Goal: Task Accomplishment & Management: Manage account settings

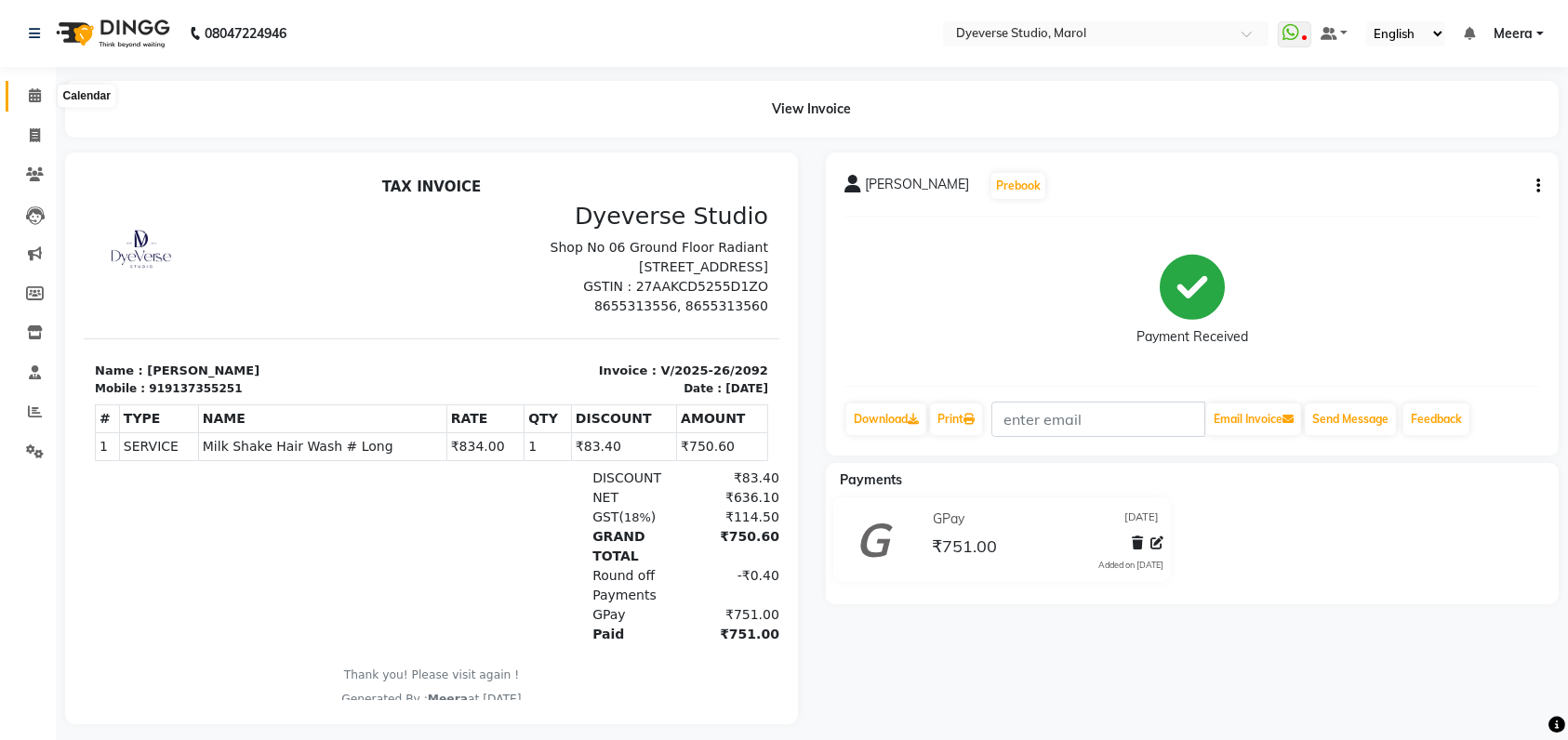
click at [38, 93] on icon at bounding box center [35, 95] width 12 height 14
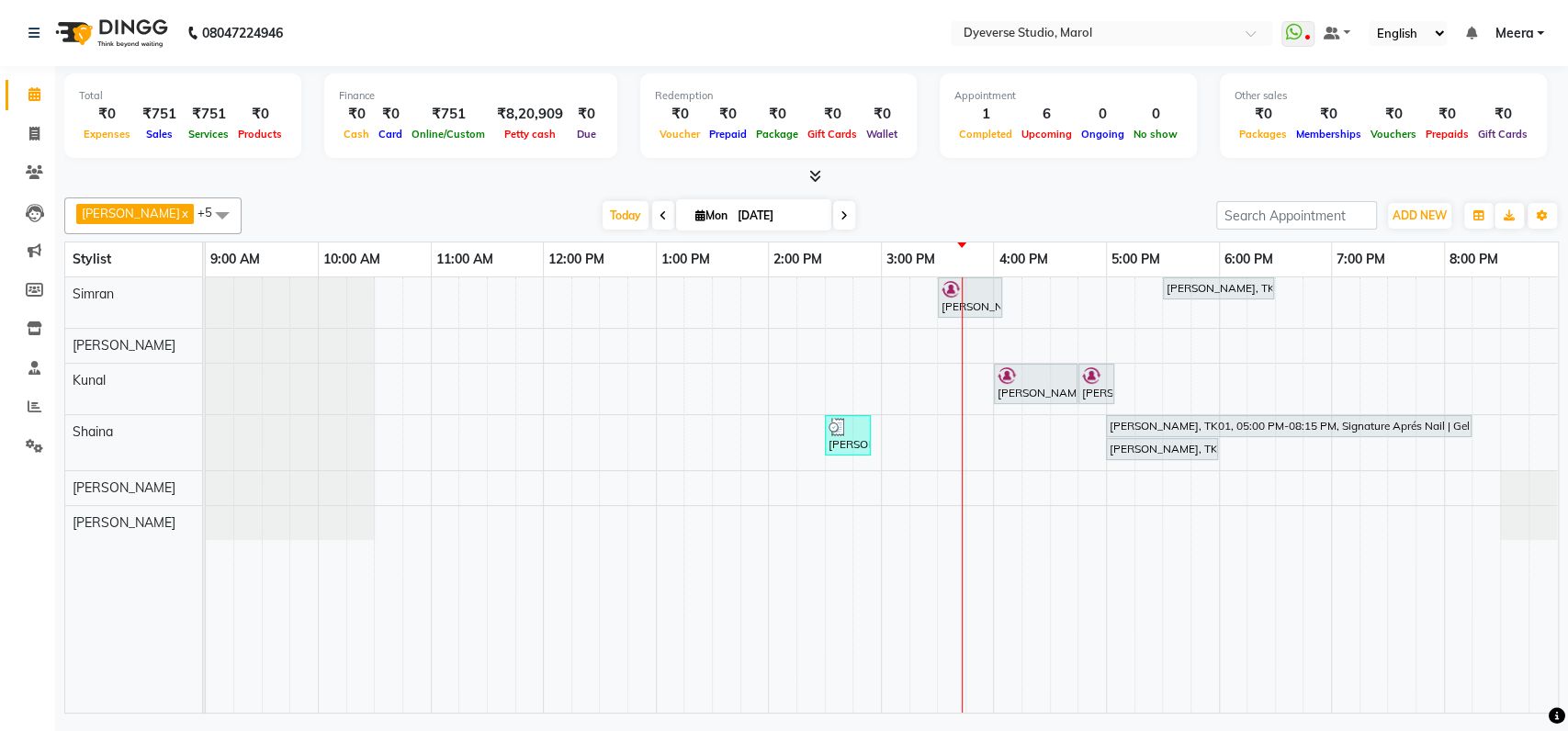
click at [841, 219] on icon at bounding box center [845, 215] width 8 height 11
type input "02-09-2025"
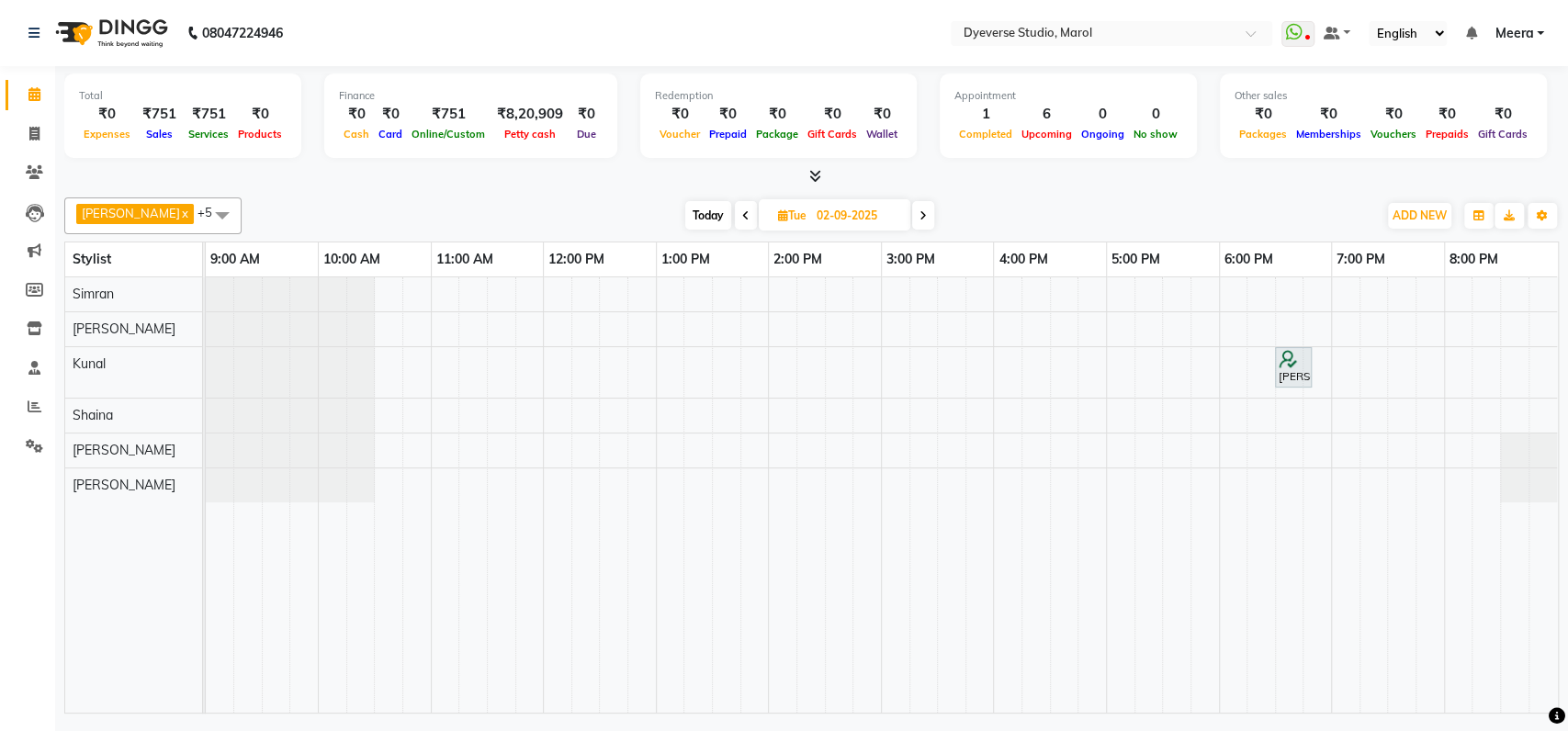
click at [204, 214] on span at bounding box center [222, 214] width 37 height 35
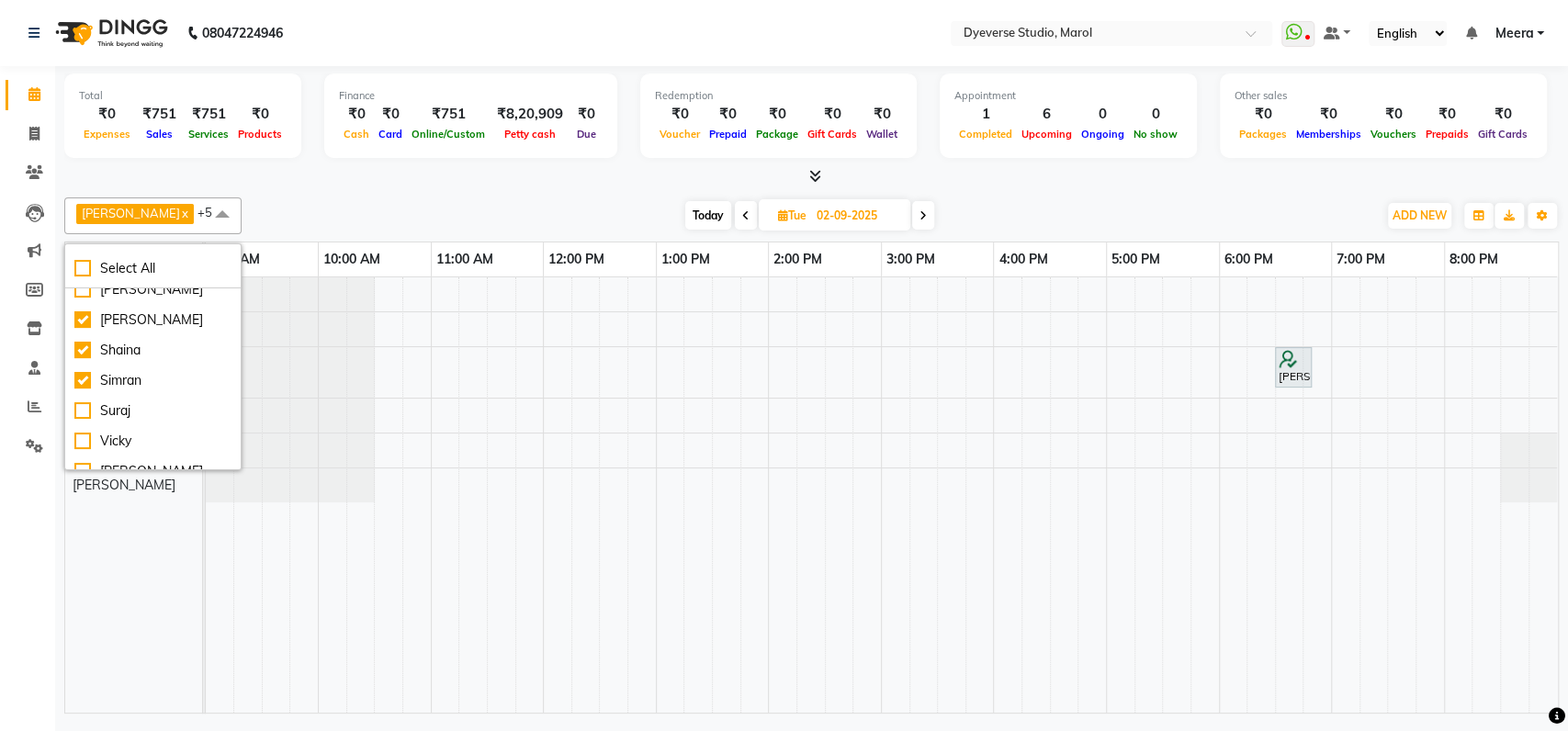
scroll to position [183, 0]
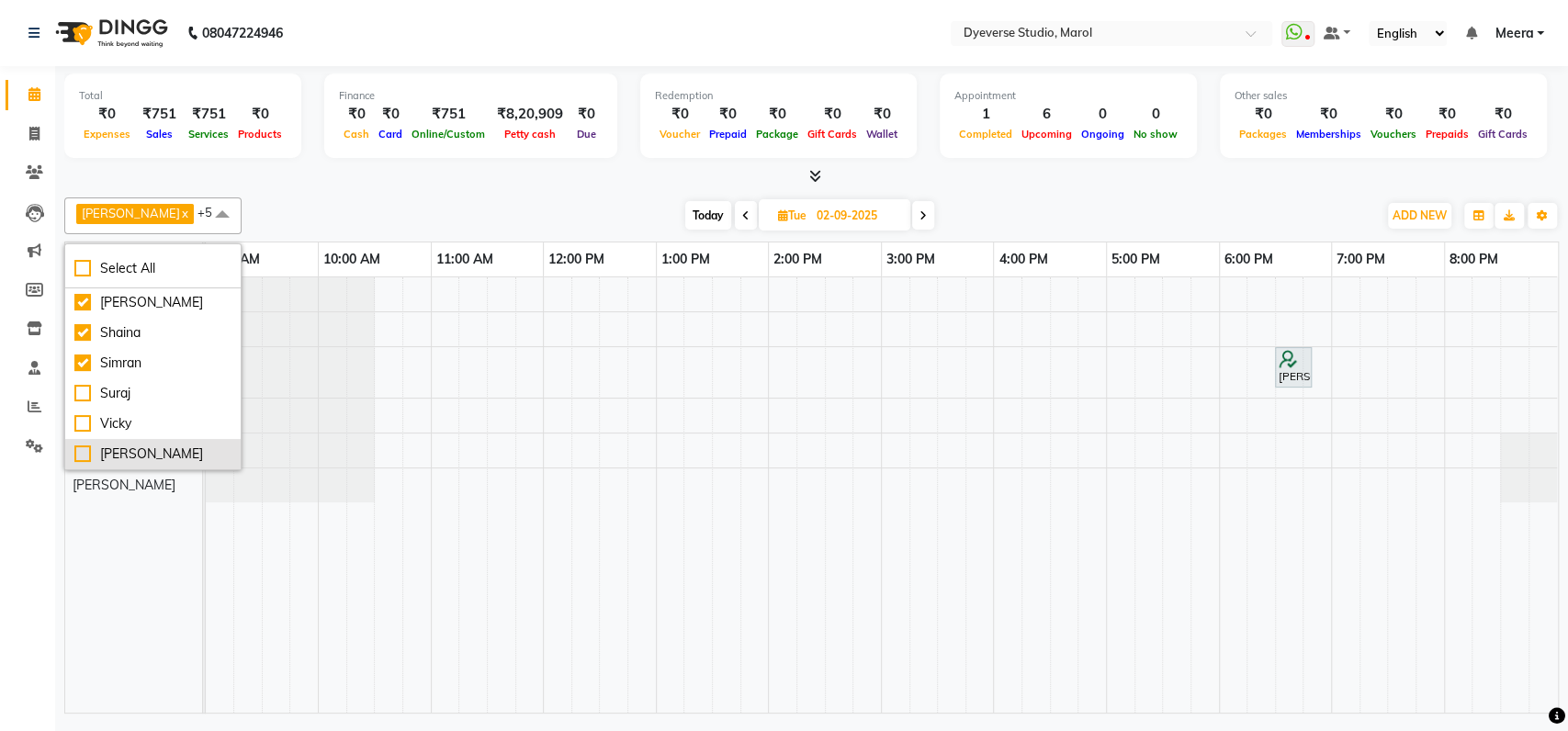
click at [83, 452] on div "[PERSON_NAME]" at bounding box center [152, 454] width 157 height 19
checkbox input "true"
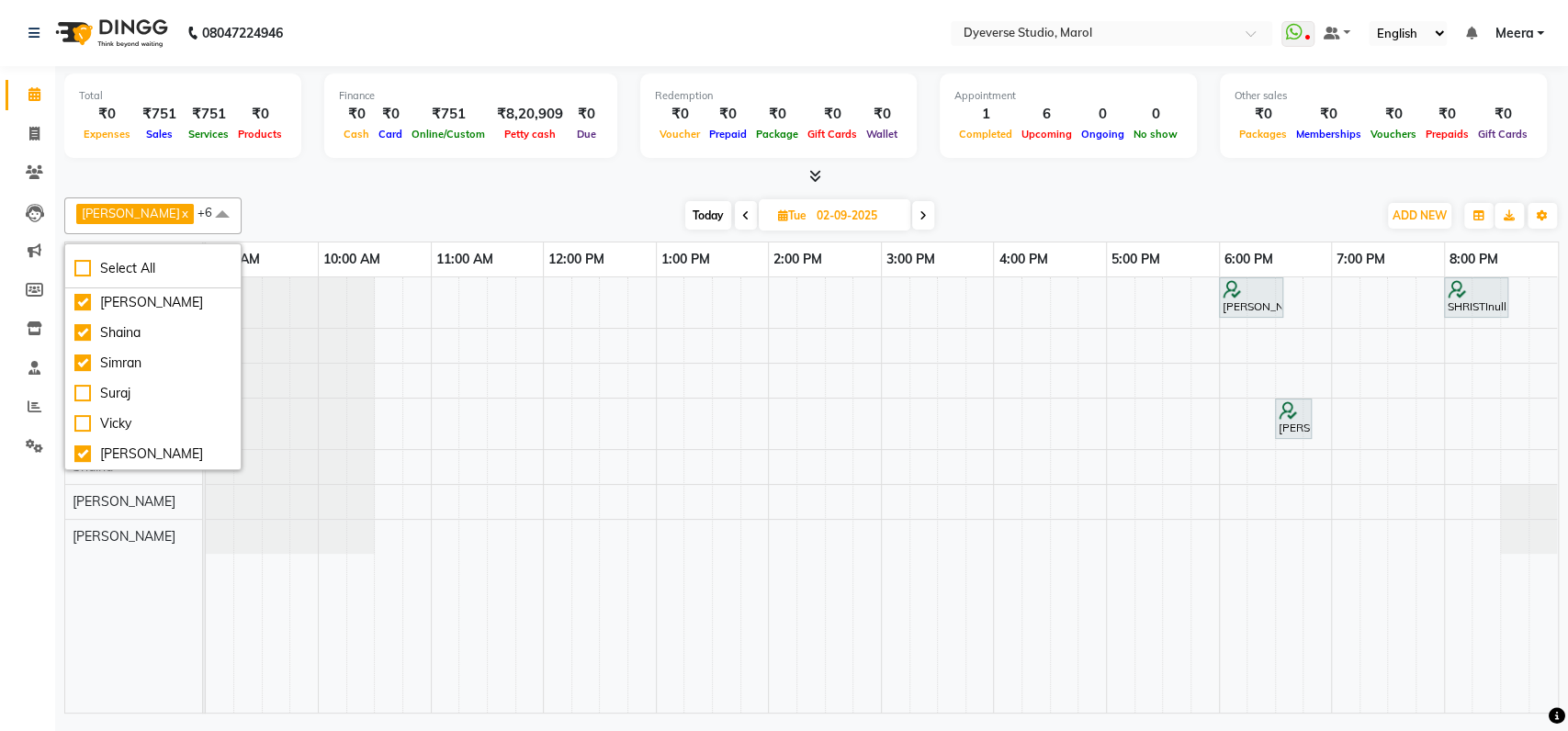
click at [743, 218] on icon at bounding box center [746, 215] width 8 height 11
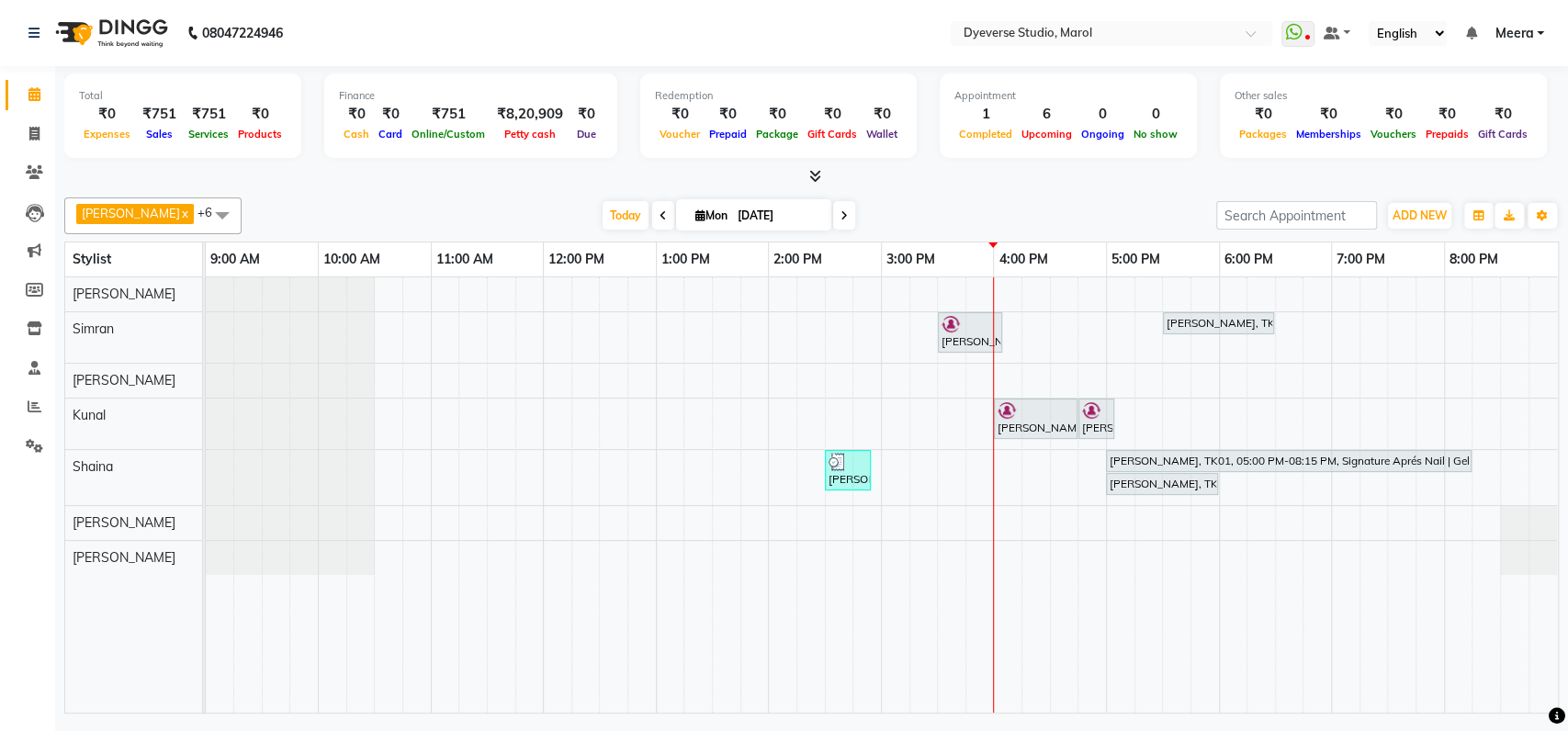
click at [833, 208] on span at bounding box center [844, 215] width 22 height 29
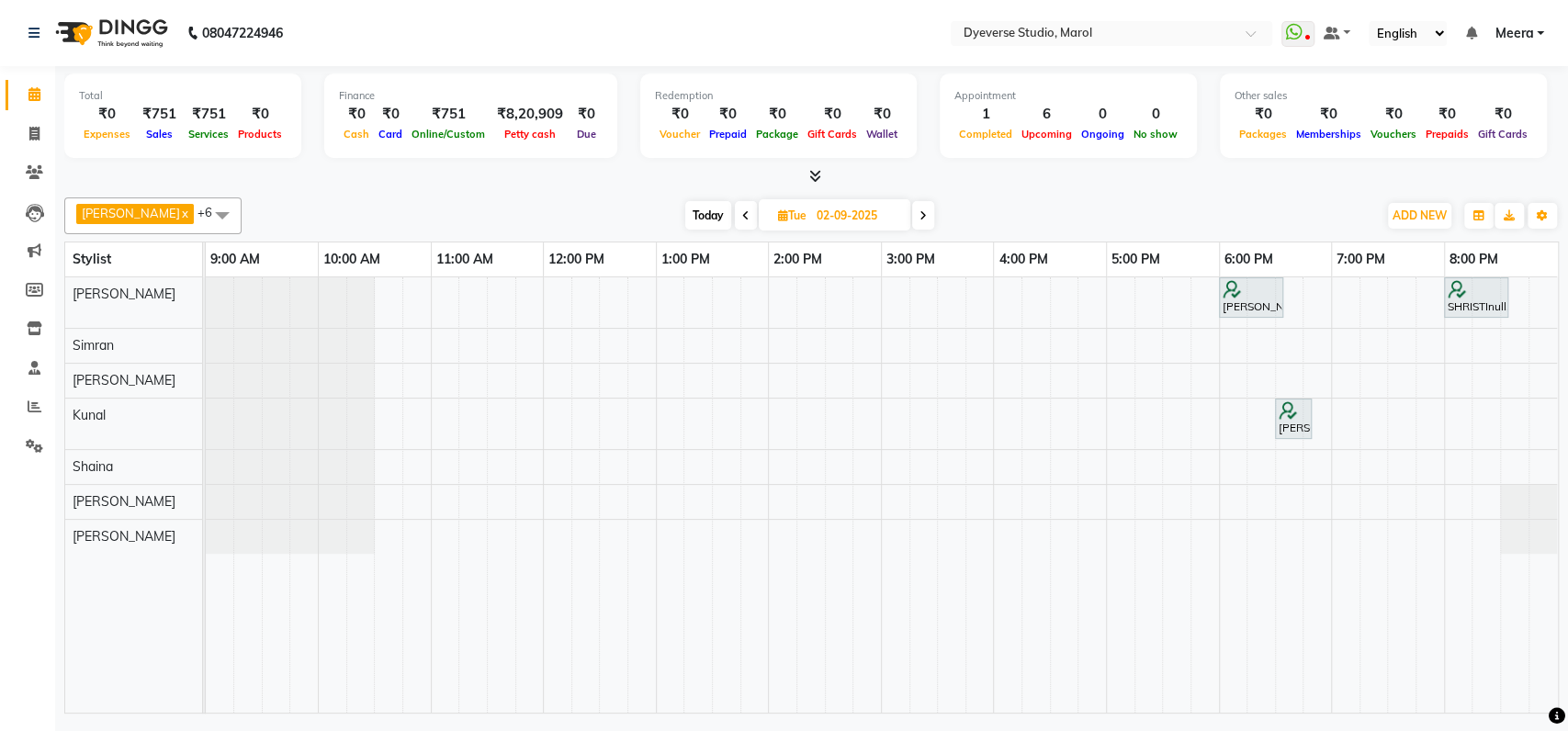
click at [920, 217] on icon at bounding box center [923, 215] width 8 height 11
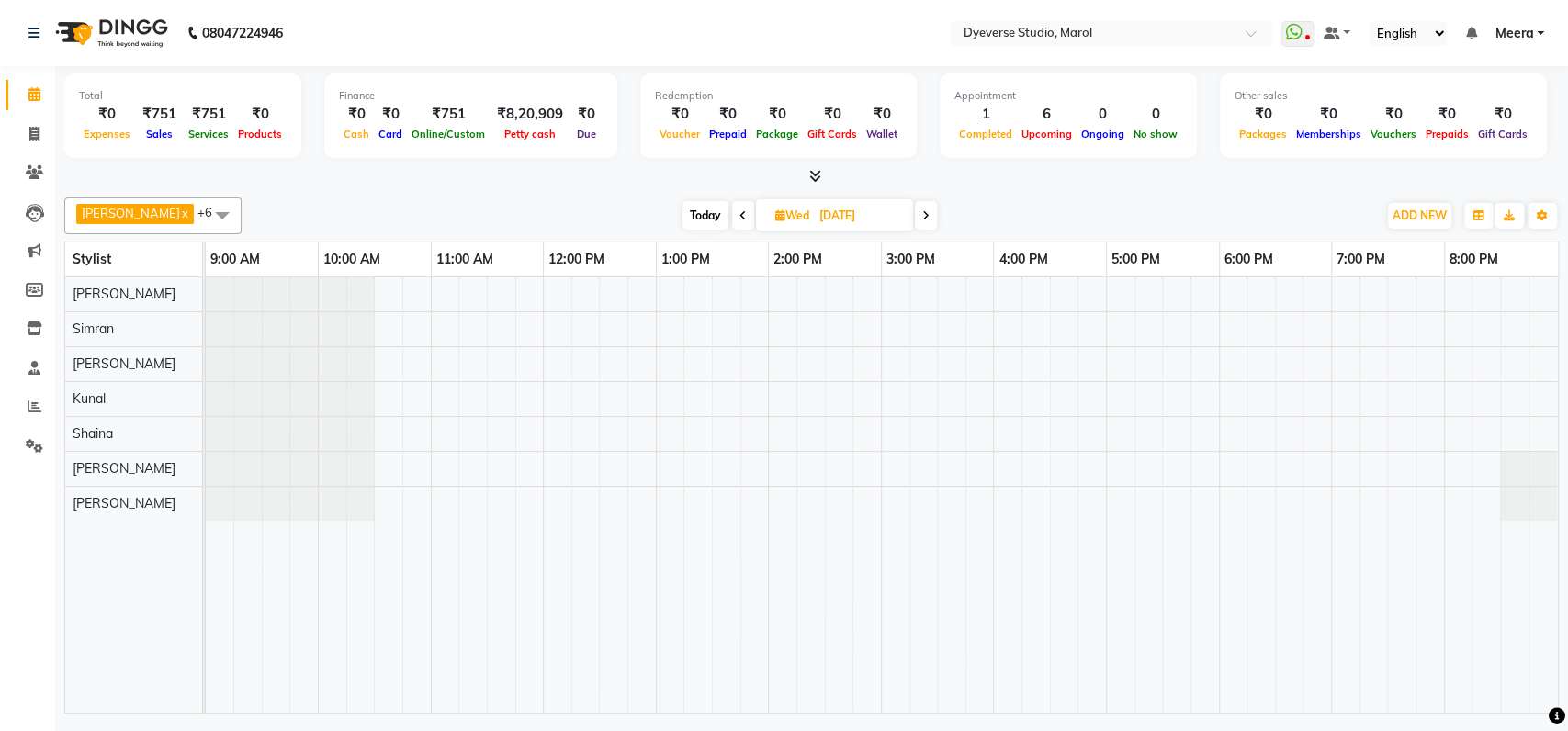
click at [915, 217] on span at bounding box center [925, 215] width 22 height 29
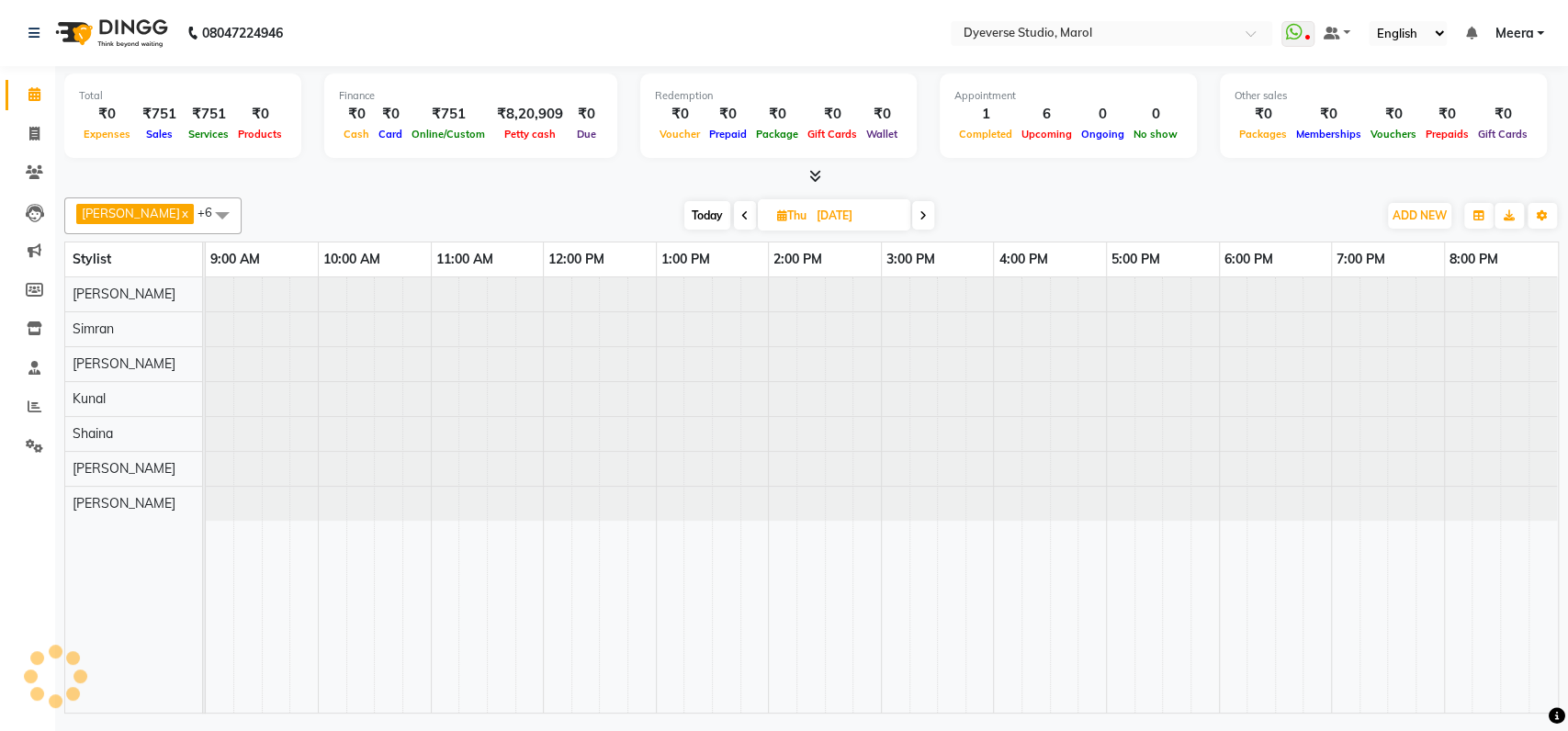
click at [920, 217] on icon at bounding box center [923, 215] width 8 height 11
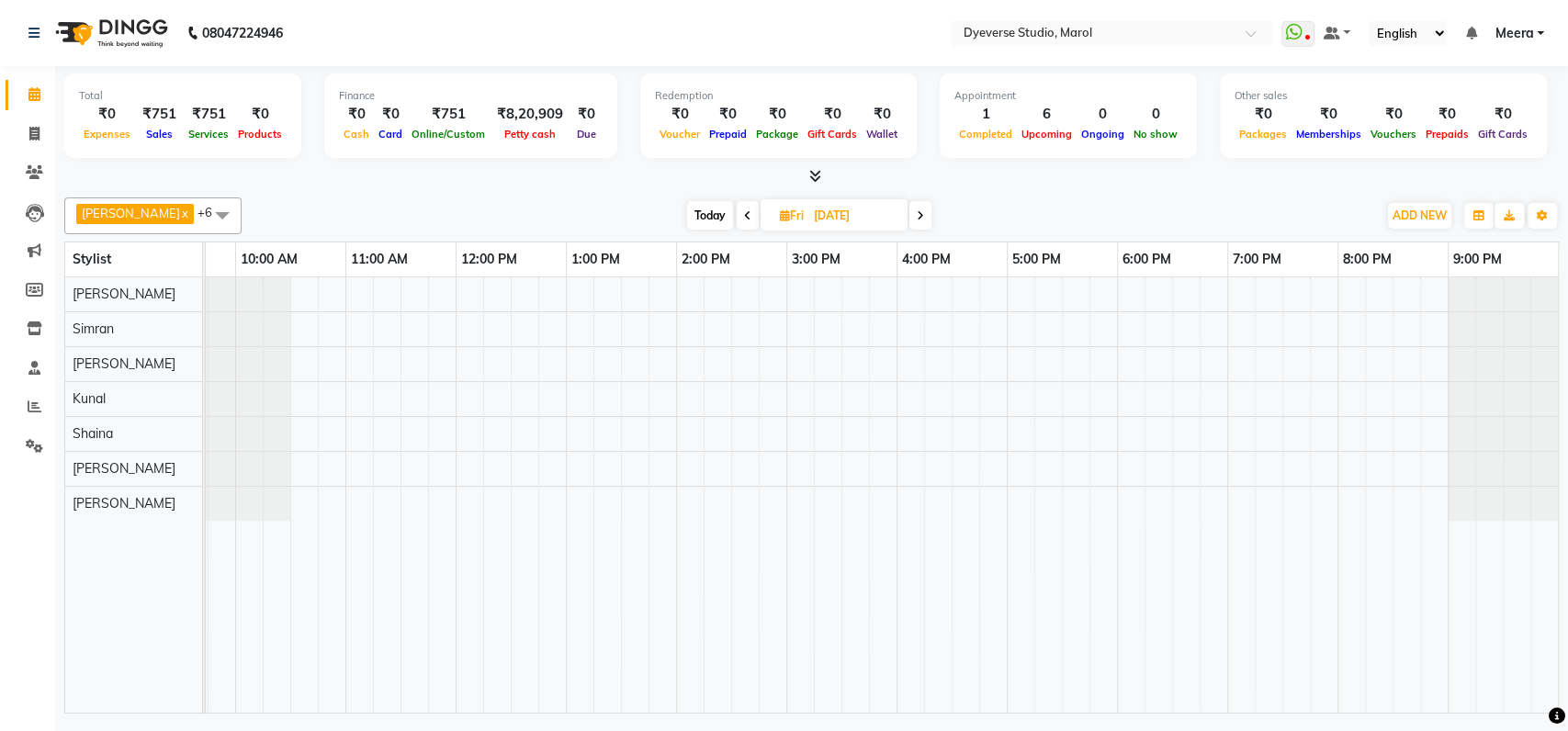
click at [917, 217] on icon at bounding box center [921, 215] width 8 height 11
click at [920, 217] on icon at bounding box center [923, 215] width 8 height 11
click at [921, 217] on icon at bounding box center [924, 215] width 8 height 11
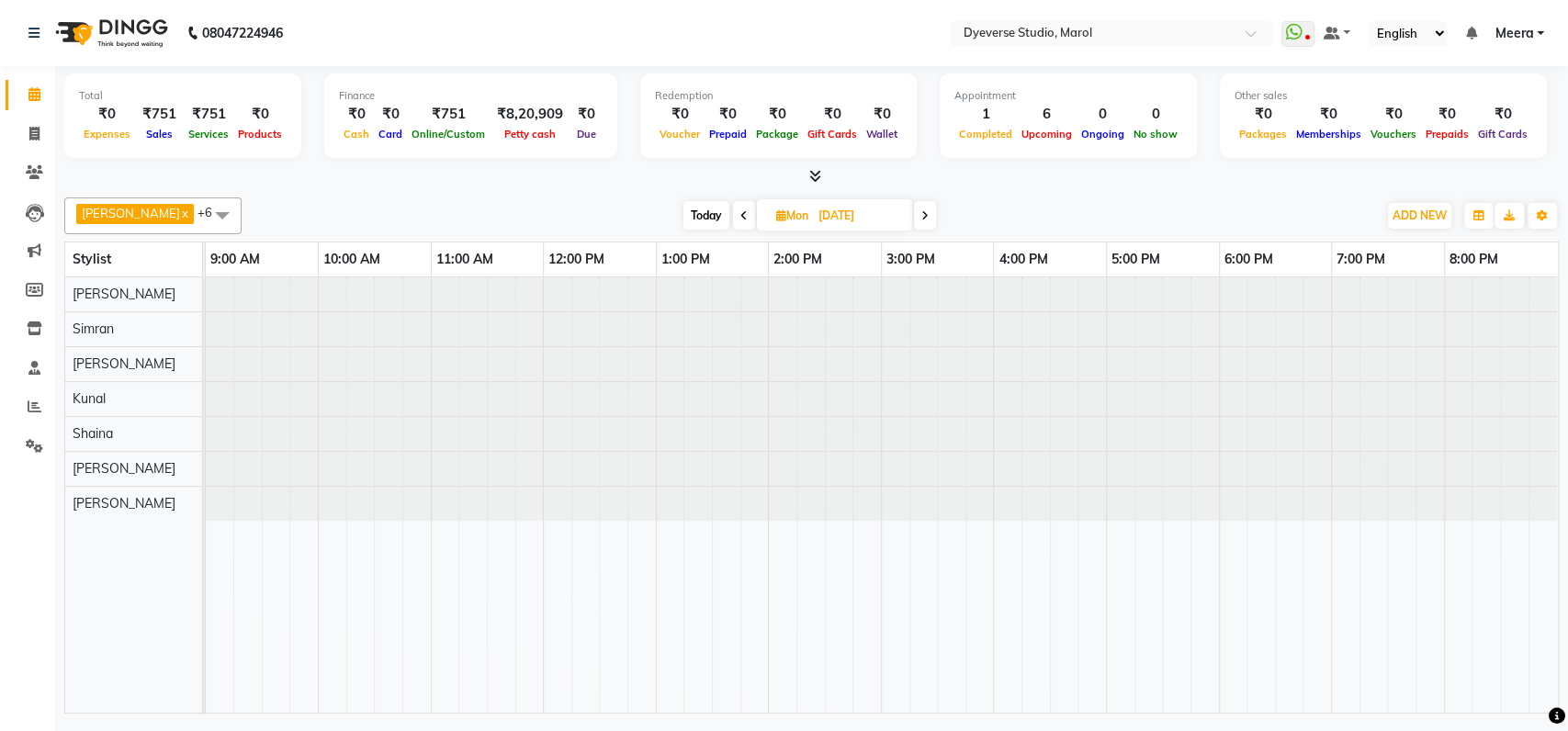
scroll to position [0, 0]
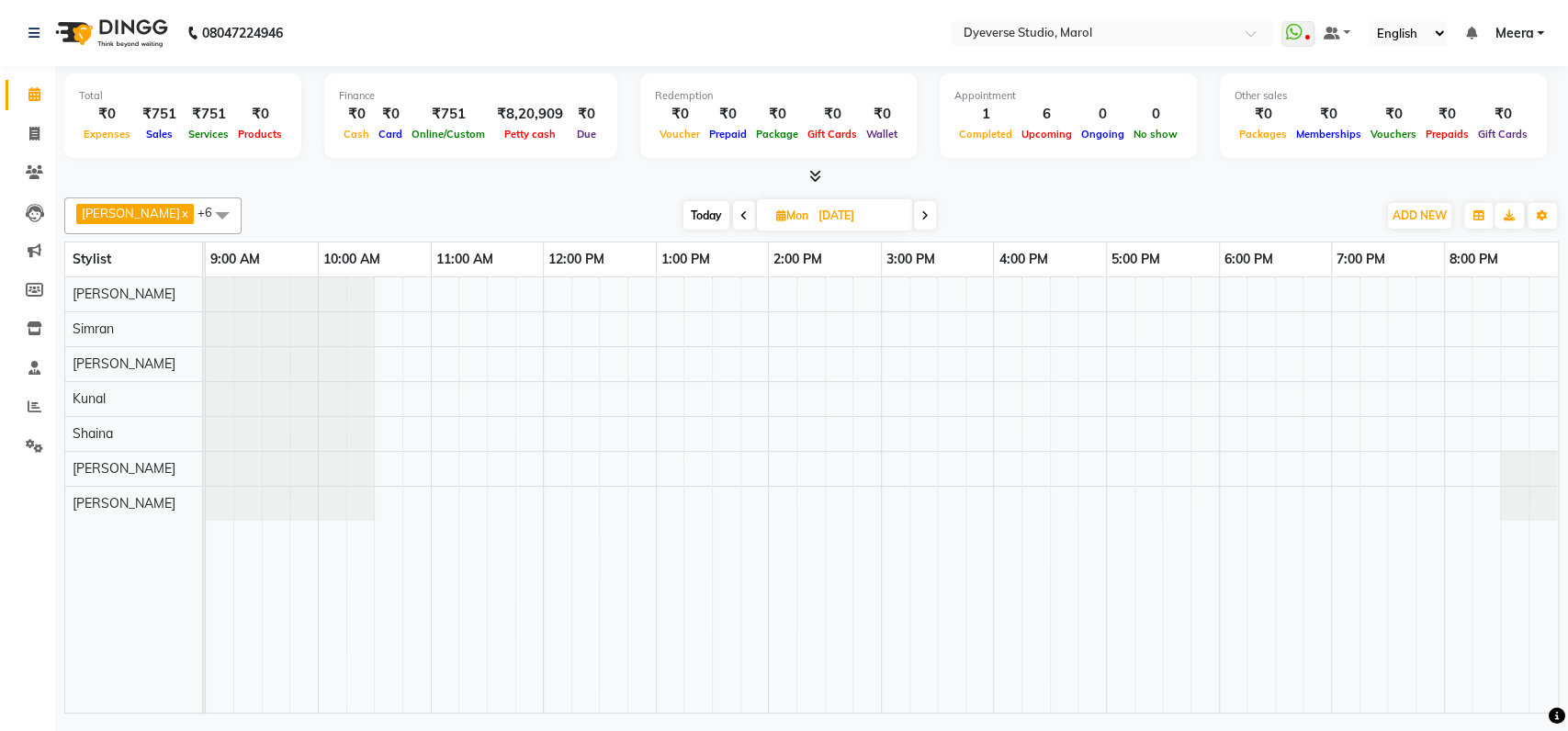
click at [733, 214] on span at bounding box center [744, 215] width 22 height 29
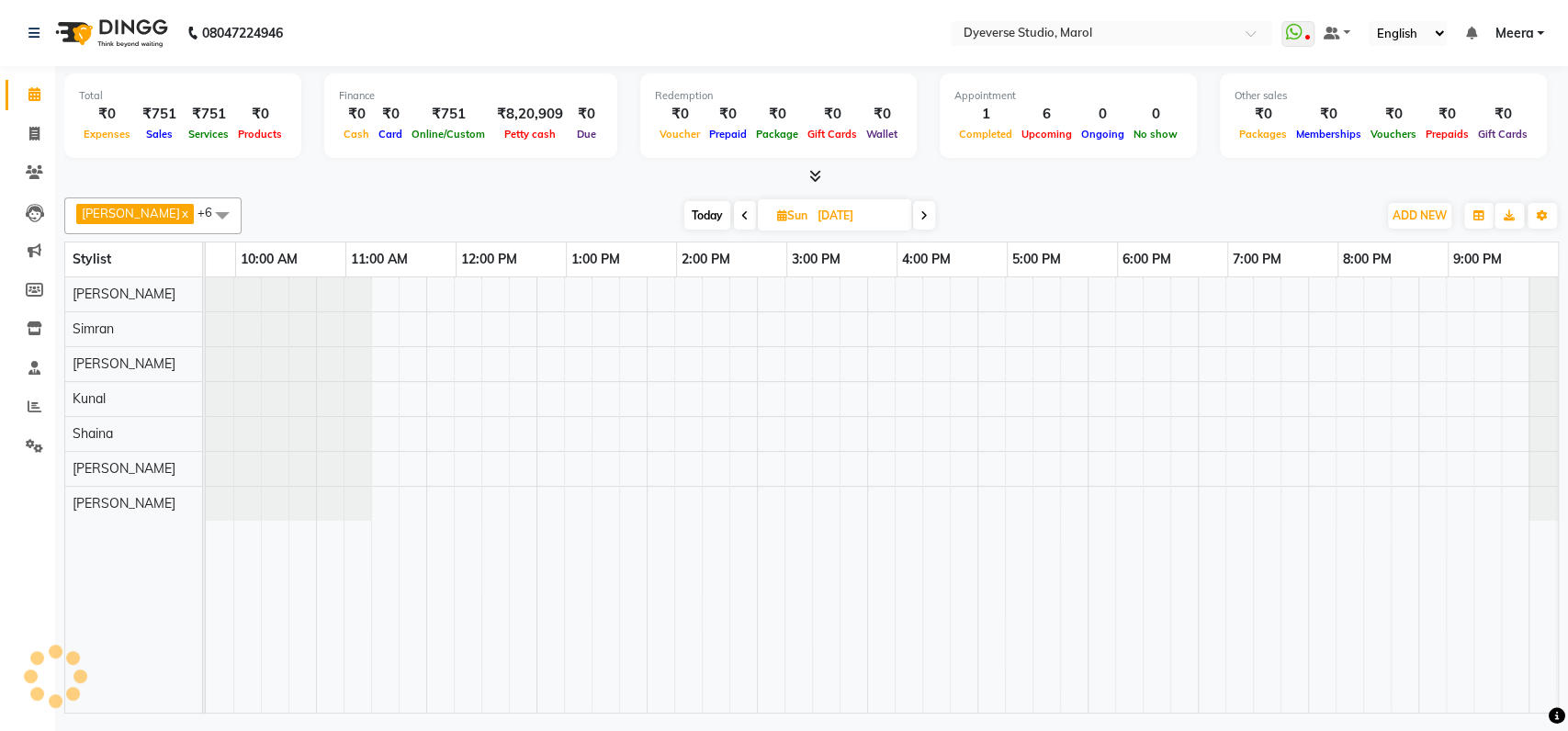
scroll to position [0, 81]
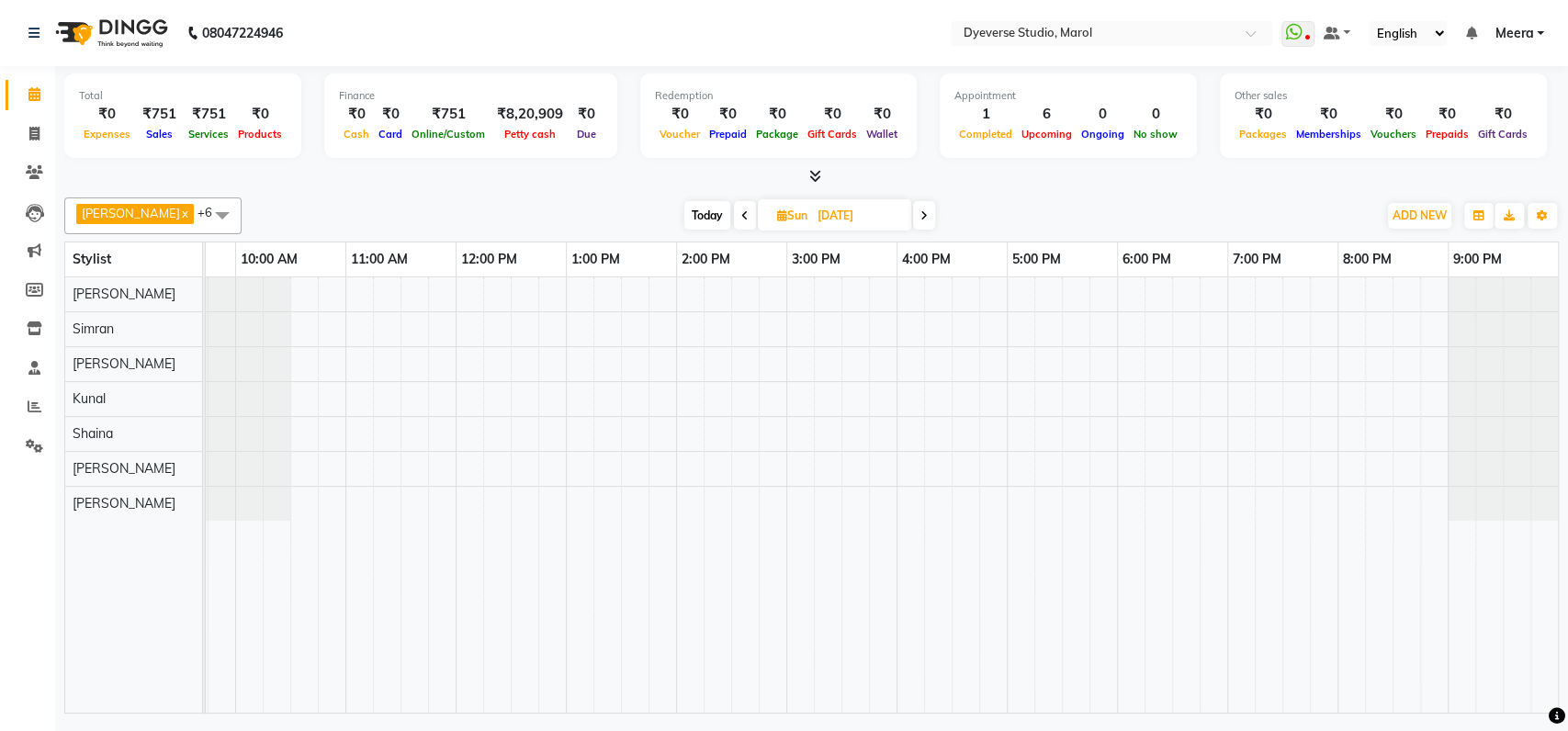
click at [742, 214] on icon at bounding box center [746, 215] width 8 height 11
click at [735, 214] on span at bounding box center [746, 215] width 22 height 29
click at [690, 212] on span "Today" at bounding box center [710, 215] width 46 height 29
type input "[DATE]"
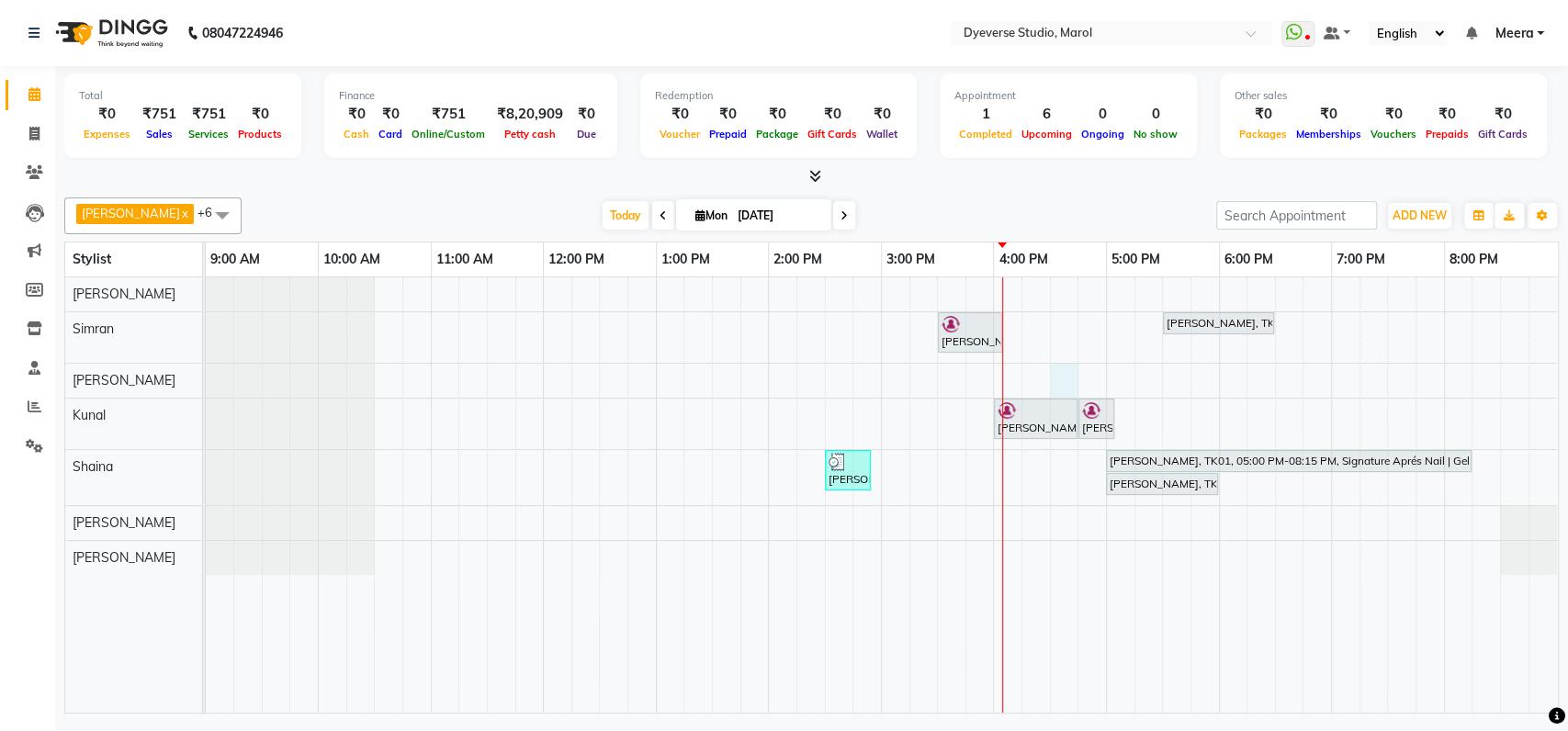
click at [1051, 377] on div "[PERSON_NAME], TK02, 03:30 PM-04:05 PM, Classic - [PERSON_NAME], TK01, 05:30 PM…" at bounding box center [882, 494] width 1353 height 436
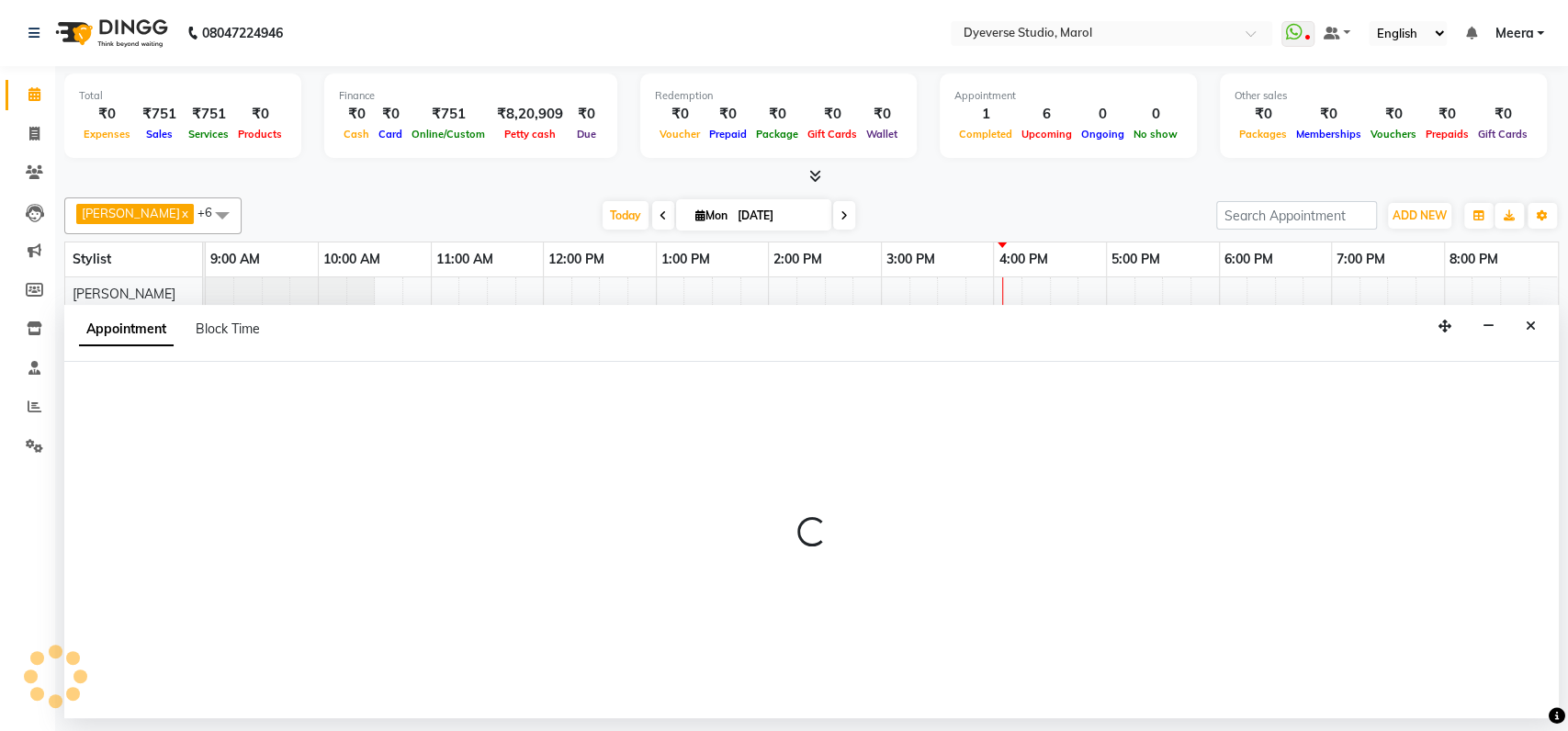
select select "48403"
select select "990"
select select "tentative"
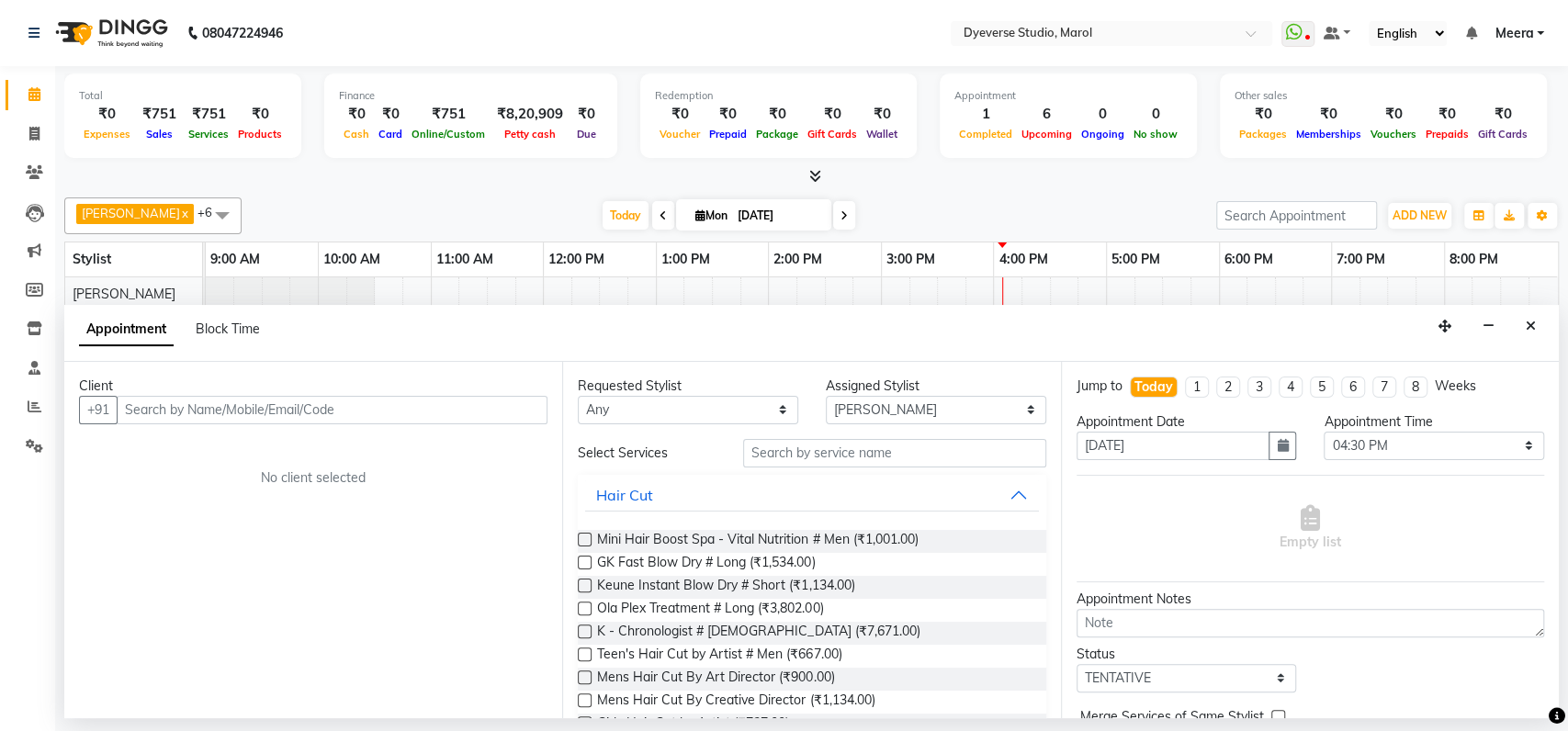
click at [246, 405] on input "text" at bounding box center [332, 411] width 431 height 29
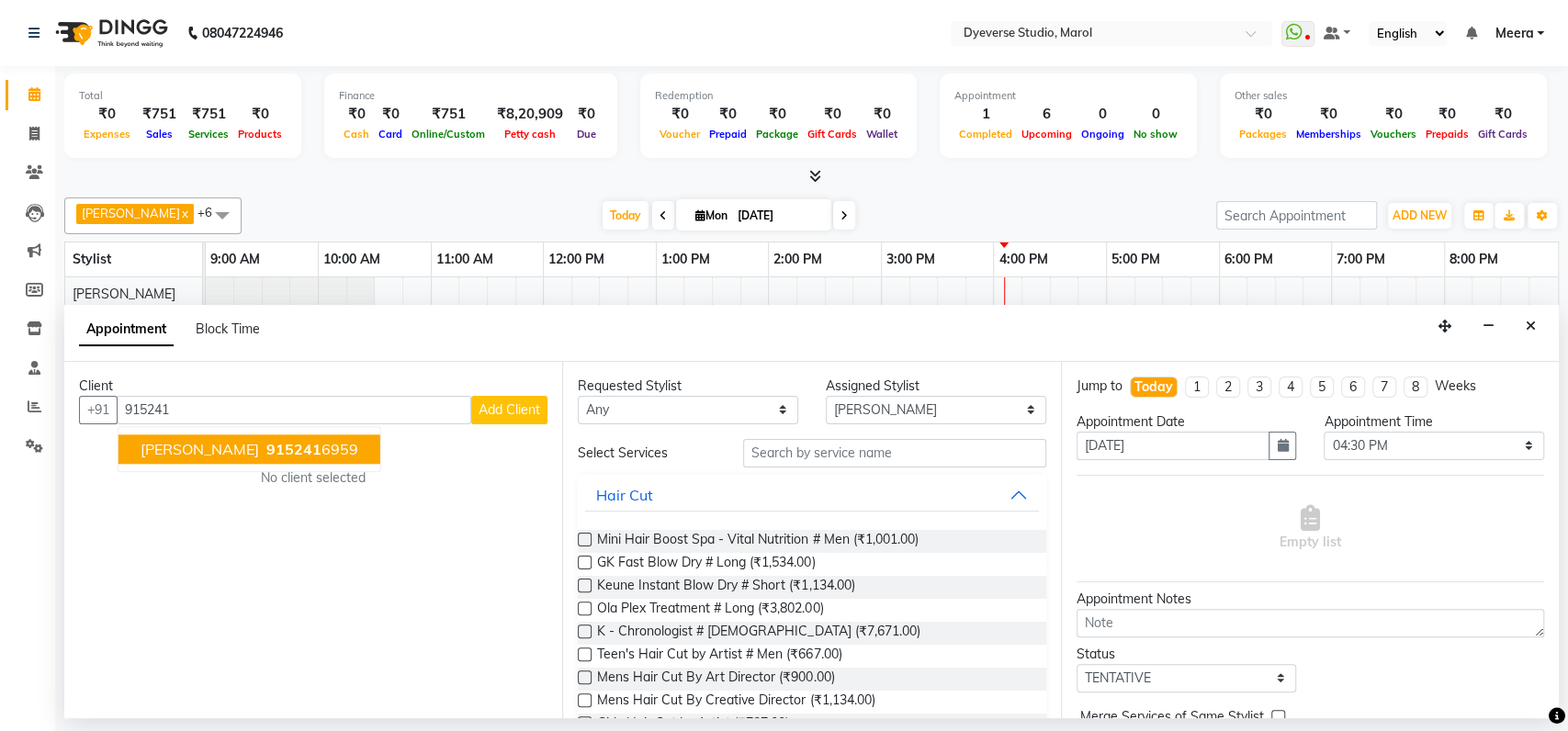
click at [266, 442] on span "915241" at bounding box center [293, 448] width 55 height 18
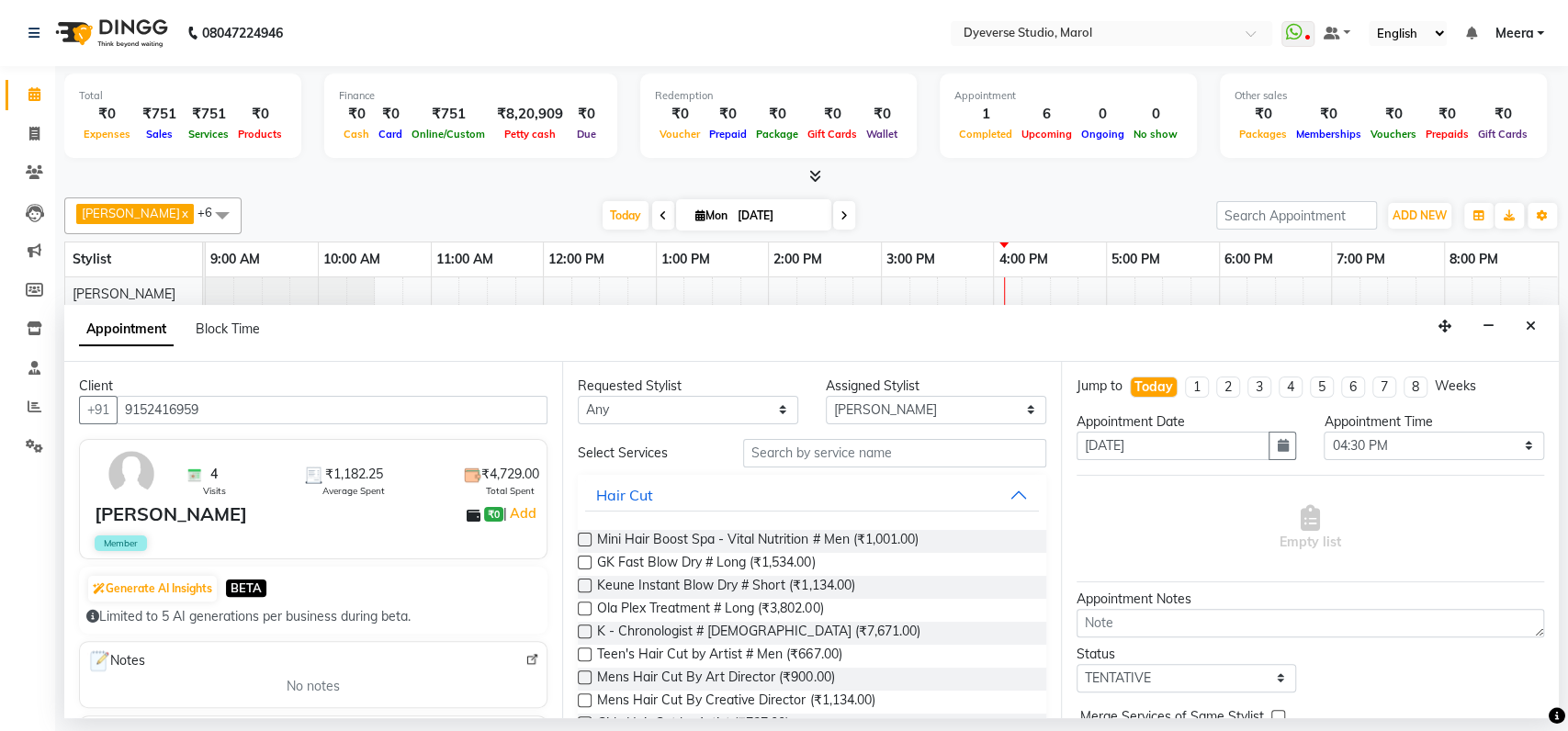
scroll to position [38, 0]
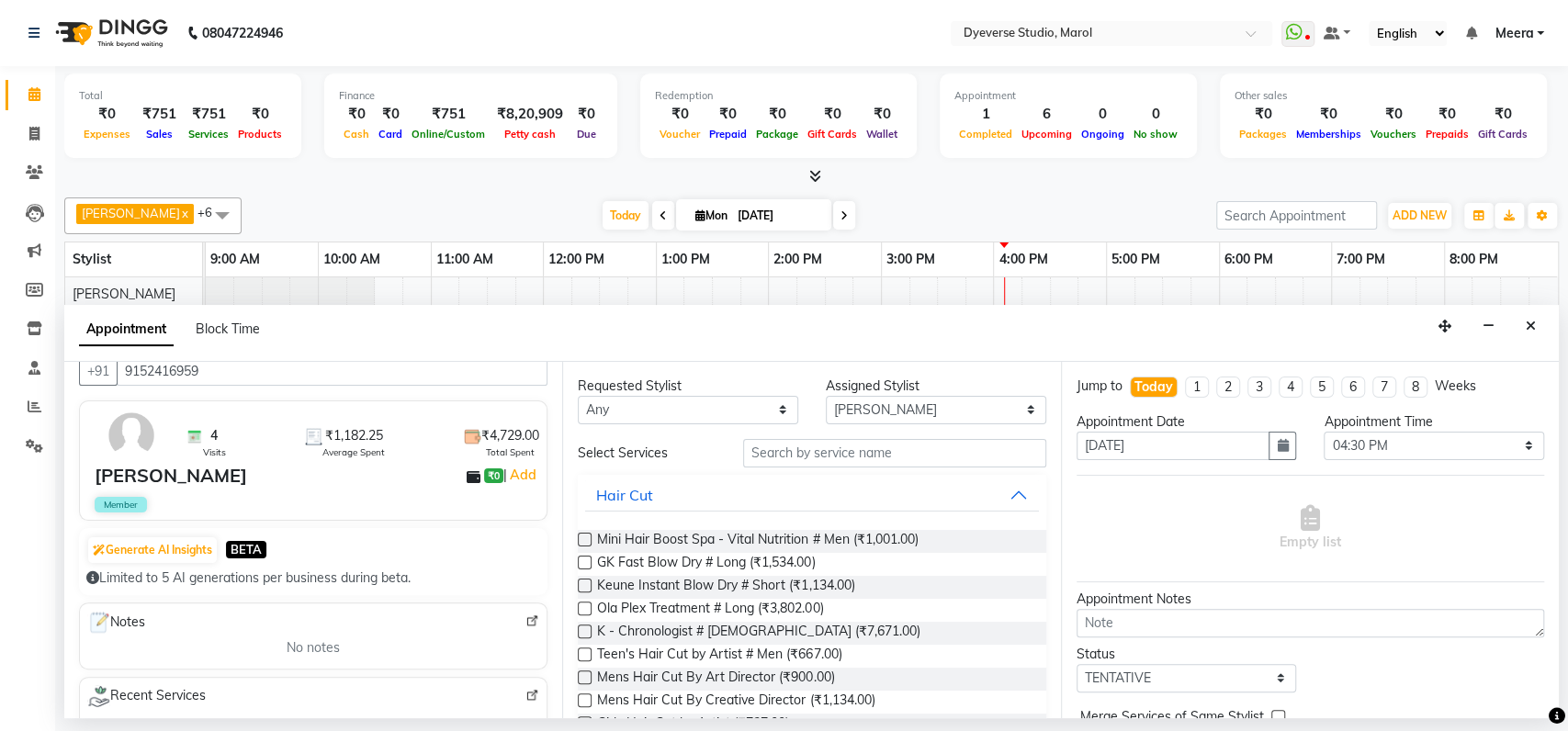
type input "9152416959"
click at [872, 448] on input "text" at bounding box center [895, 454] width 303 height 29
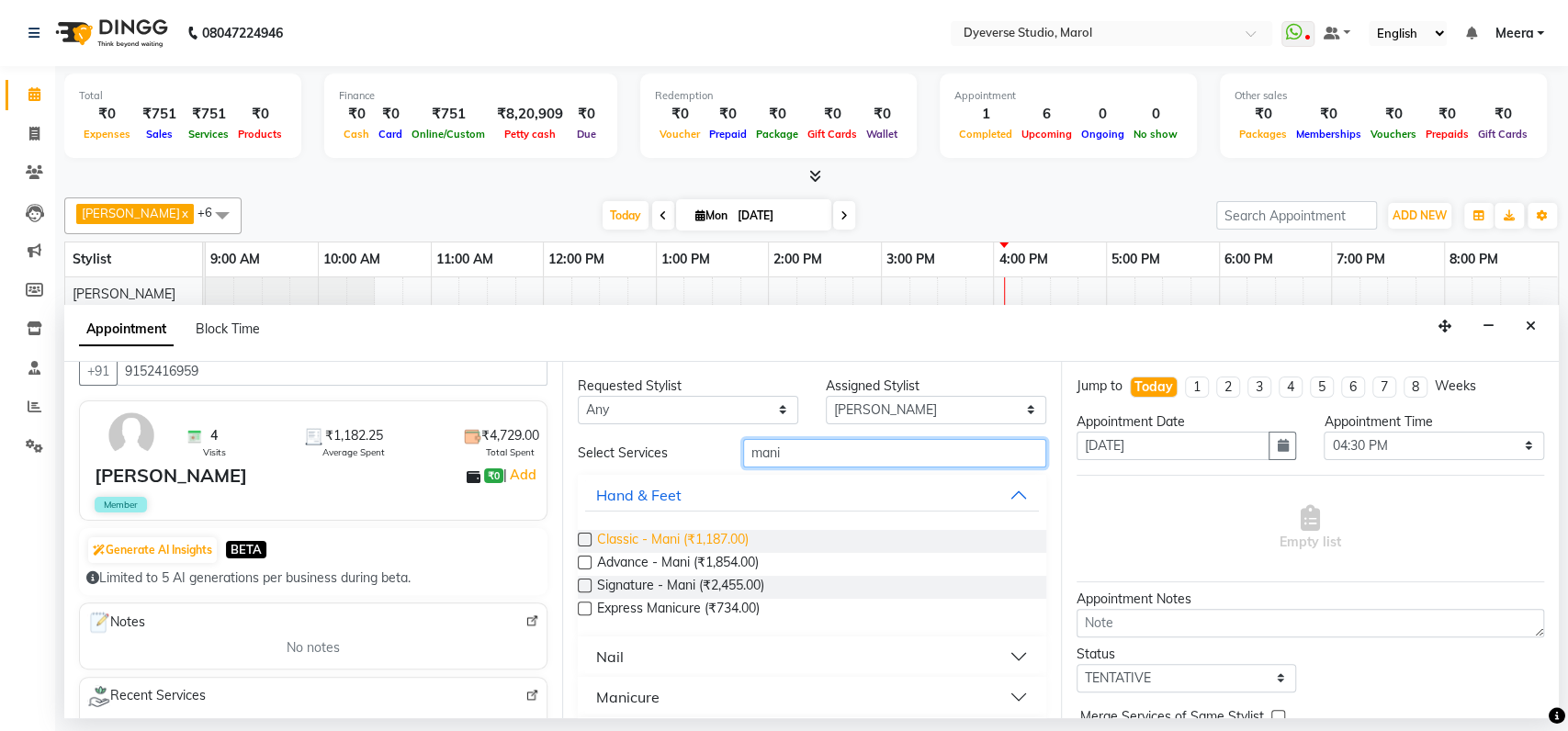
type input "mani"
click at [746, 538] on span "Classic - Mani (₹1,187.00)" at bounding box center [673, 542] width 152 height 23
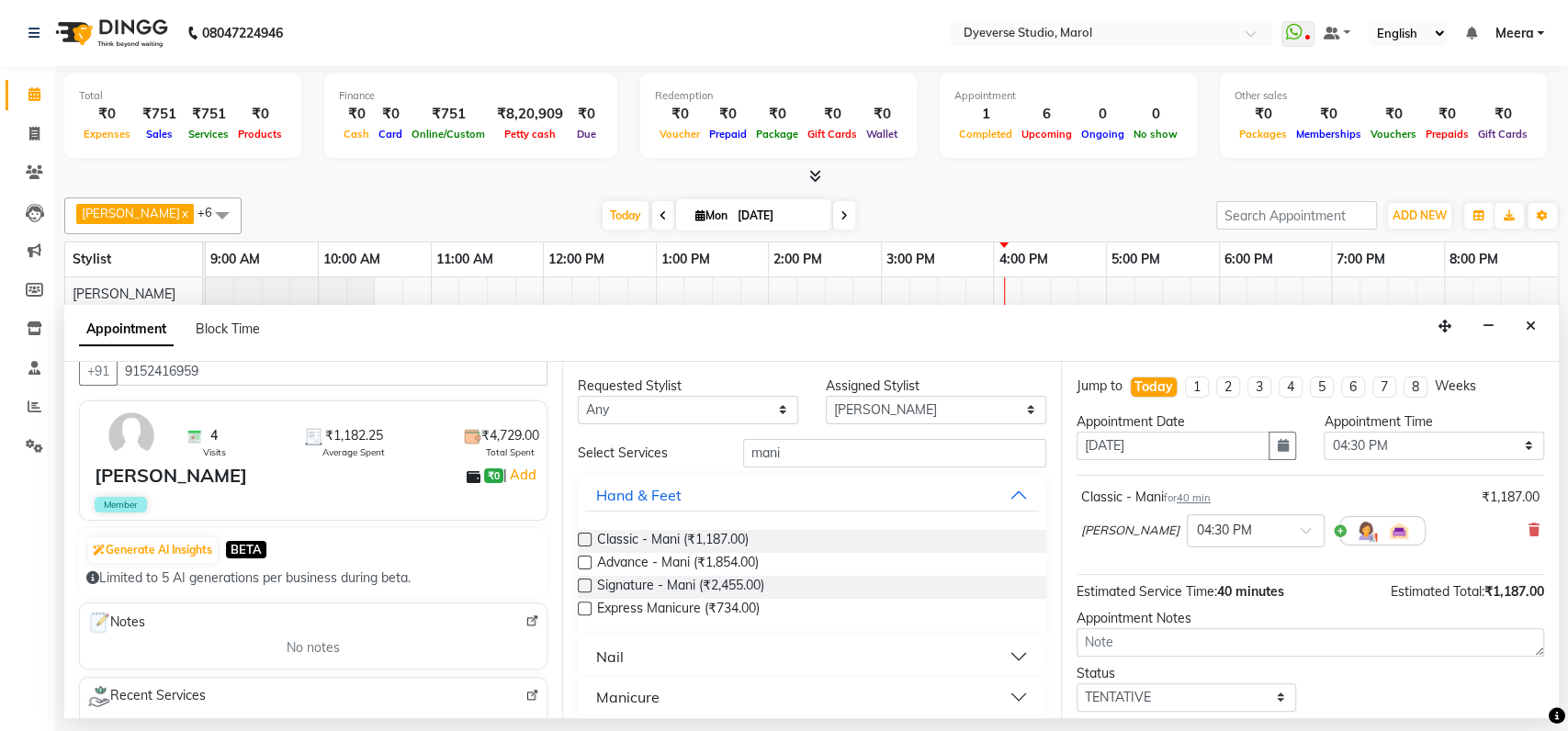
click at [582, 541] on label at bounding box center [585, 540] width 13 height 13
click at [582, 541] on input "checkbox" at bounding box center [584, 542] width 12 height 12
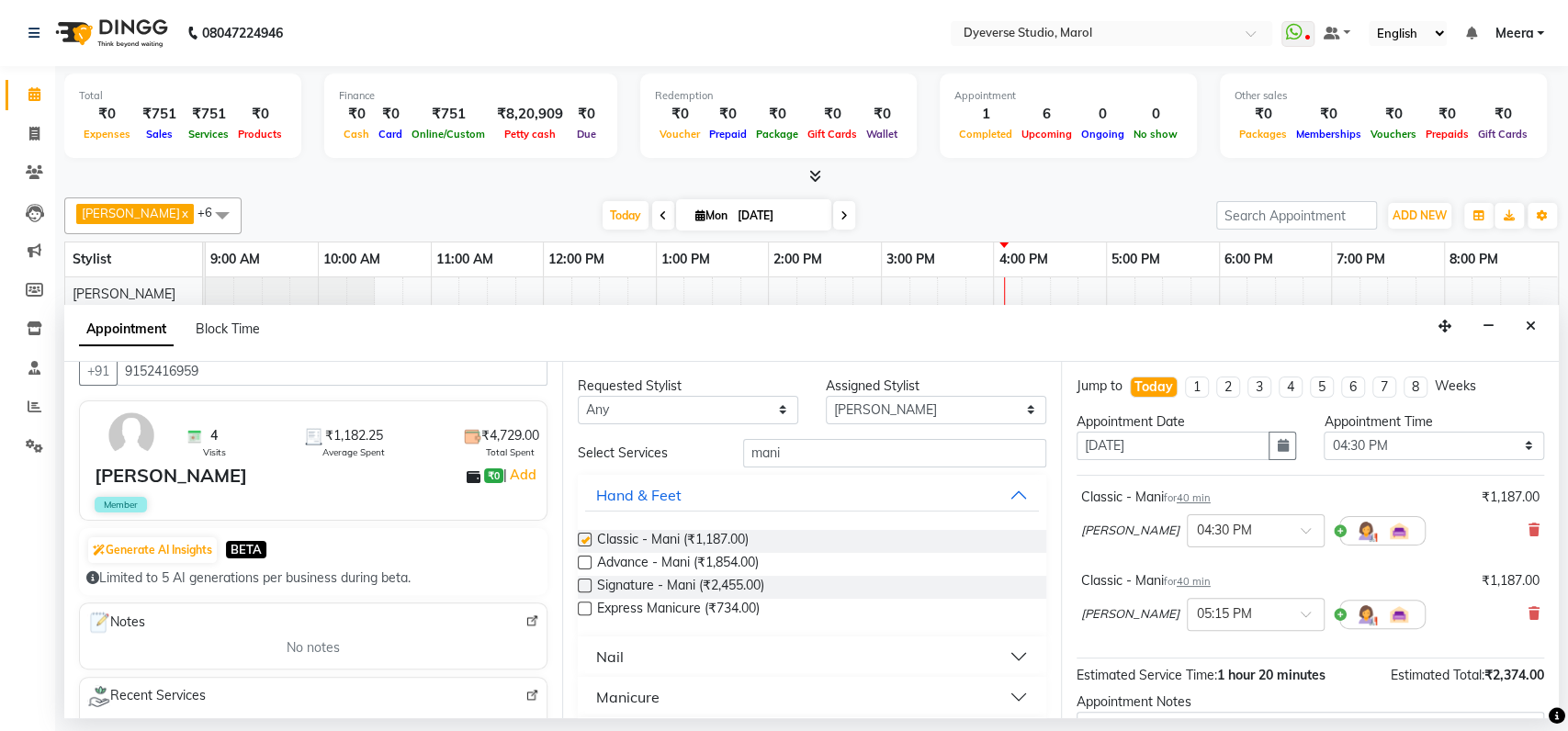
checkbox input "false"
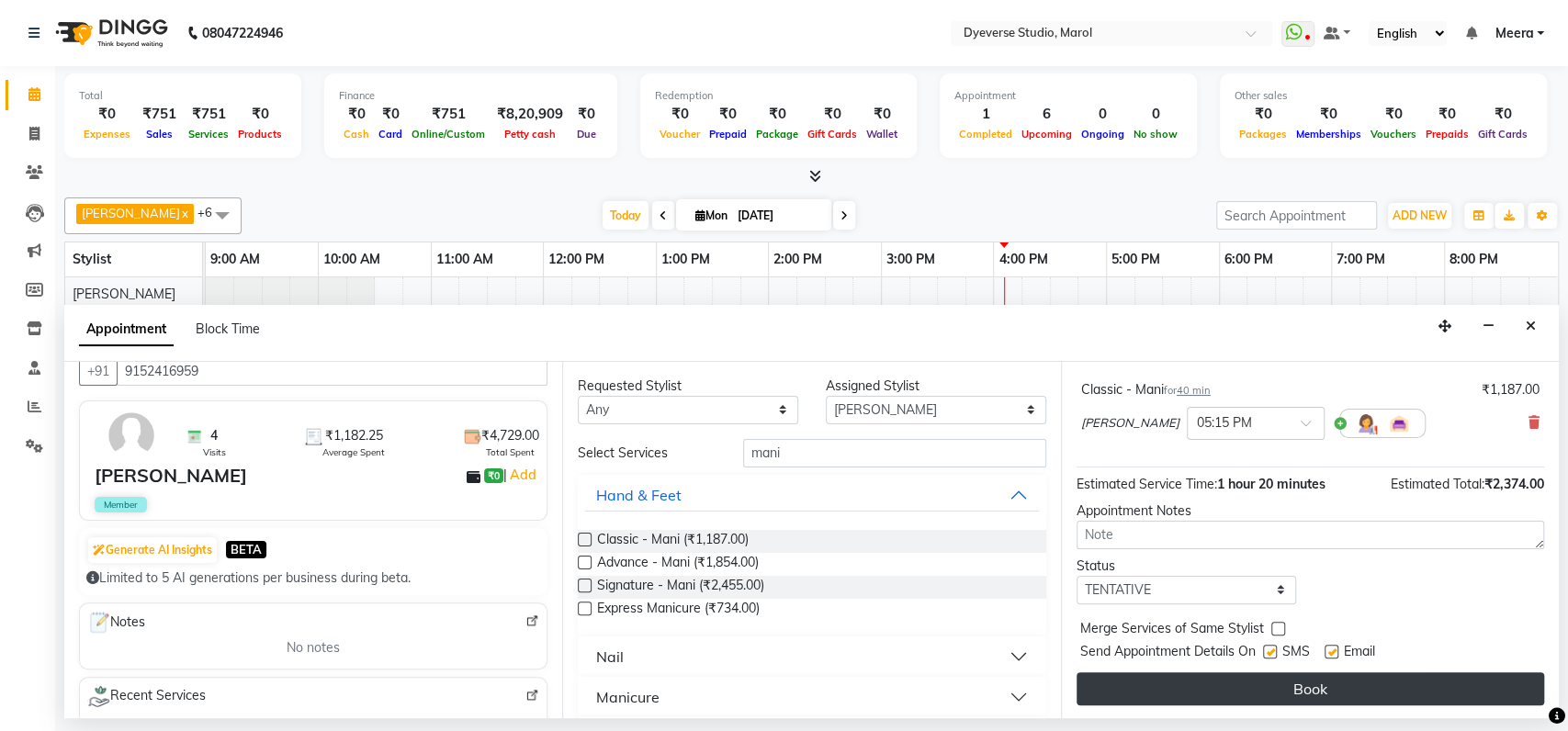
click at [1181, 680] on button "Book" at bounding box center [1310, 689] width 468 height 33
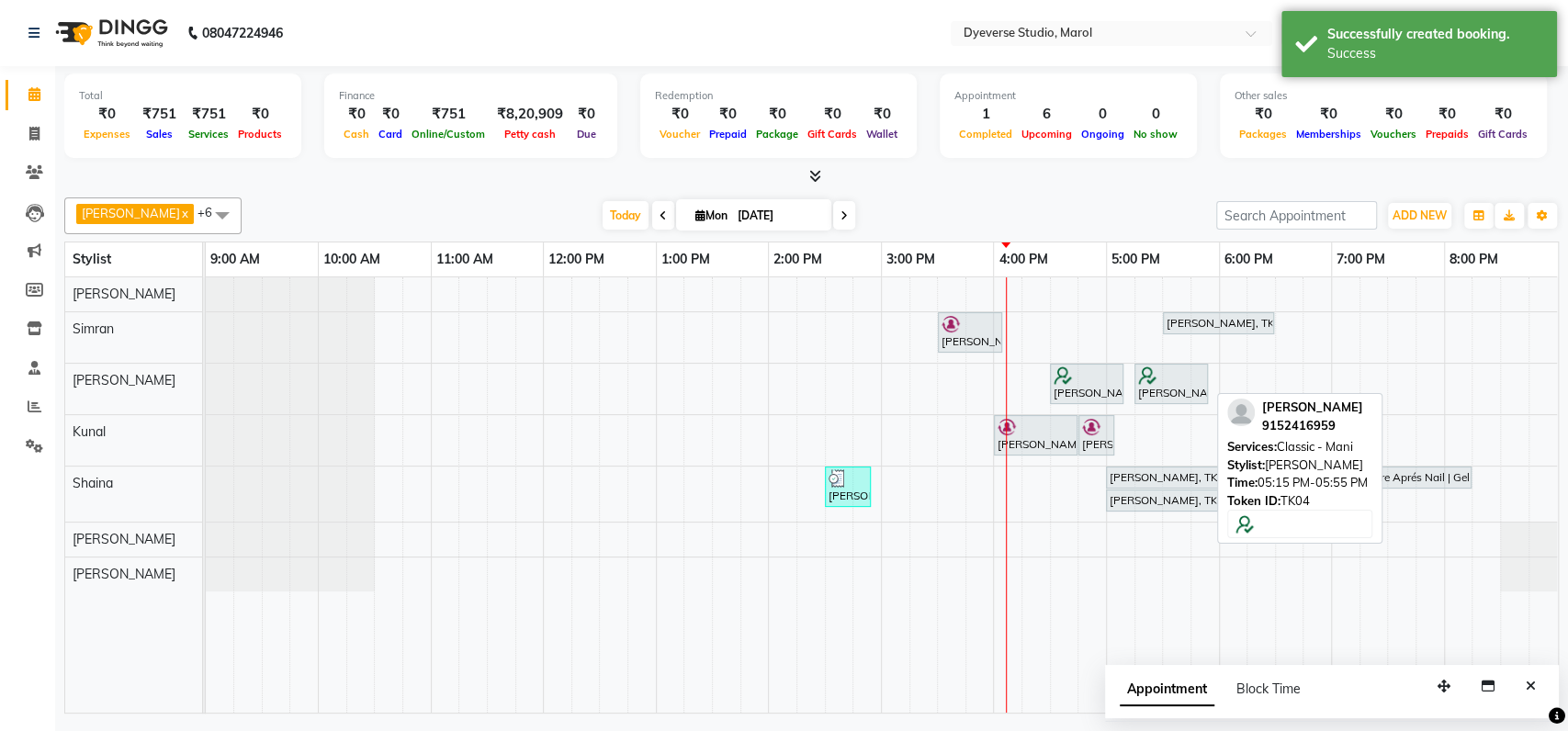
click at [1169, 392] on div "[PERSON_NAME], TK04, 05:15 PM-05:55 PM, Classic - Mani" at bounding box center [1171, 384] width 70 height 35
select select "7"
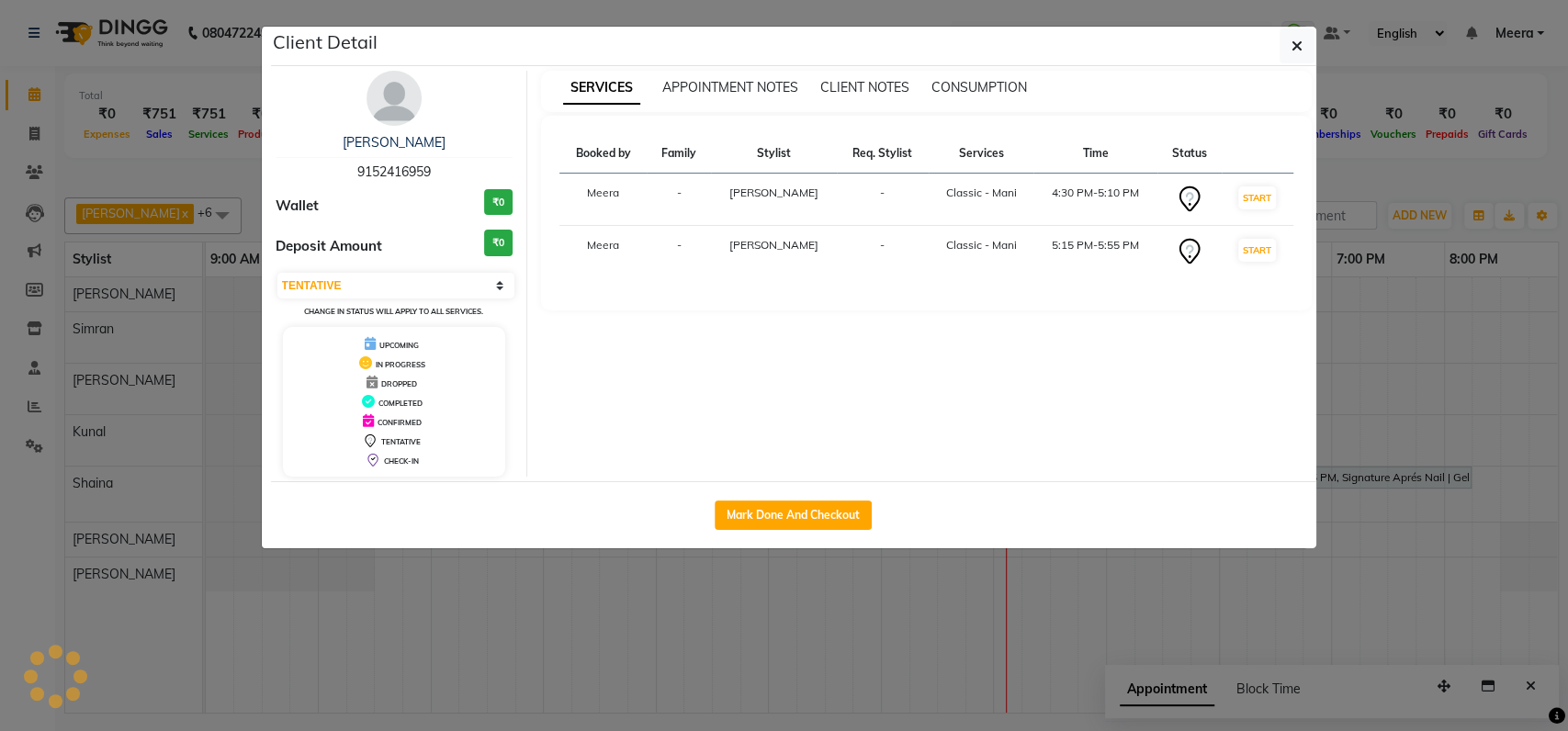
click at [853, 242] on td "-" at bounding box center [883, 252] width 92 height 52
click at [1436, 359] on ngb-modal-window "Client Detail Nisha C 9152416959 Wallet ₹0 Deposit Amount ₹0 Select IN SERVICE …" at bounding box center [784, 366] width 1568 height 731
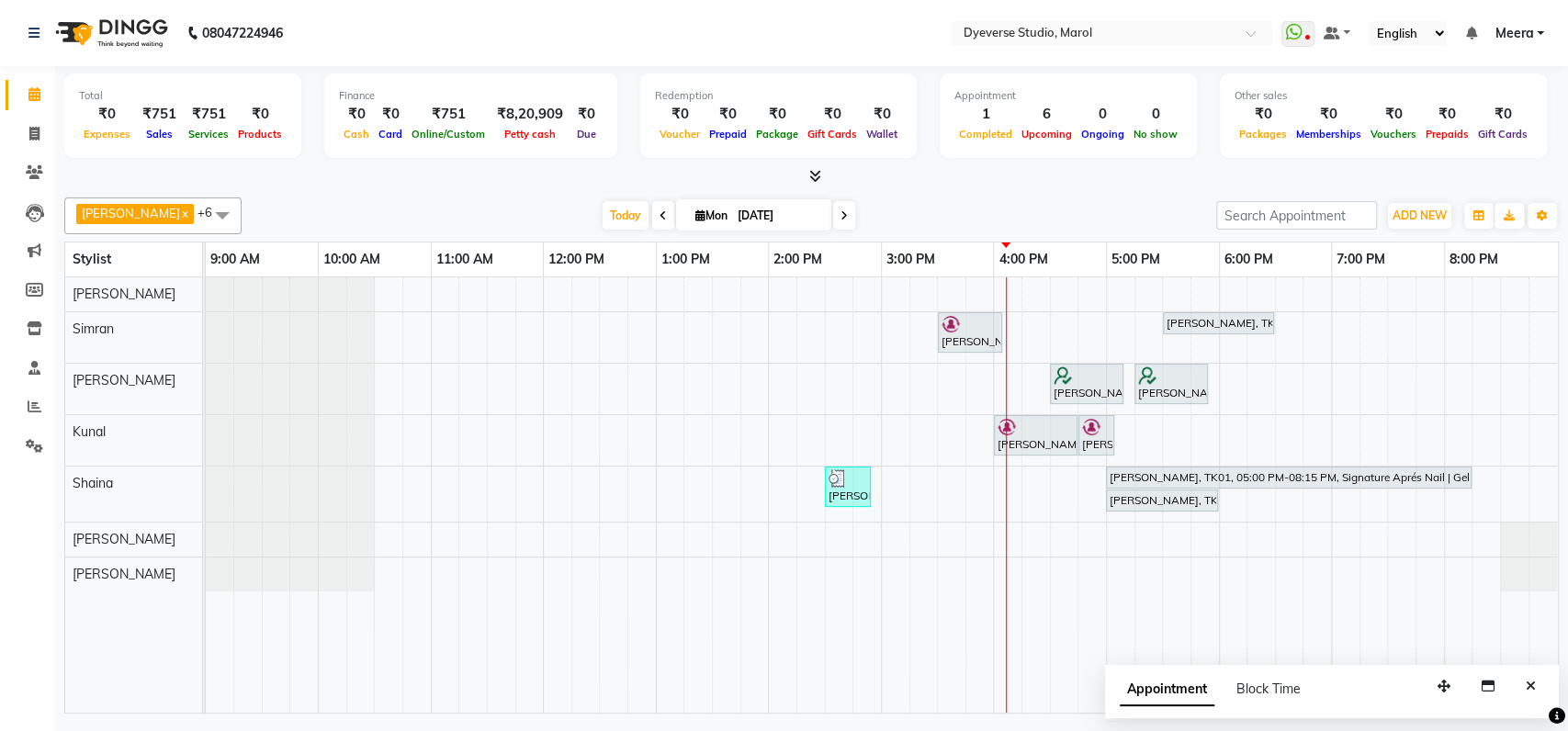
click at [833, 213] on span at bounding box center [844, 215] width 22 height 29
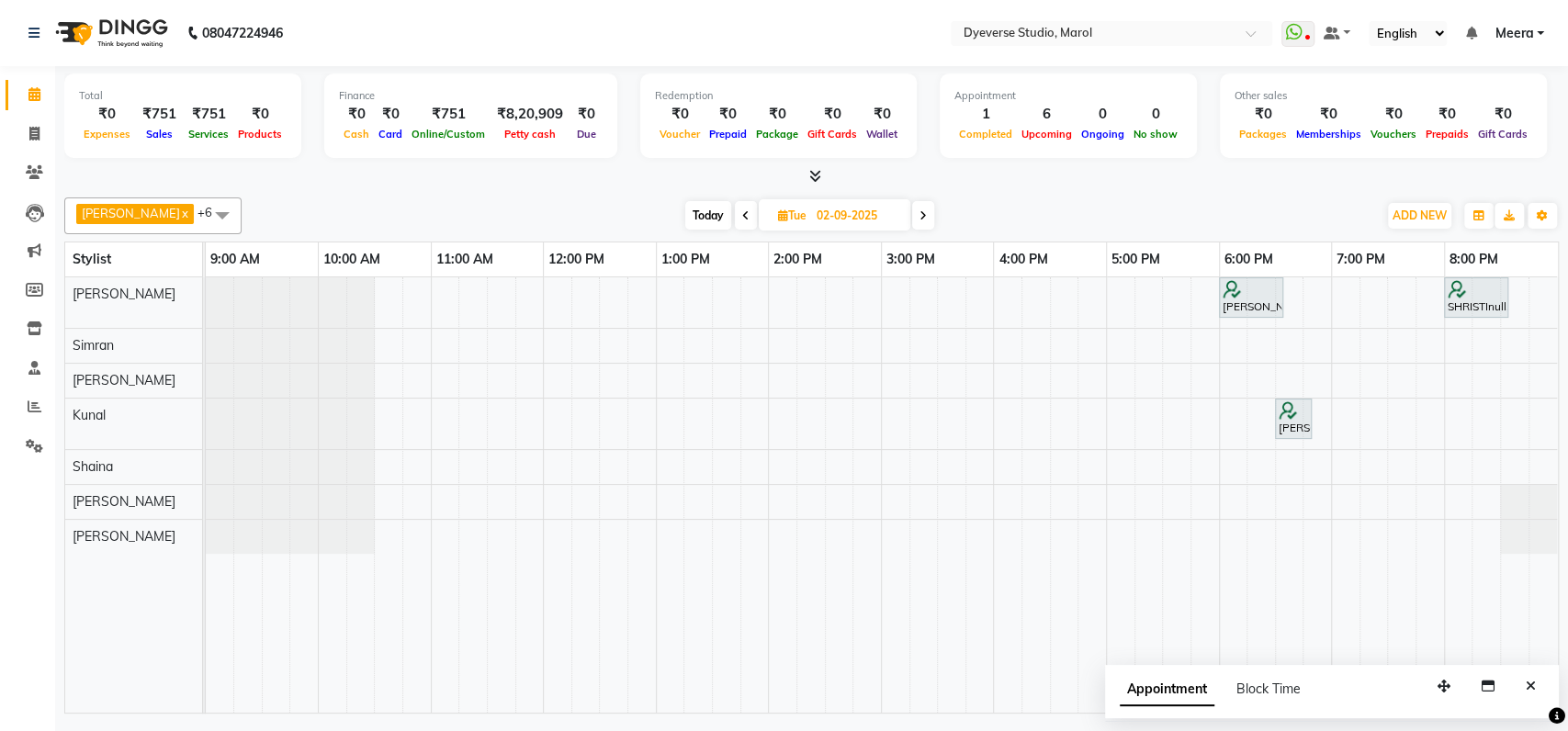
click at [743, 214] on icon at bounding box center [746, 215] width 8 height 11
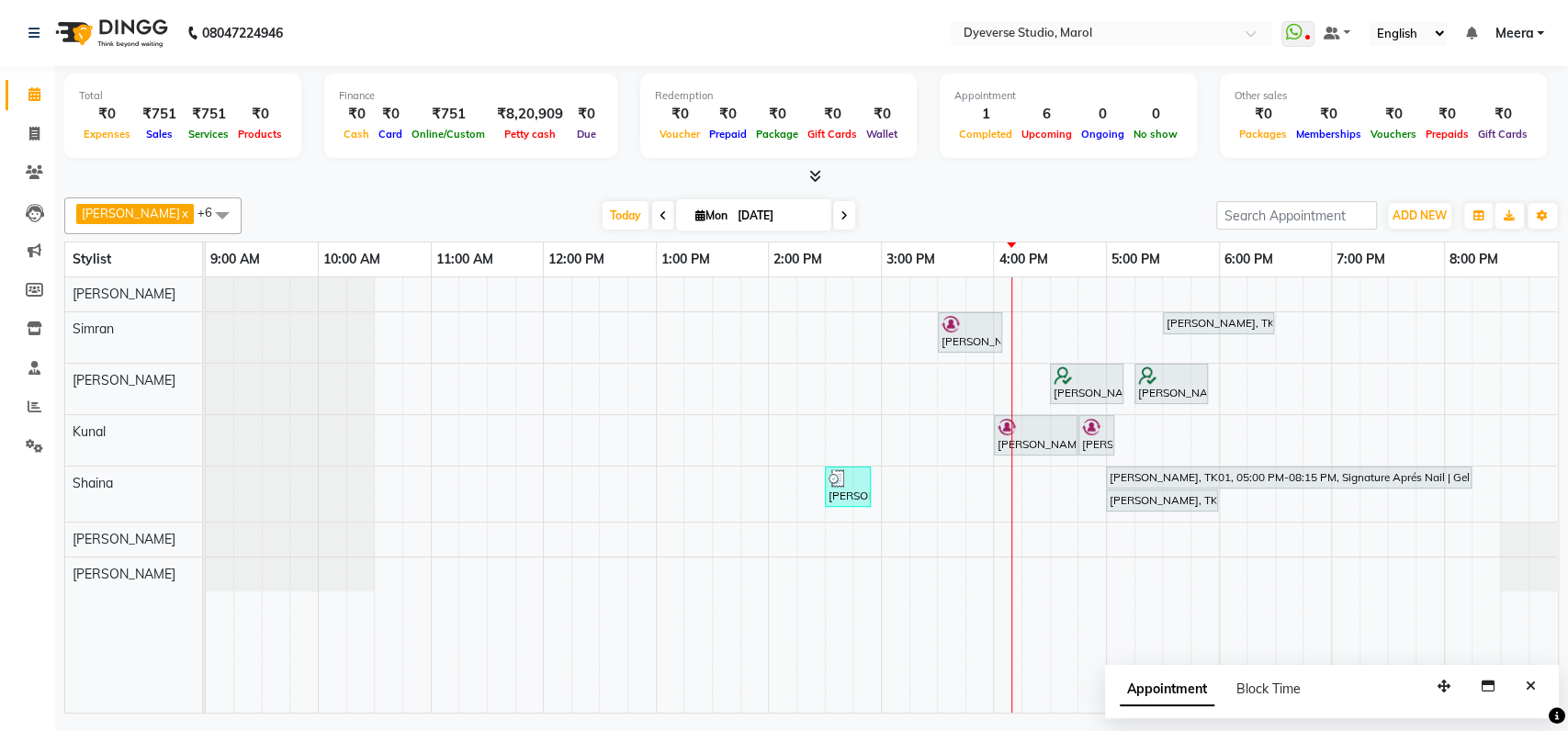
click at [833, 214] on span at bounding box center [844, 215] width 22 height 29
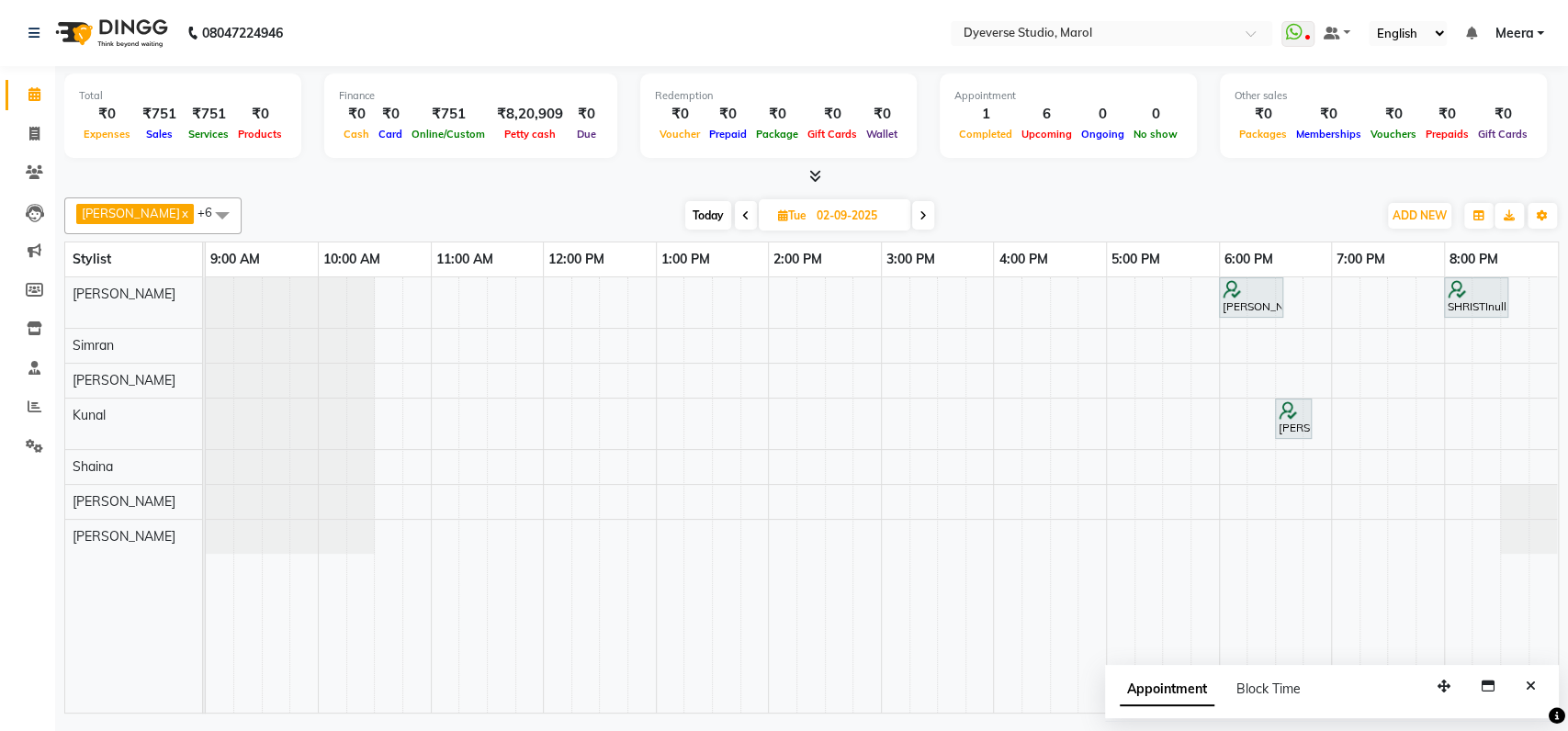
click at [743, 214] on icon at bounding box center [746, 215] width 8 height 11
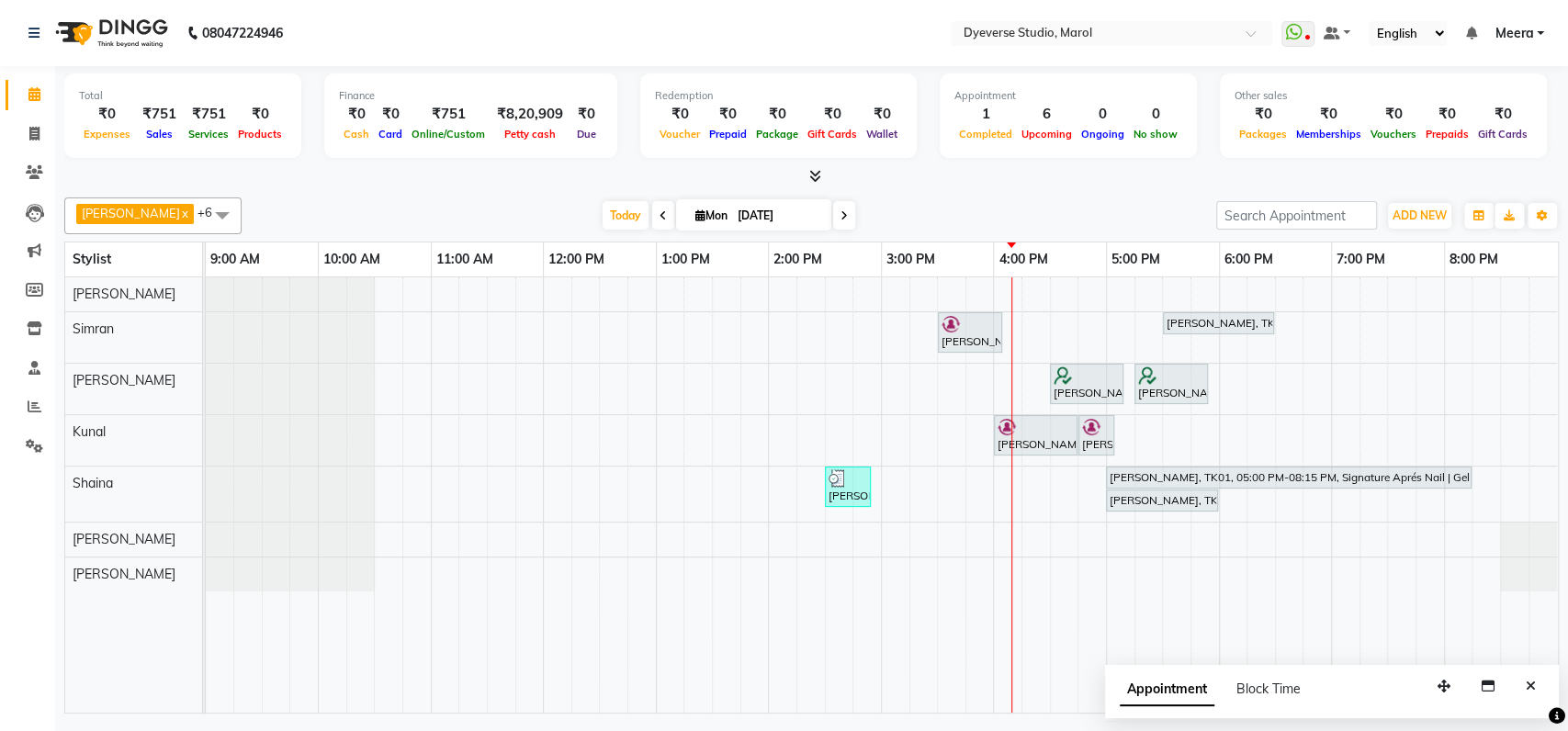
click at [841, 216] on icon at bounding box center [845, 215] width 8 height 11
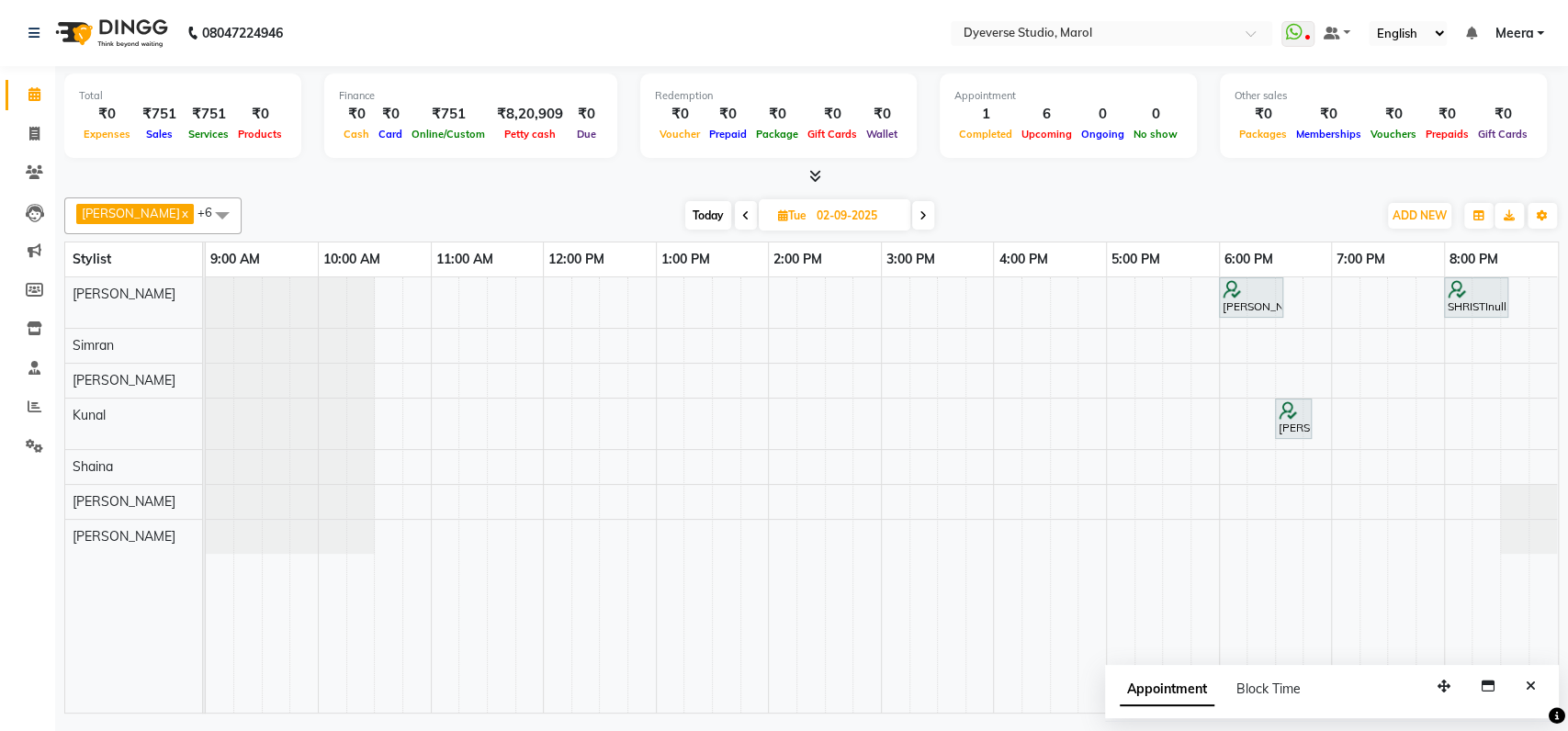
click at [920, 216] on icon at bounding box center [923, 215] width 8 height 11
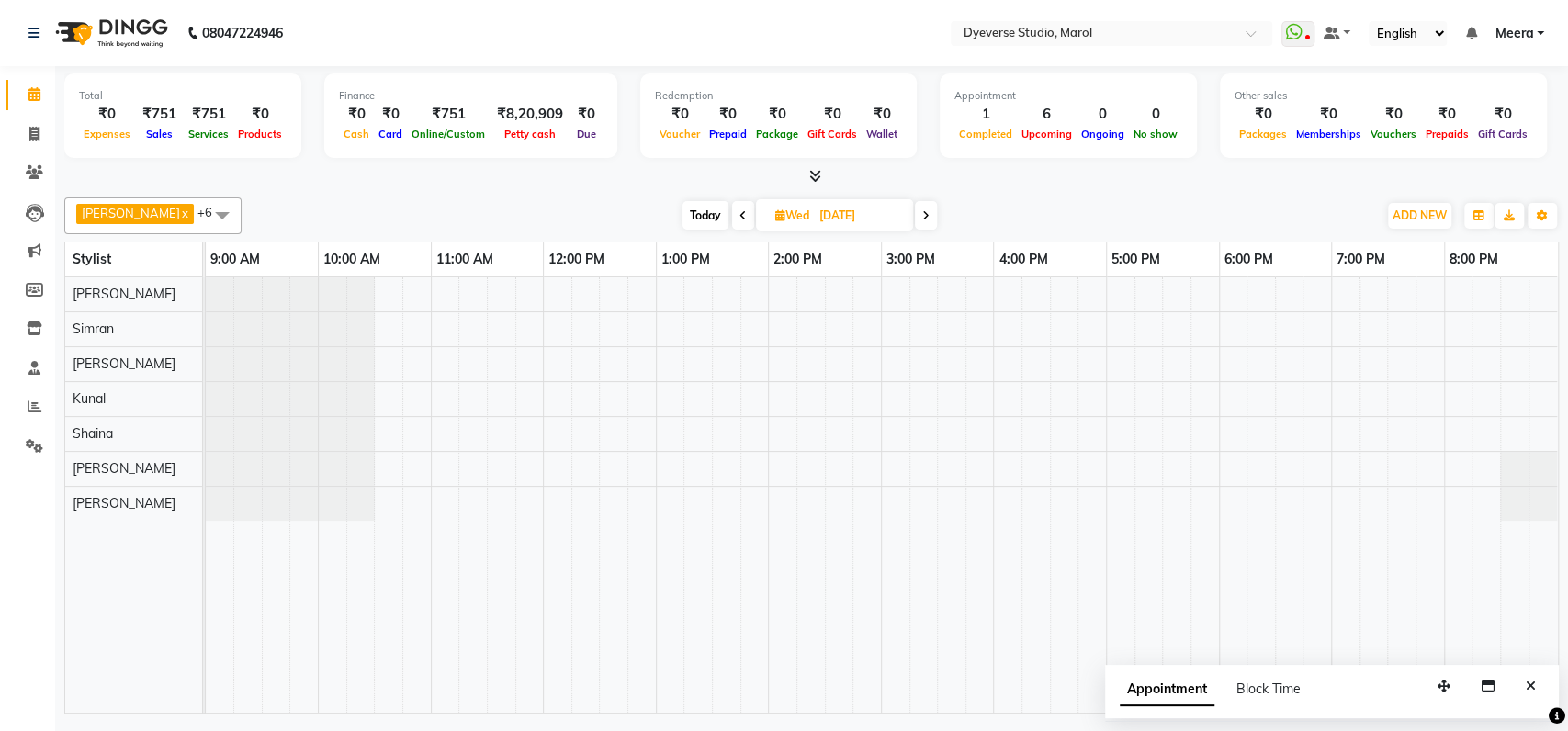
click at [923, 216] on icon at bounding box center [926, 215] width 8 height 11
click at [684, 217] on span "Today" at bounding box center [707, 215] width 46 height 29
type input "[DATE]"
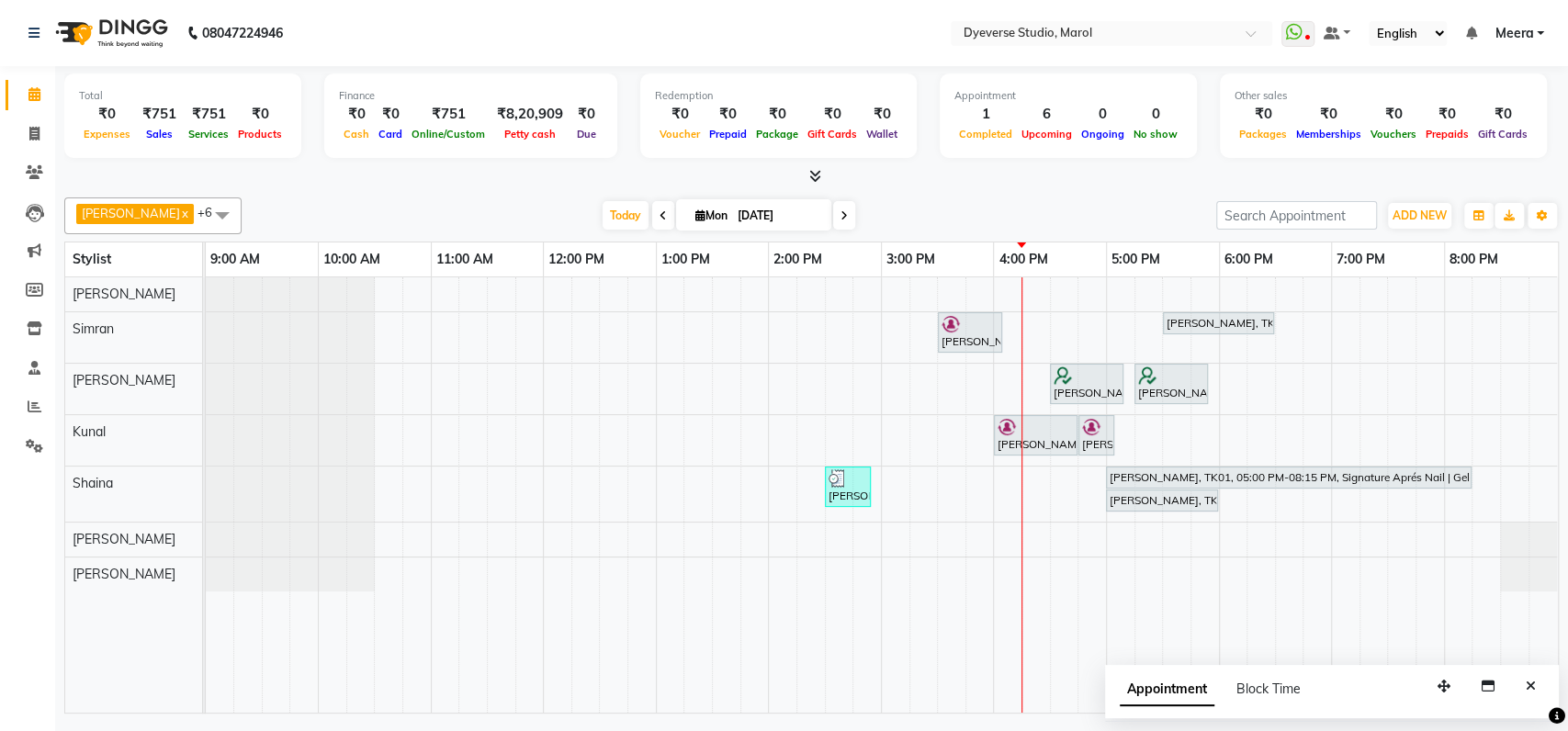
click at [1258, 386] on div "[PERSON_NAME], TK02, 03:30 PM-04:05 PM, Classic - [PERSON_NAME], TK01, 05:30 PM…" at bounding box center [882, 494] width 1353 height 436
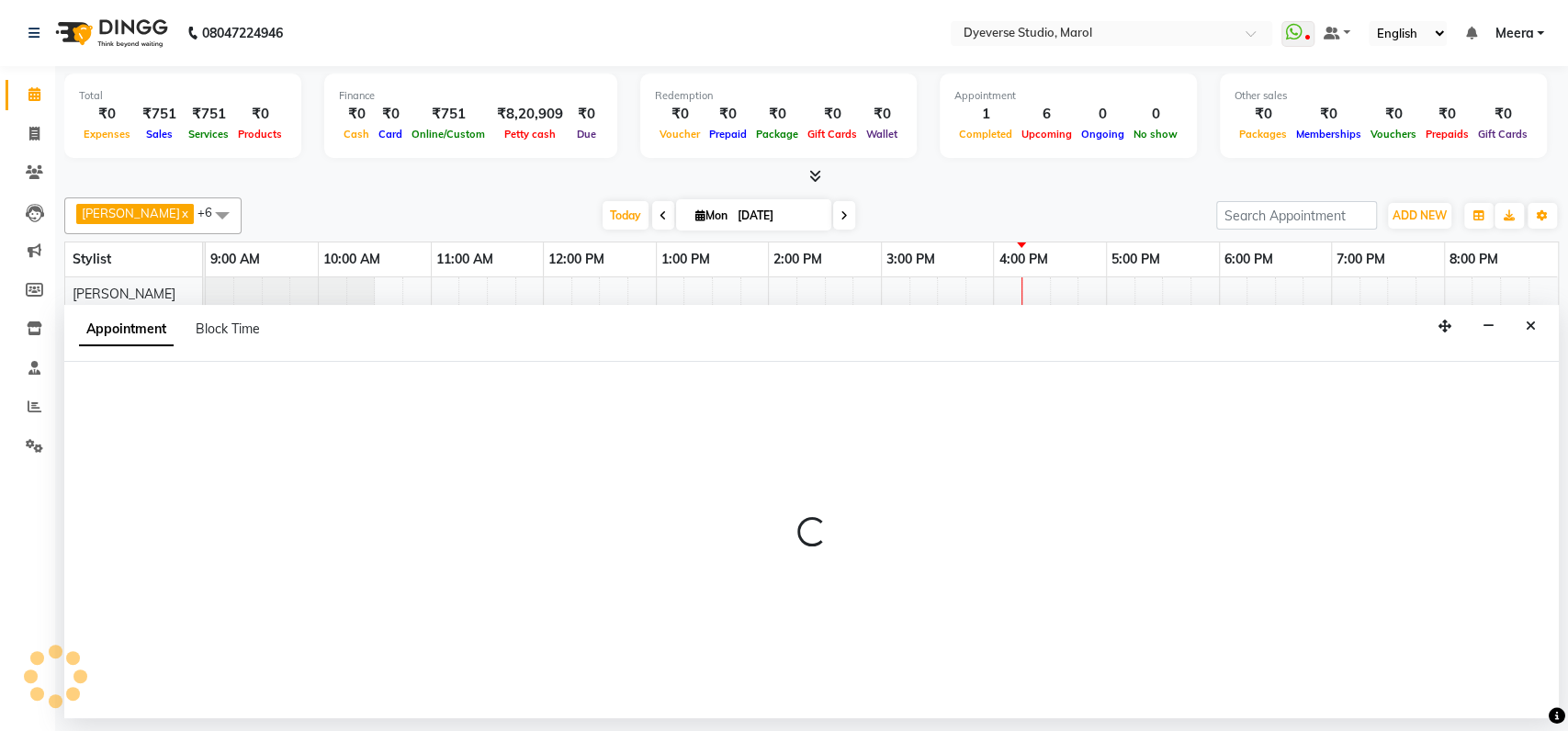
select select "48403"
select select "tentative"
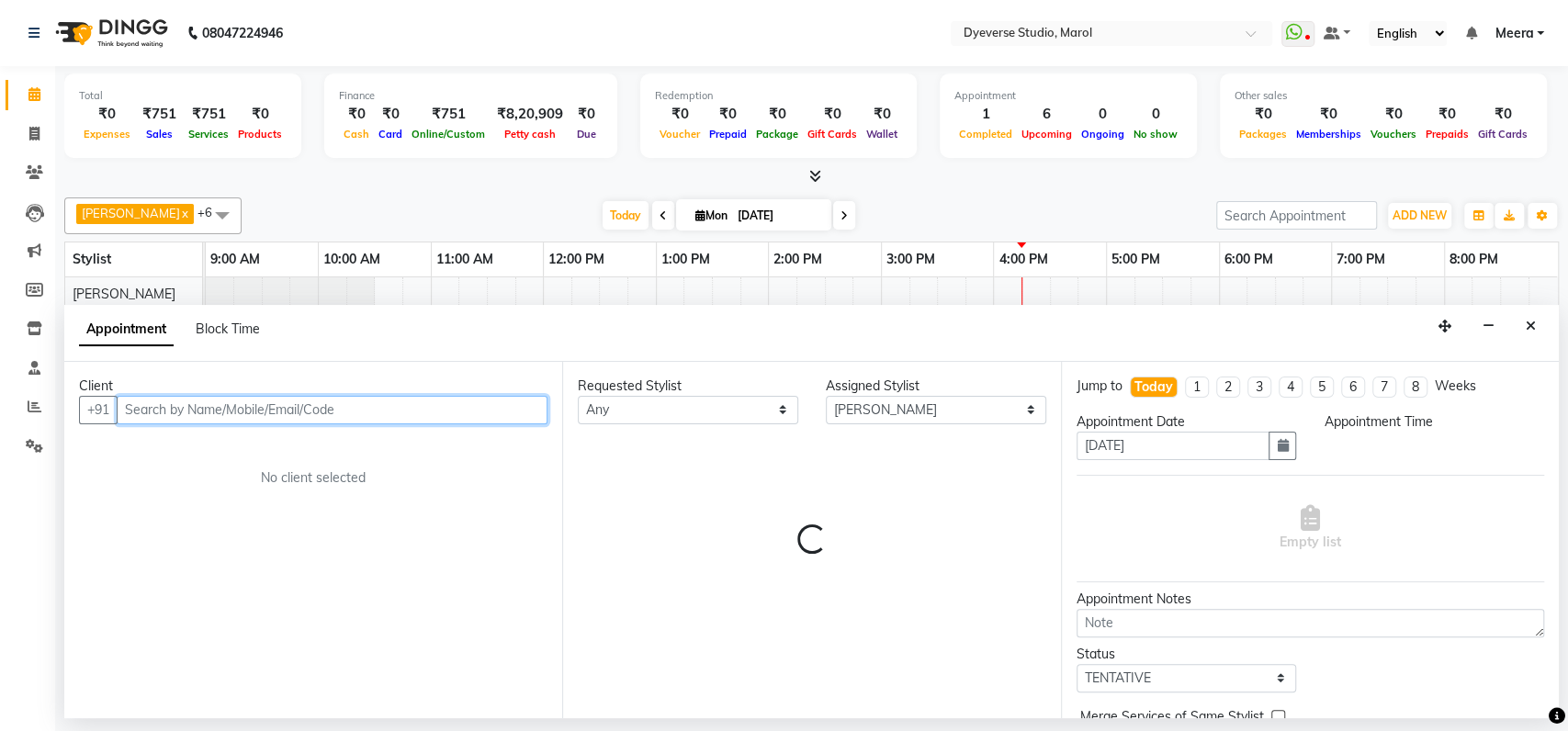
select select "1095"
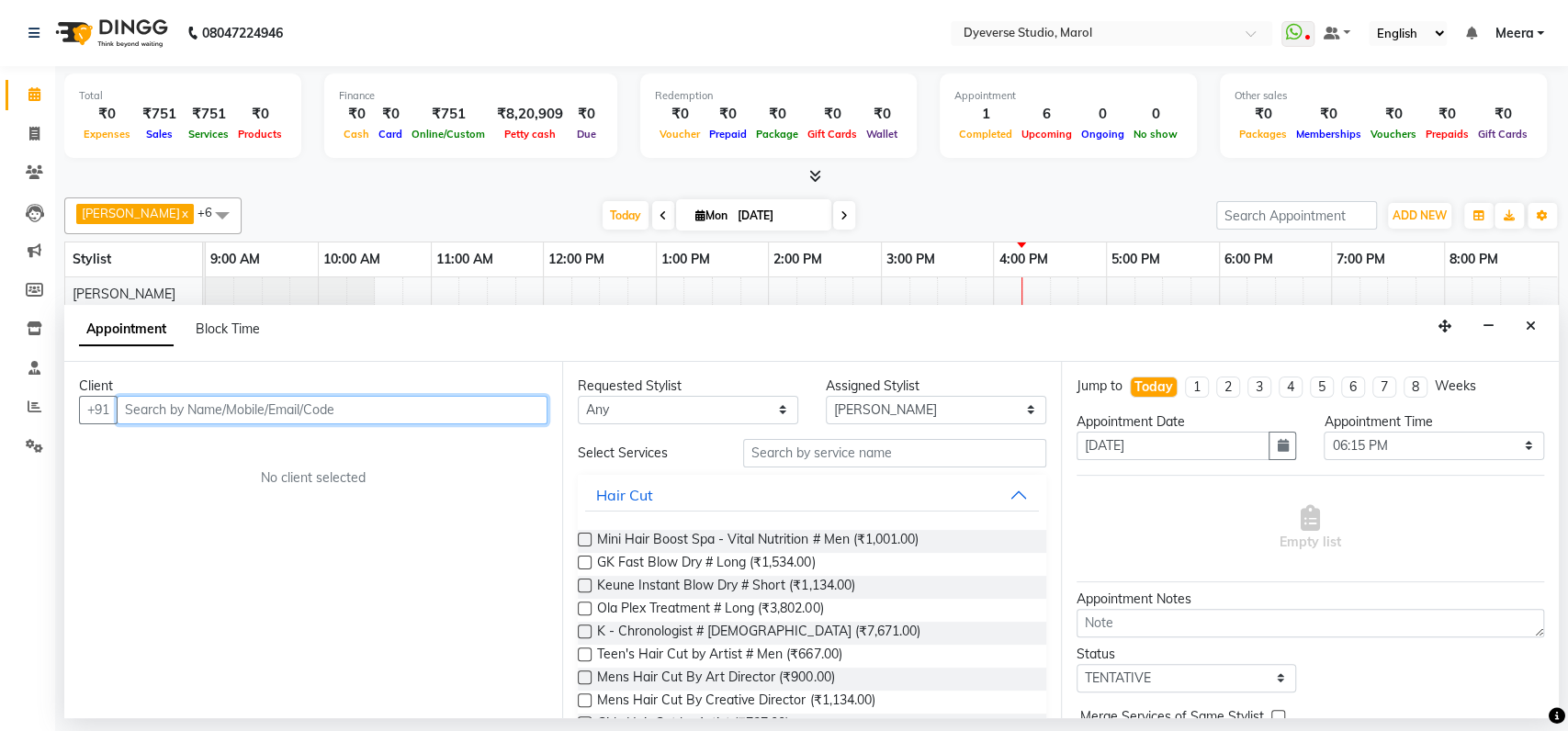
click at [316, 412] on input "text" at bounding box center [332, 411] width 431 height 29
type input "9818672405"
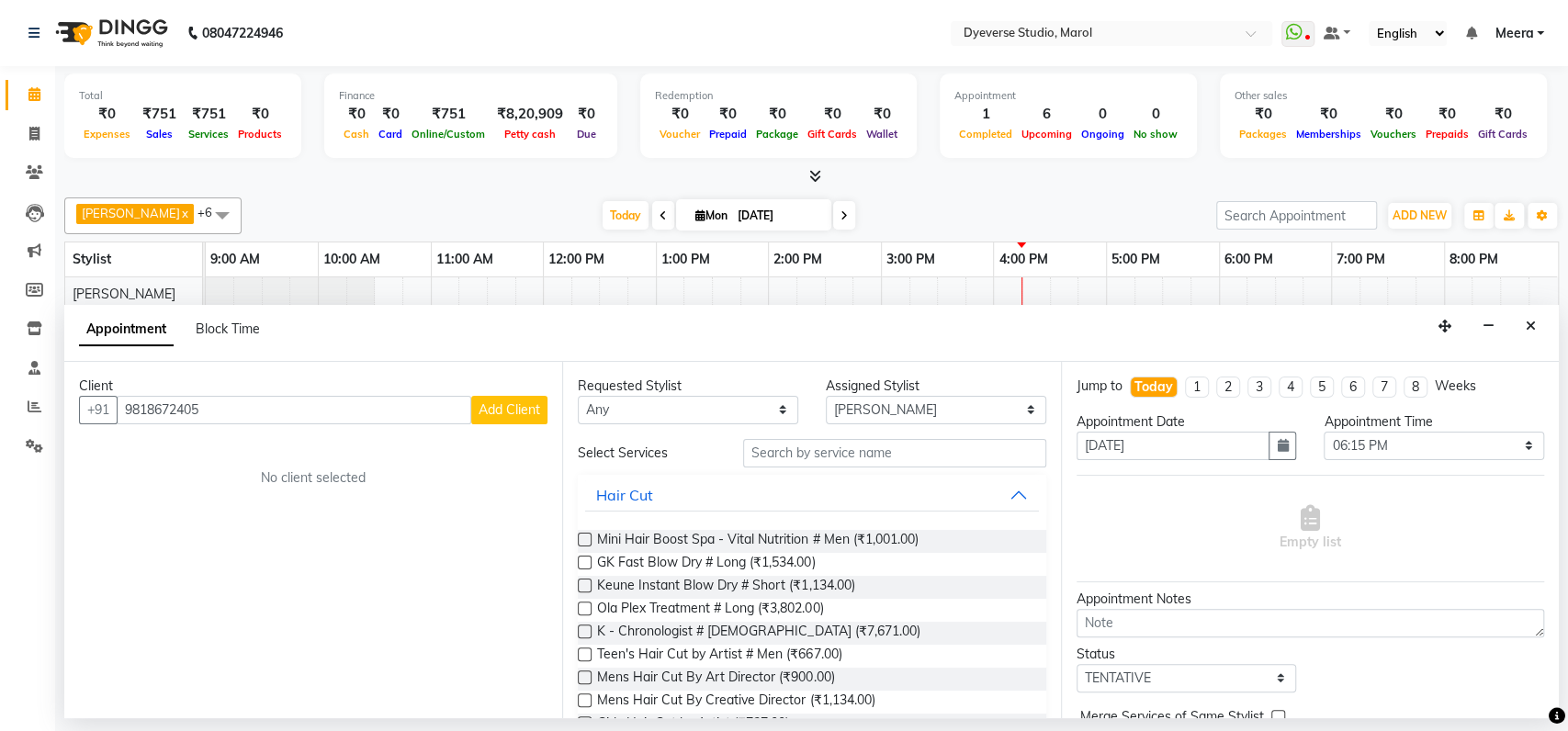
click at [493, 408] on span "Add Client" at bounding box center [510, 409] width 62 height 16
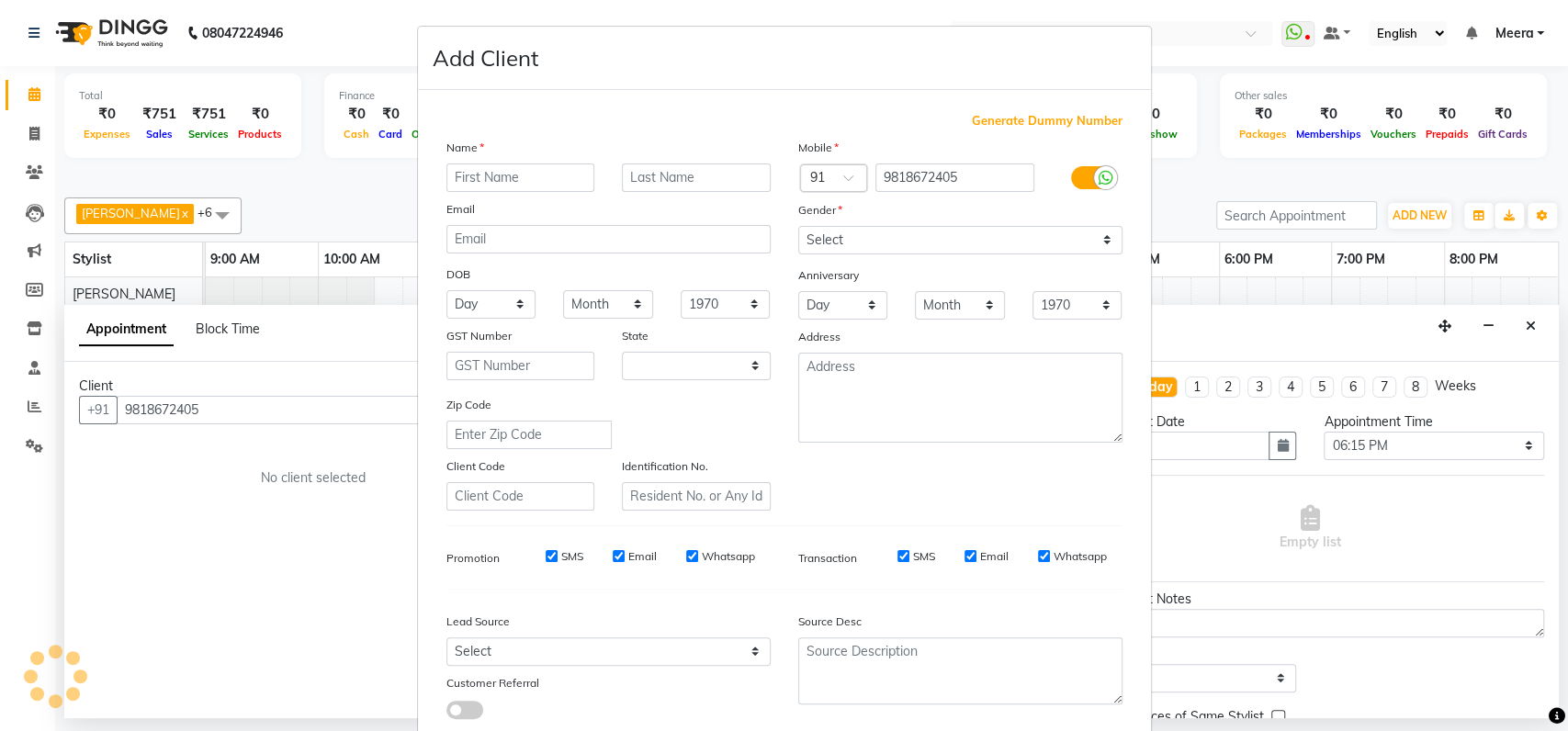
select select "22"
click at [511, 173] on input "text" at bounding box center [520, 178] width 149 height 29
type input "shakshi"
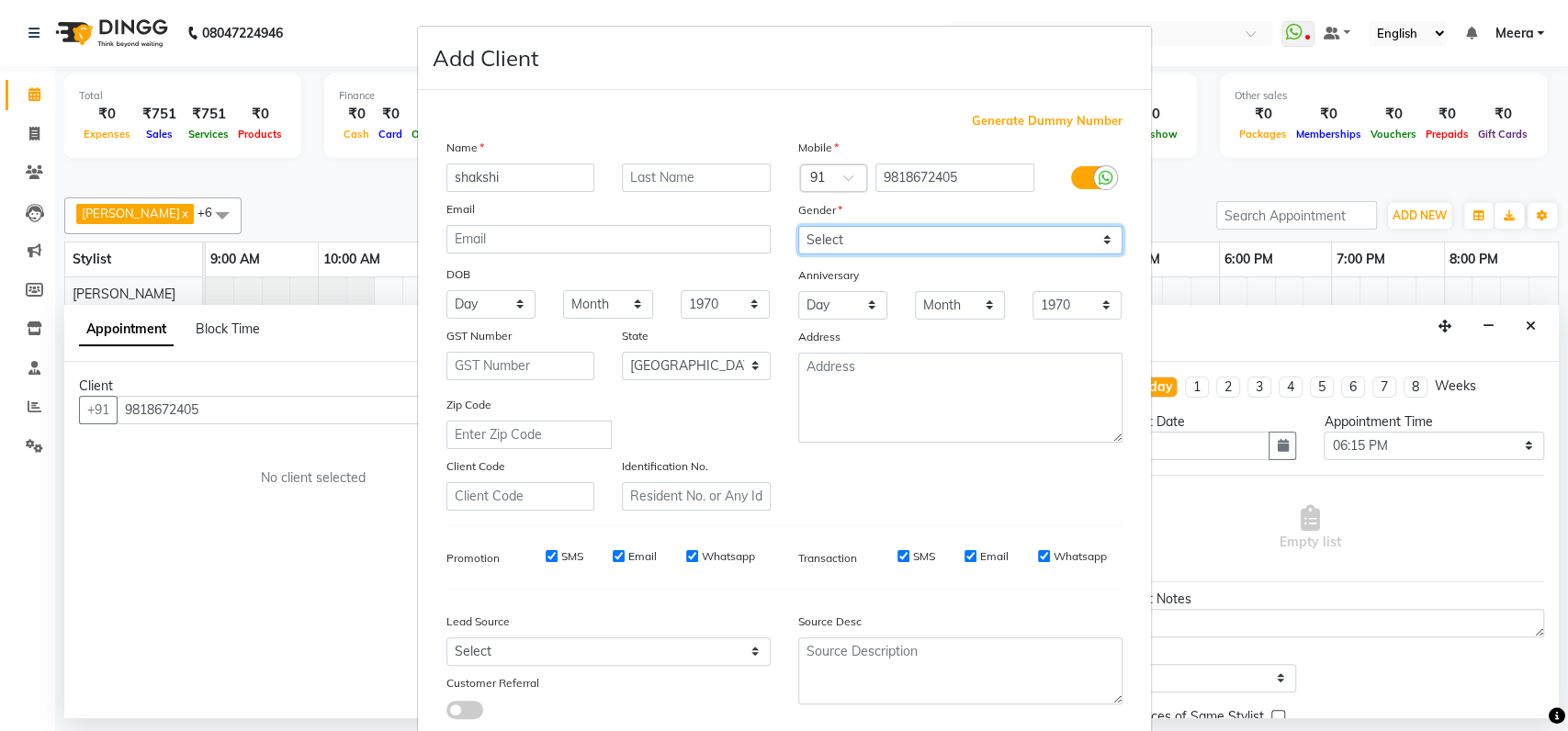
click at [824, 235] on select "Select [DEMOGRAPHIC_DATA] [DEMOGRAPHIC_DATA] Other Prefer Not To Say" at bounding box center [960, 240] width 324 height 29
select select "[DEMOGRAPHIC_DATA]"
click at [798, 226] on select "Select [DEMOGRAPHIC_DATA] [DEMOGRAPHIC_DATA] Other Prefer Not To Say" at bounding box center [960, 240] width 324 height 29
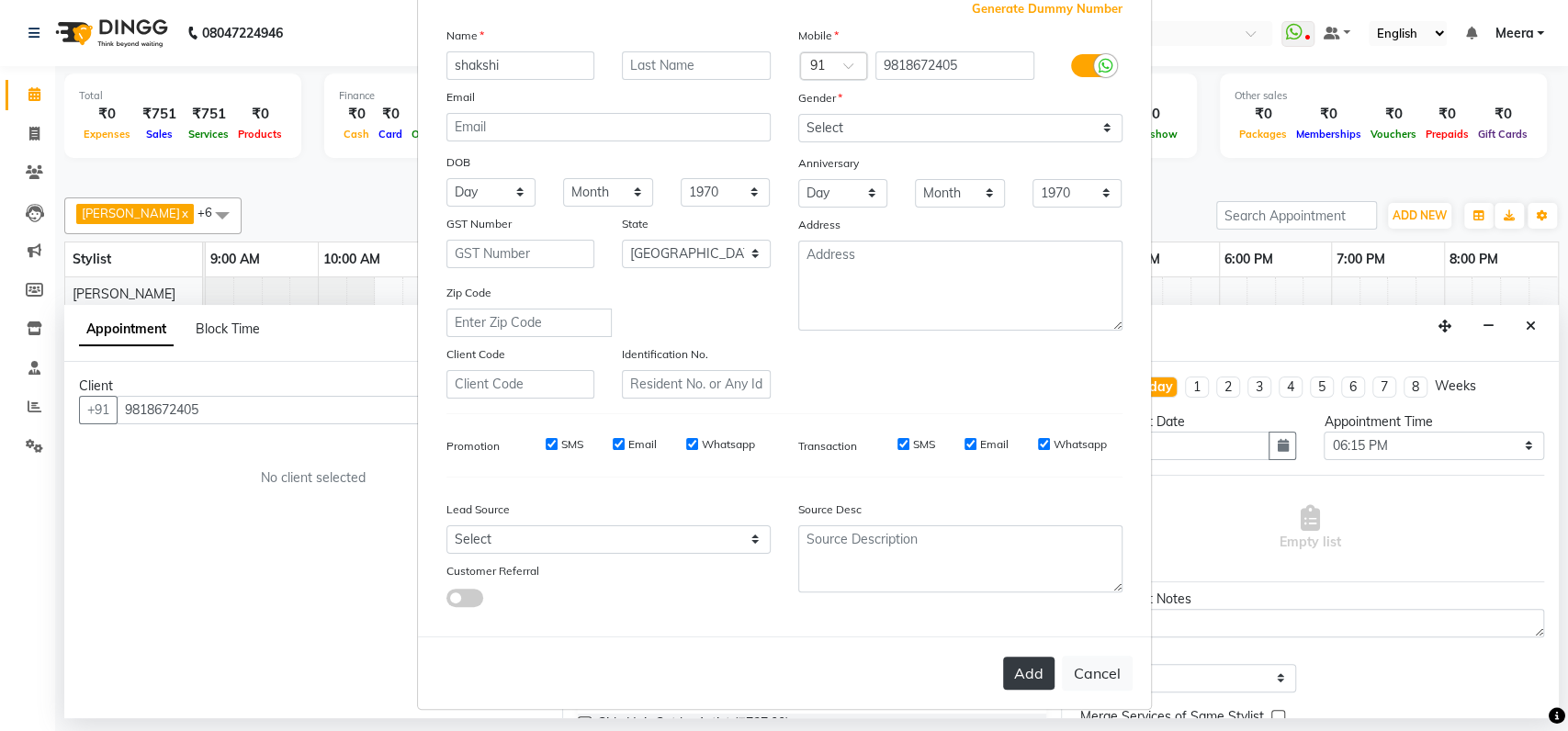
click at [1022, 661] on button "Add" at bounding box center [1028, 673] width 51 height 33
select select
select select "null"
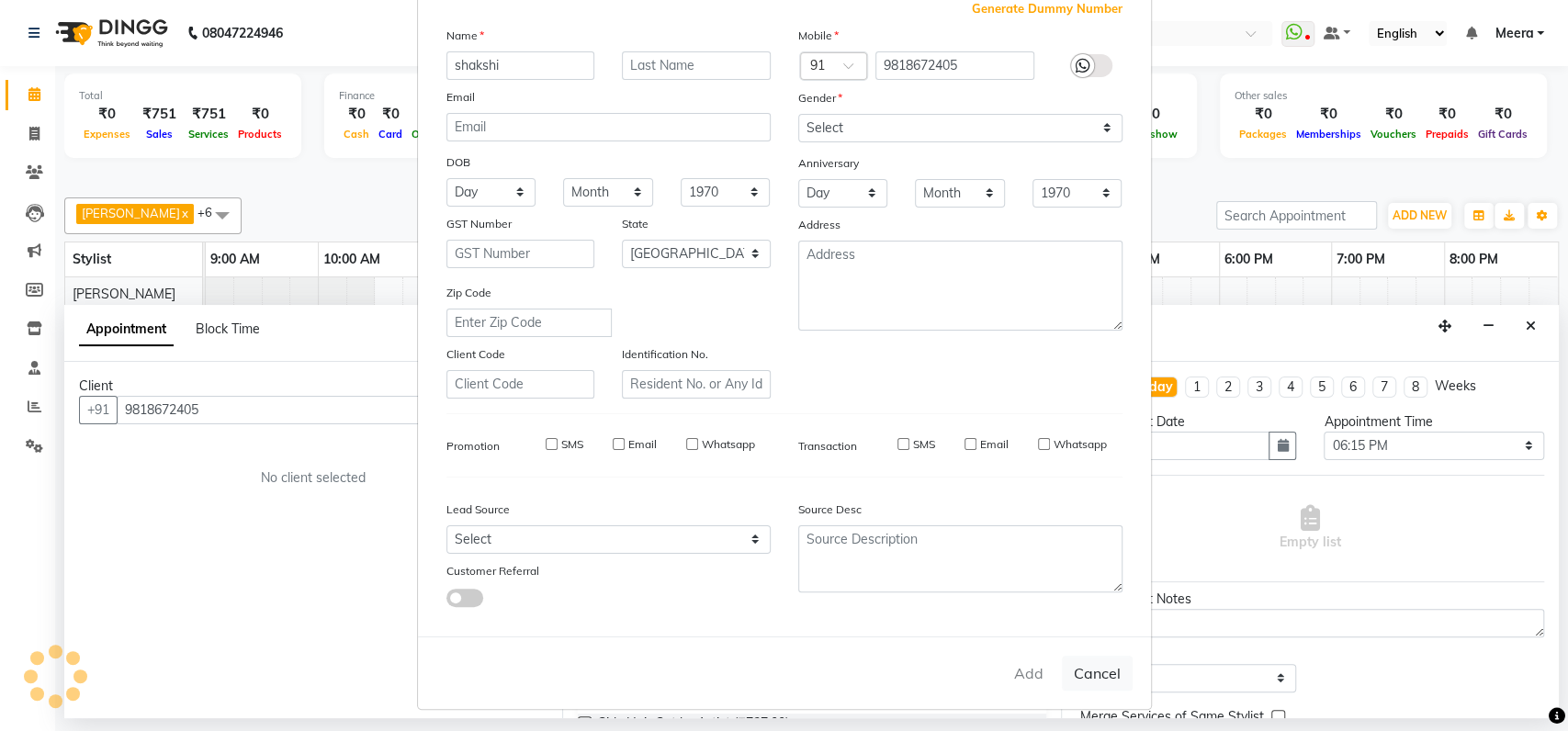
select select
checkbox input "false"
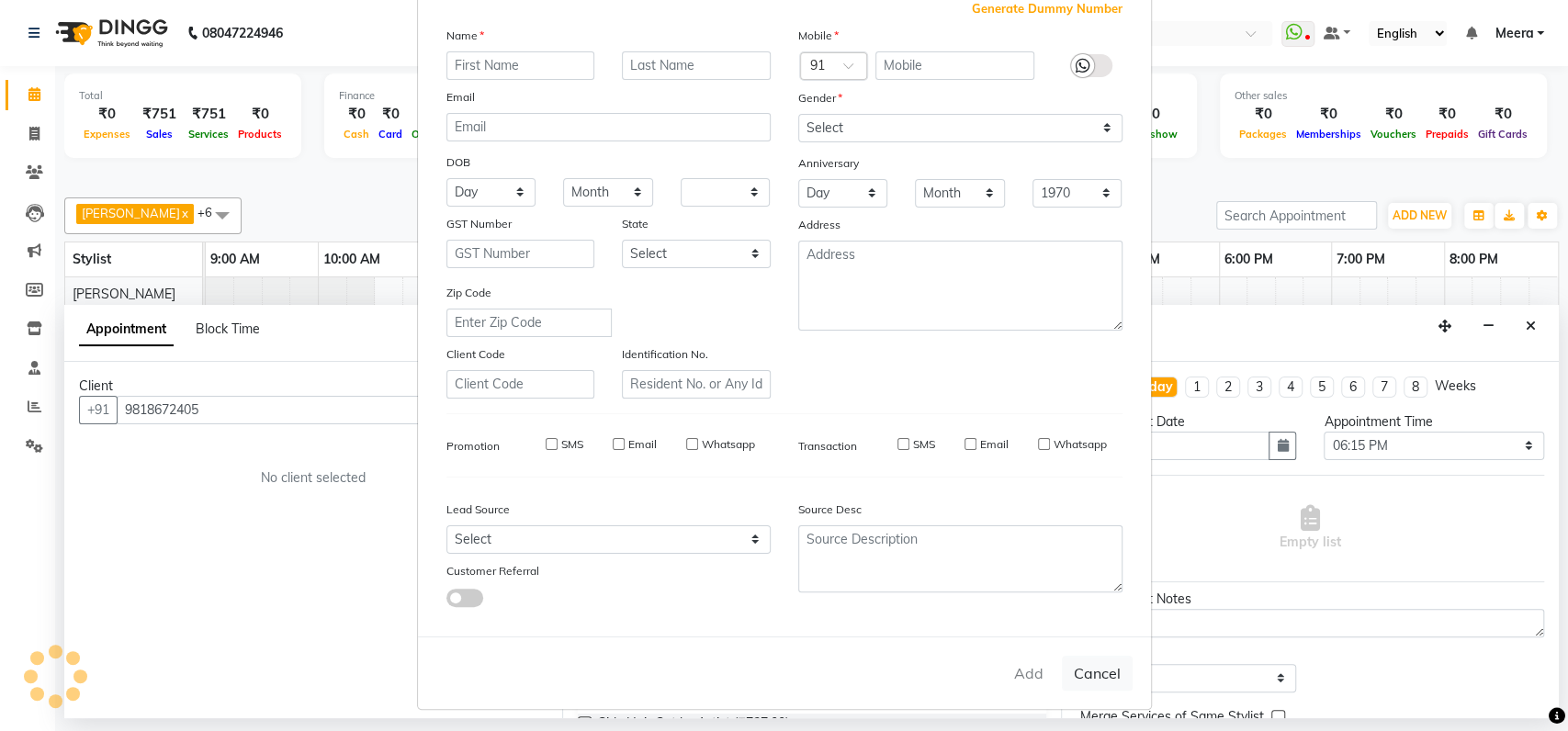
checkbox input "false"
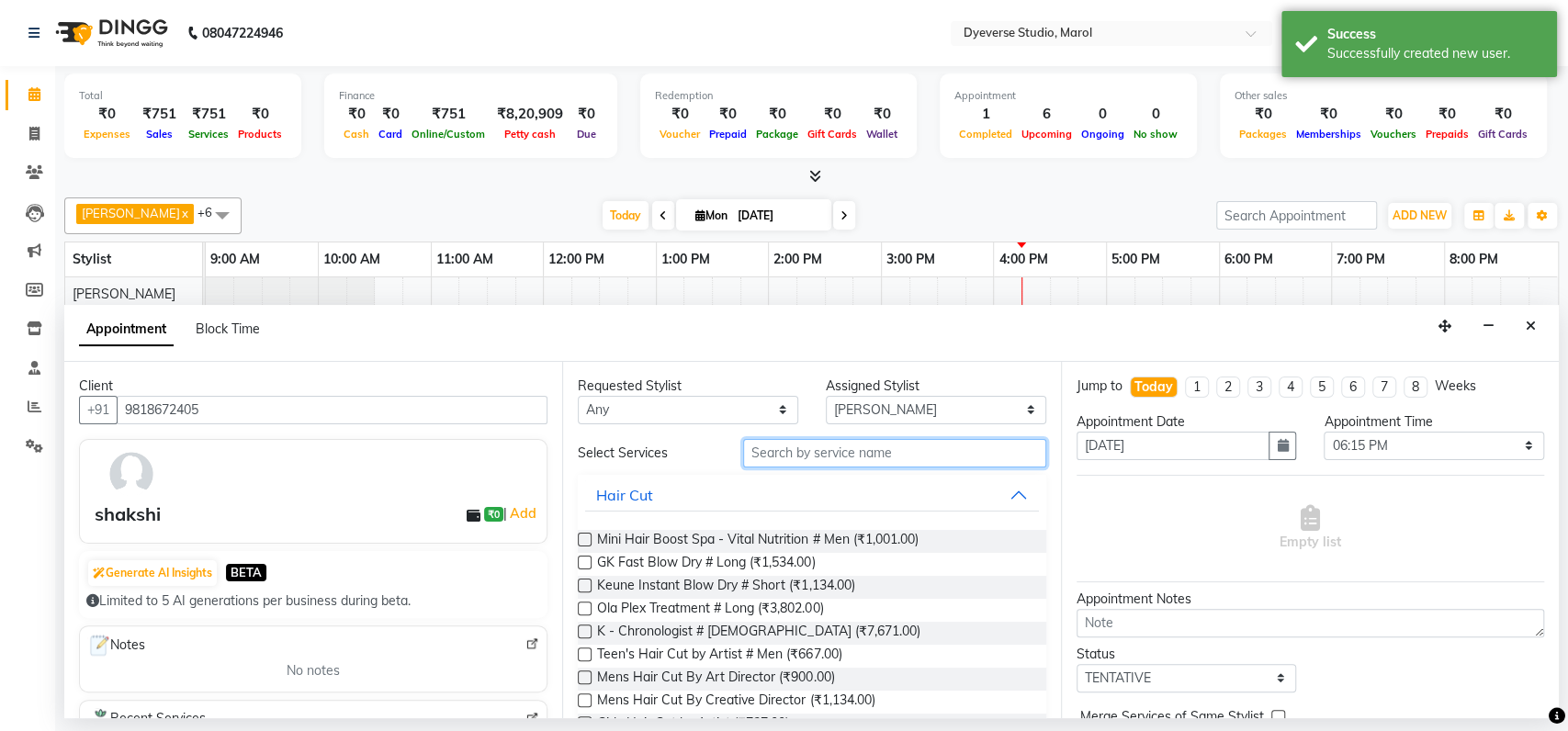
click at [911, 444] on input "text" at bounding box center [895, 454] width 303 height 29
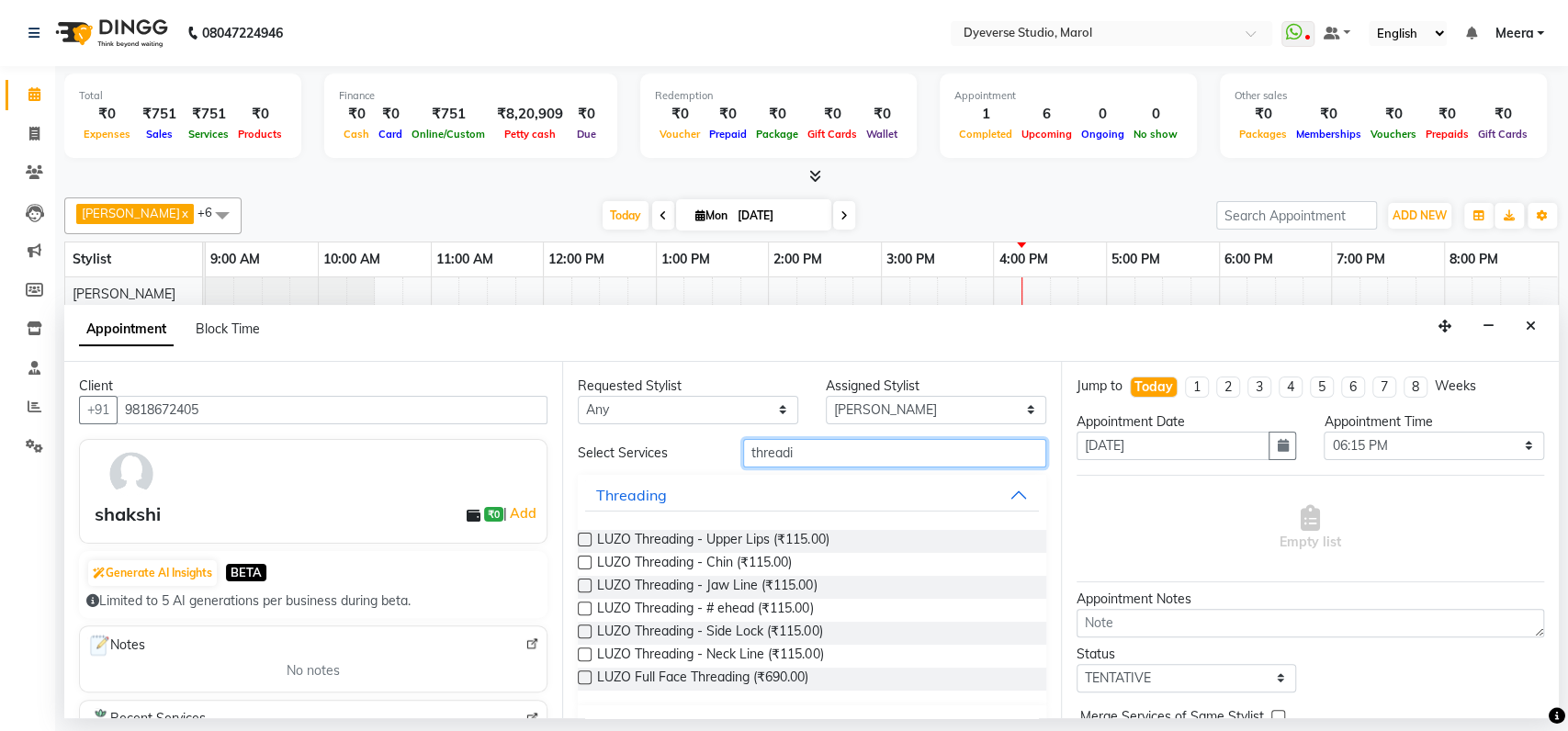
scroll to position [41, 0]
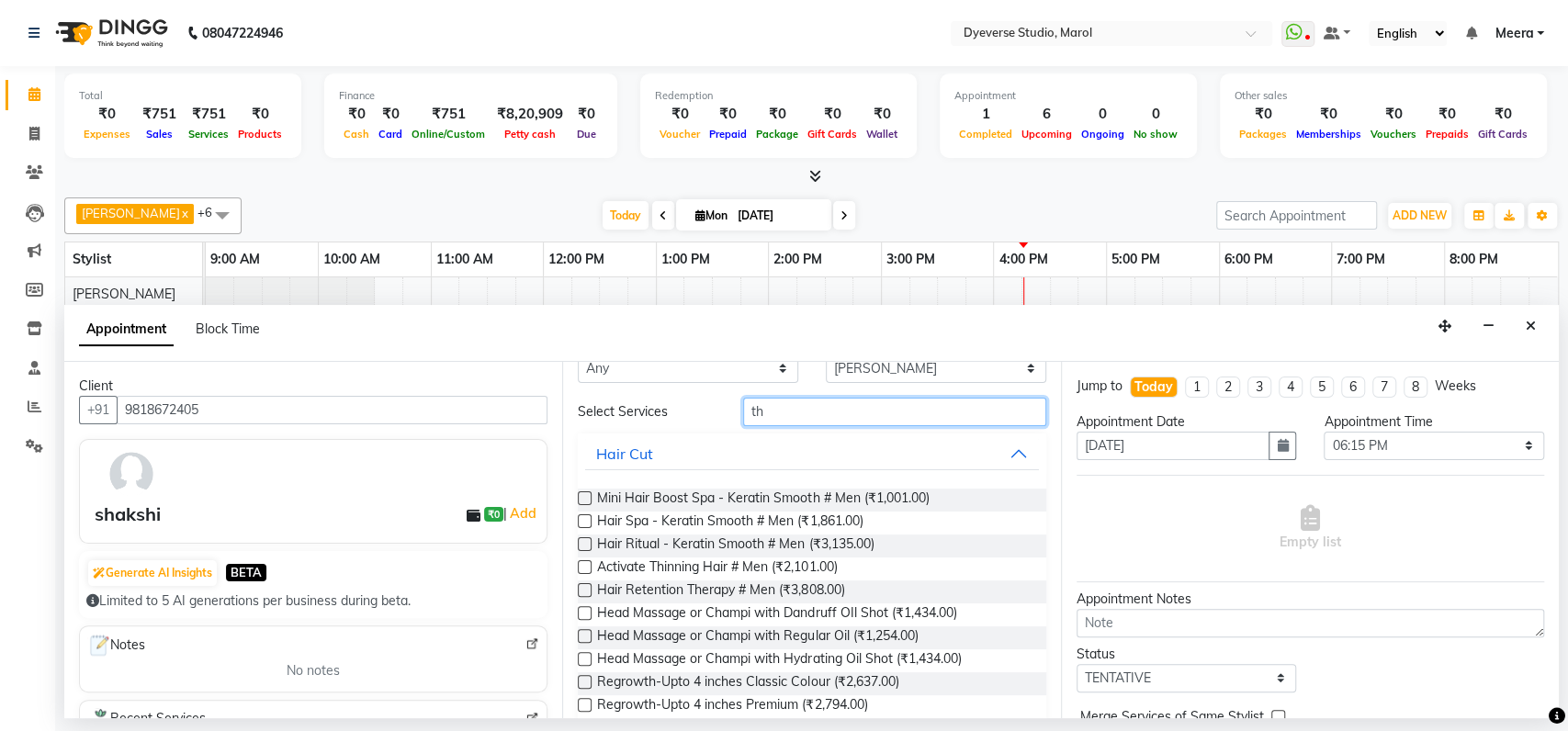
type input "t"
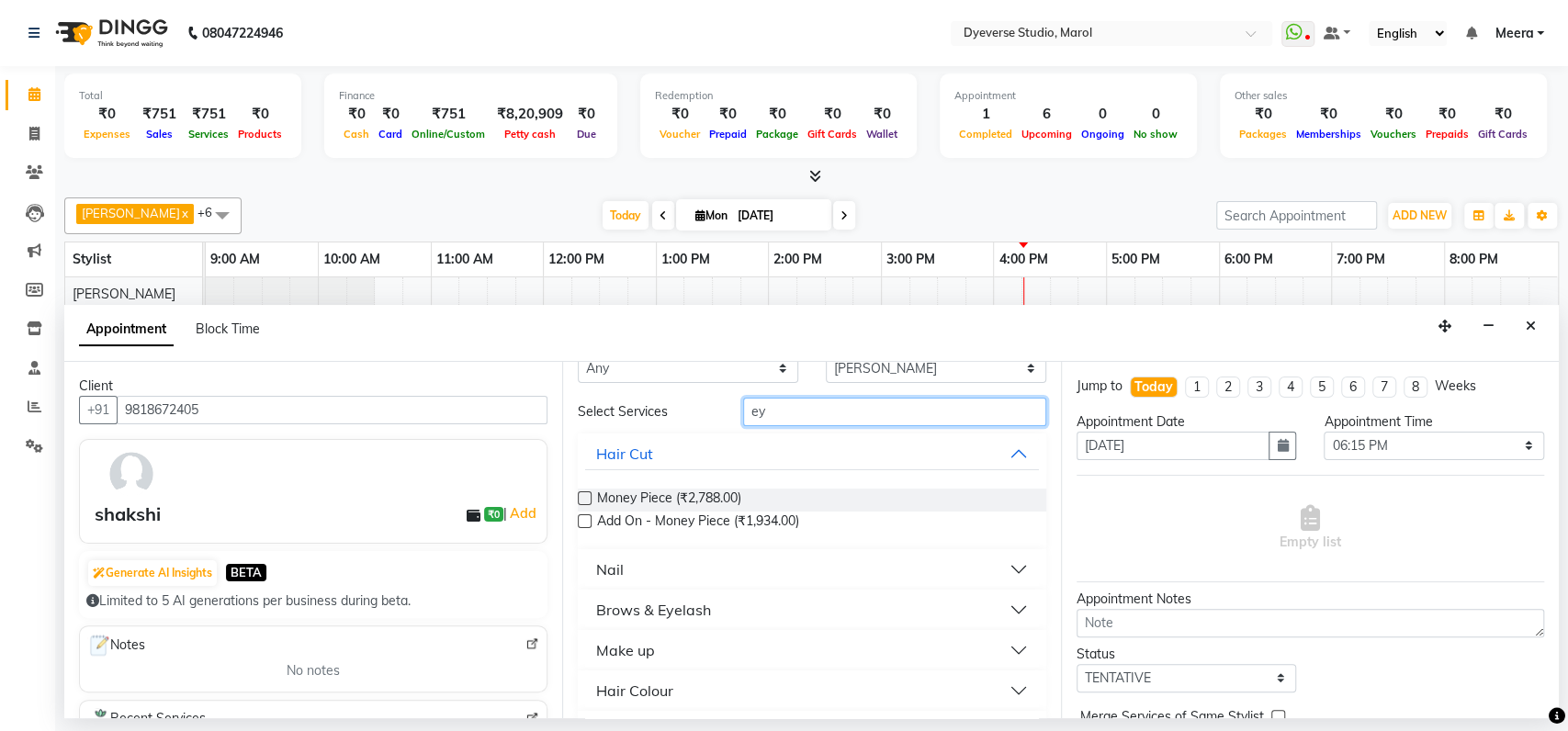
type input "e"
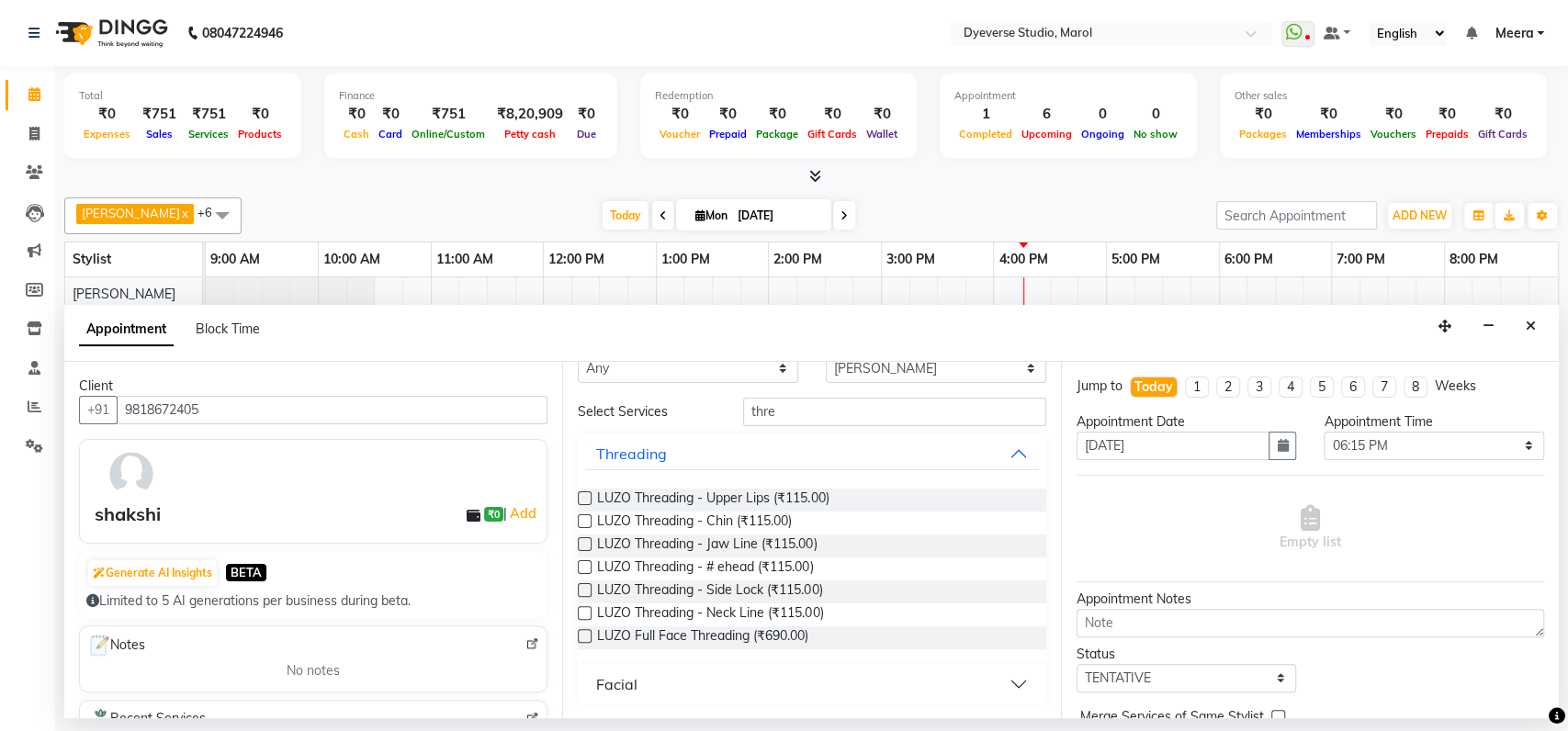
click at [991, 677] on button "Facial" at bounding box center [811, 684] width 453 height 33
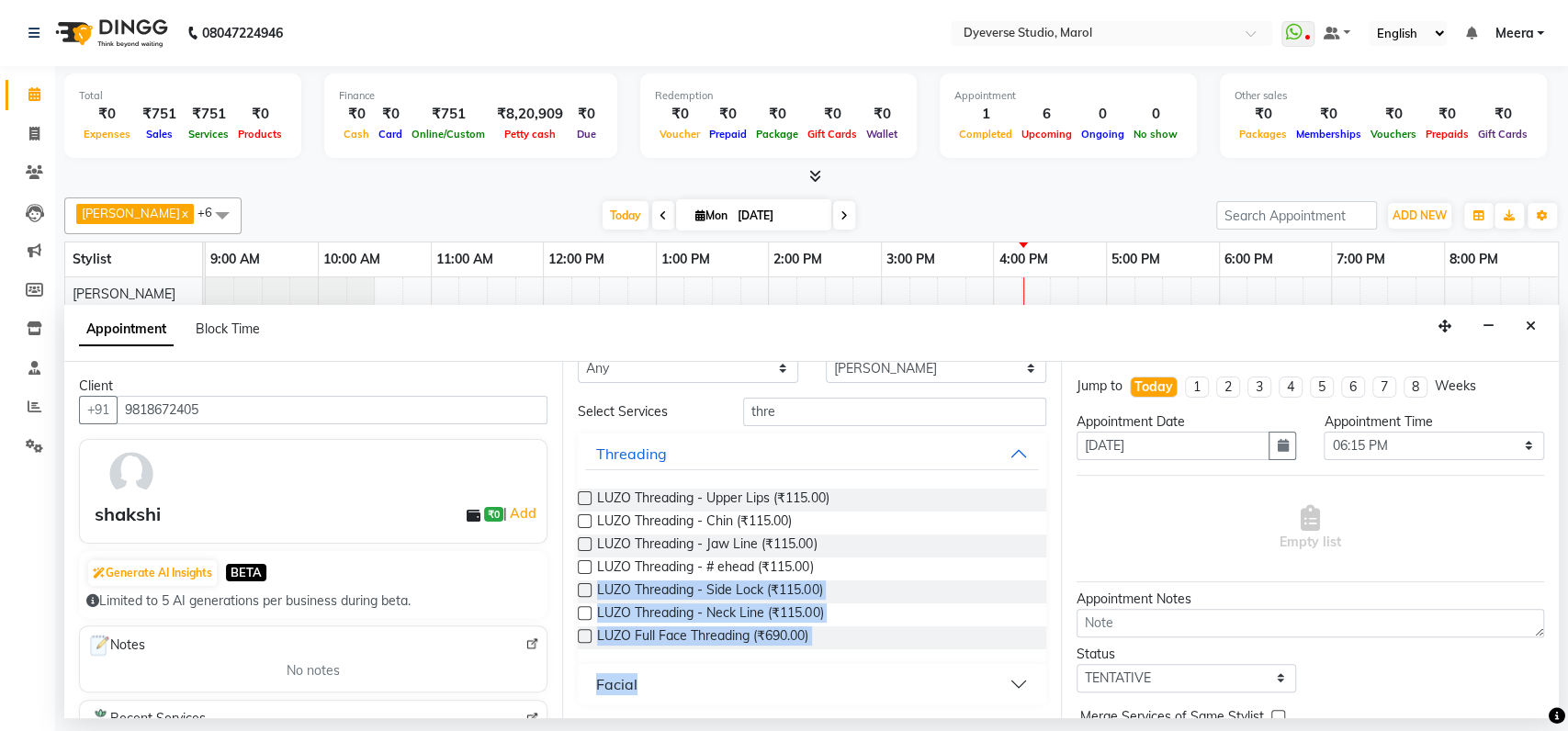
drag, startPoint x: 986, startPoint y: 564, endPoint x: 1003, endPoint y: 684, distance: 121.2
click at [1003, 684] on ngb-accordion "Threading LUZO Threading - Upper Lips (₹115.00) LUZO Threading - Chin (₹115.00)…" at bounding box center [812, 569] width 468 height 271
click at [1003, 684] on button "Facial" at bounding box center [811, 684] width 453 height 33
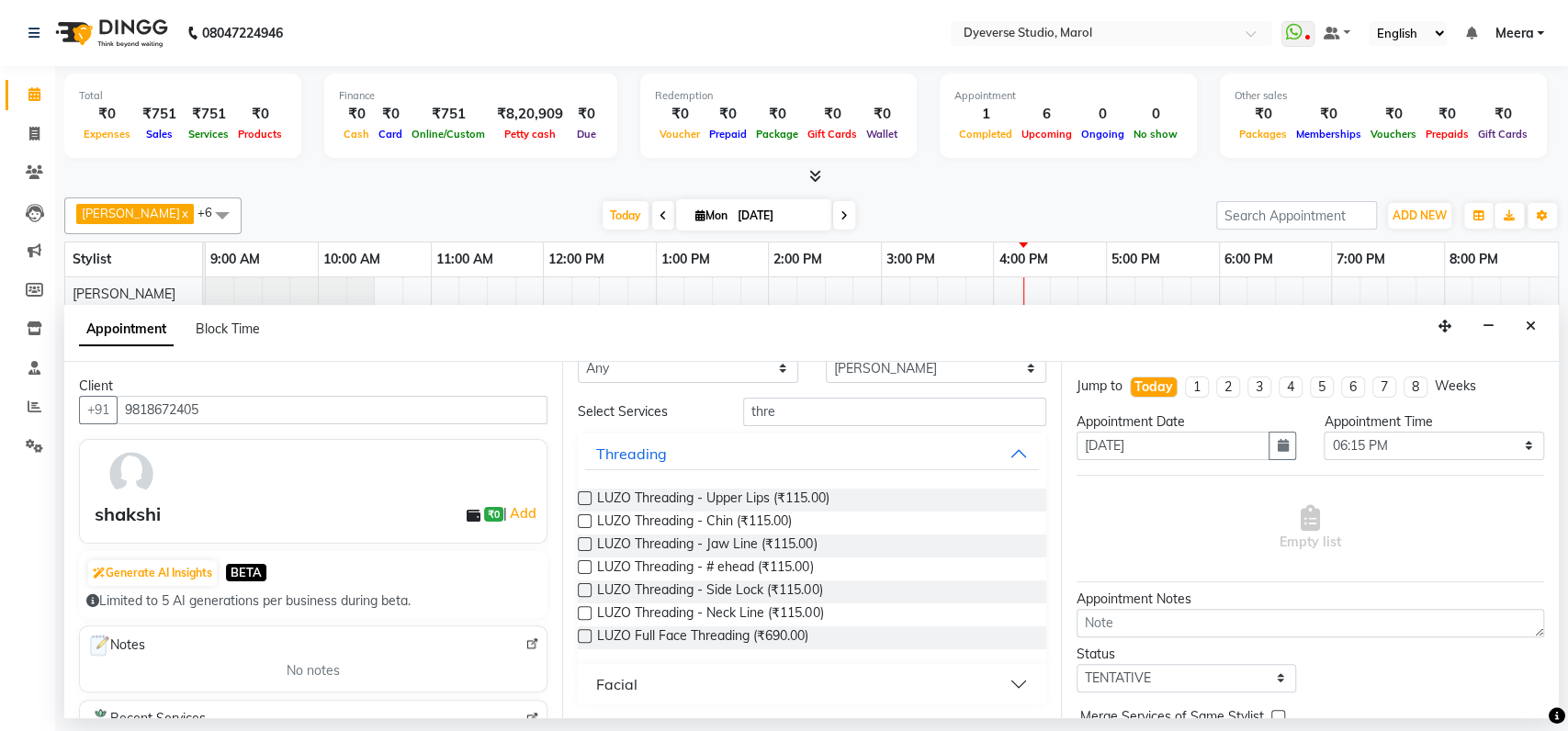
click at [502, 568] on div "Generate AI Insights BETA" at bounding box center [314, 573] width 454 height 30
click at [921, 398] on input "thre" at bounding box center [895, 413] width 303 height 29
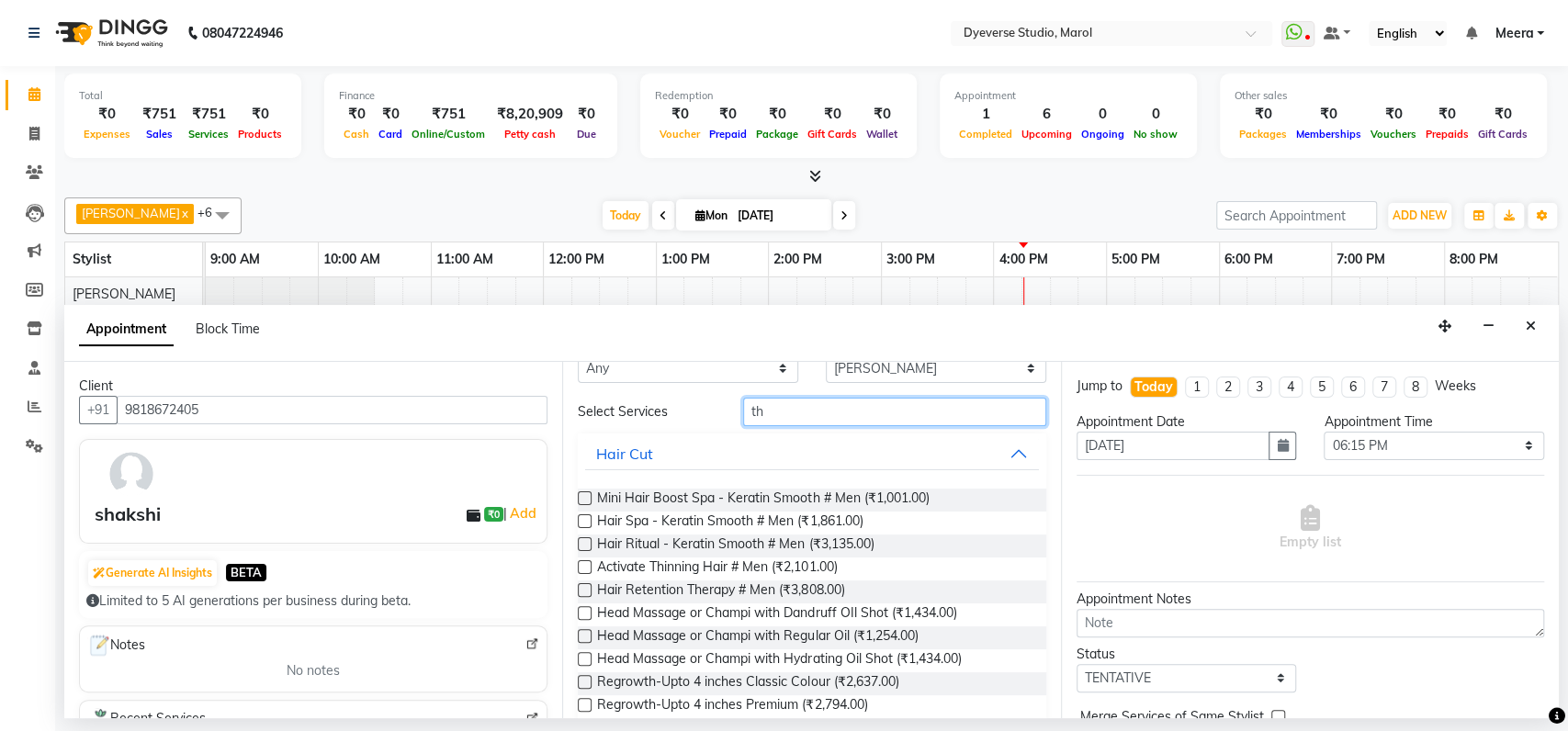
type input "t"
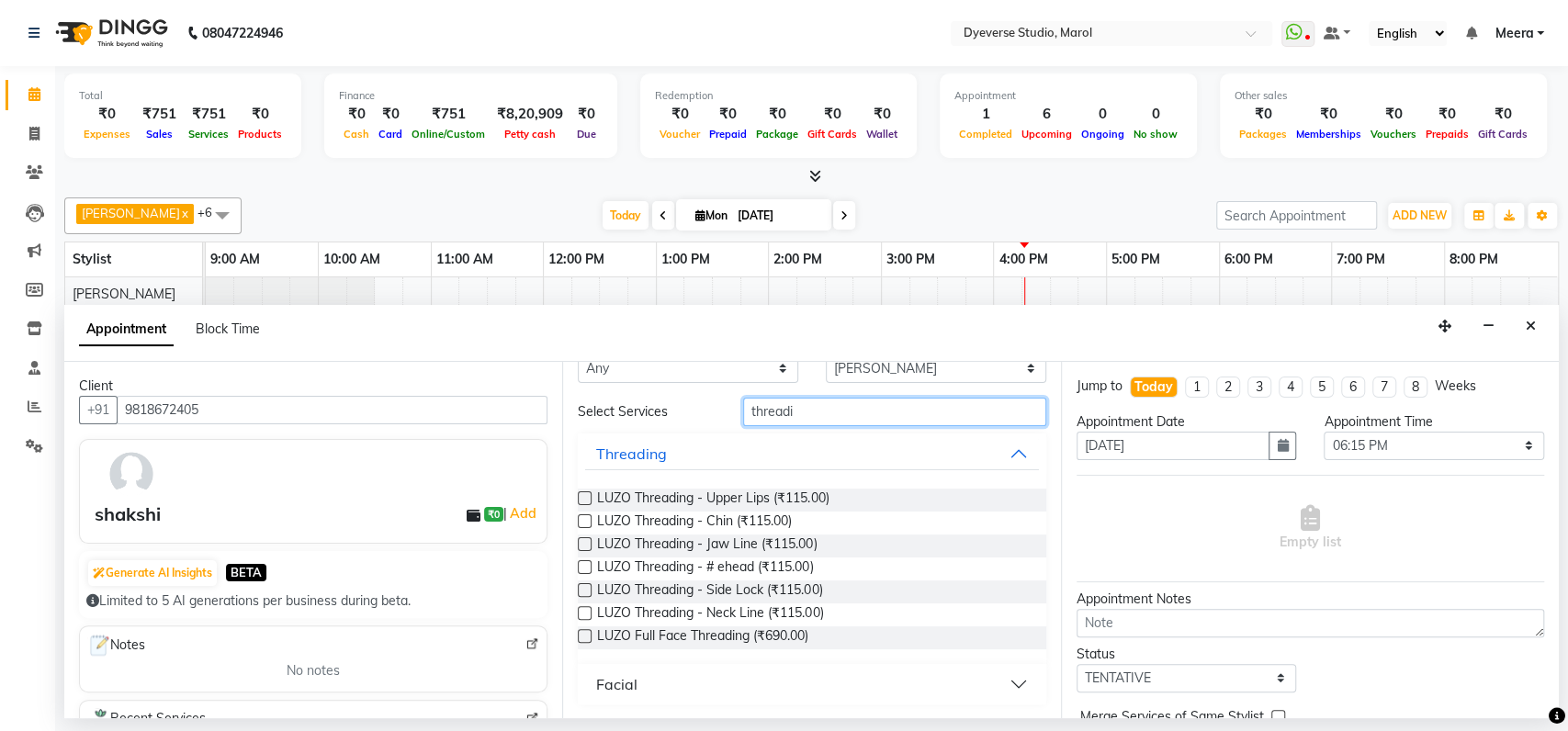
type input "threadi"
click at [661, 672] on button "Facial" at bounding box center [811, 684] width 453 height 33
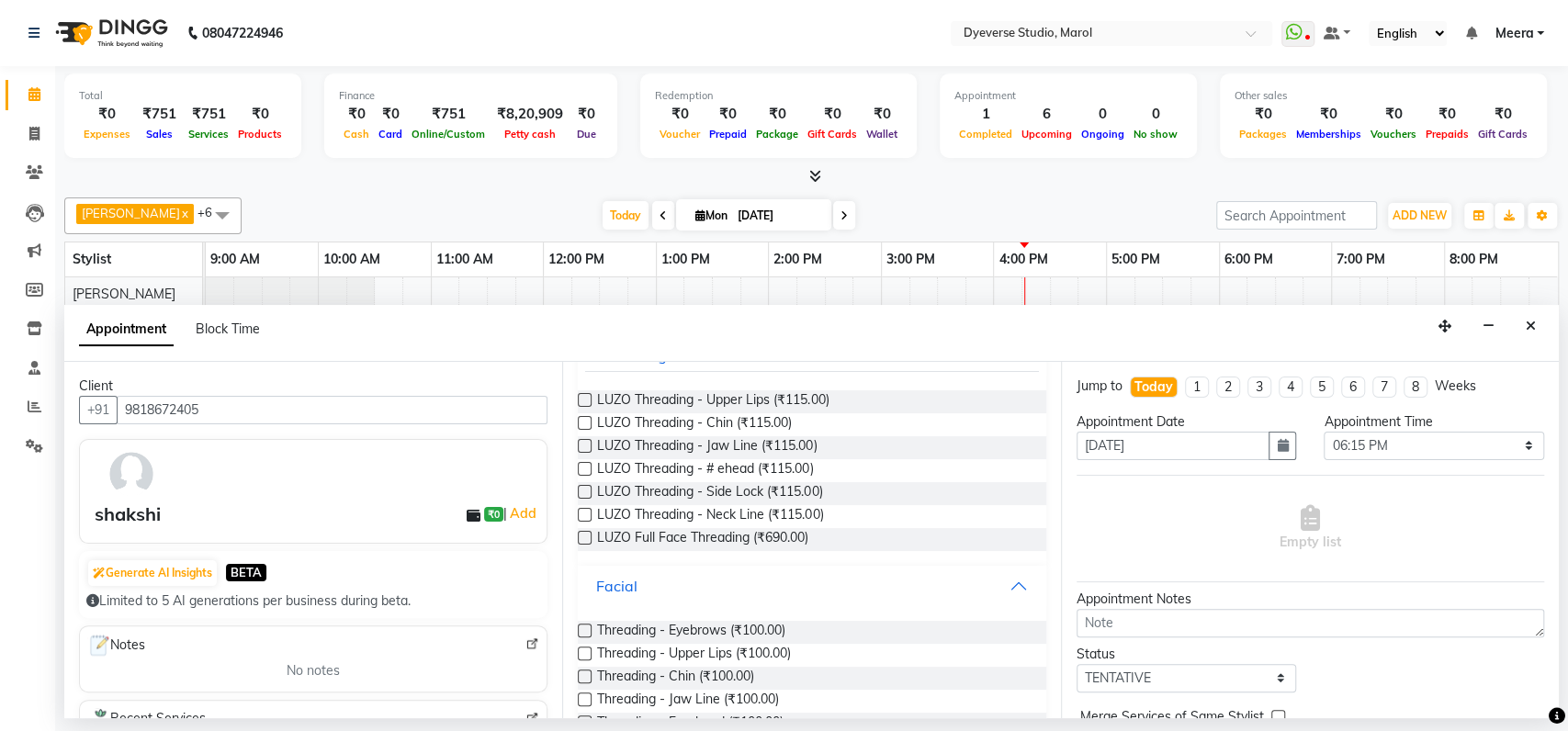
scroll to position [255, 0]
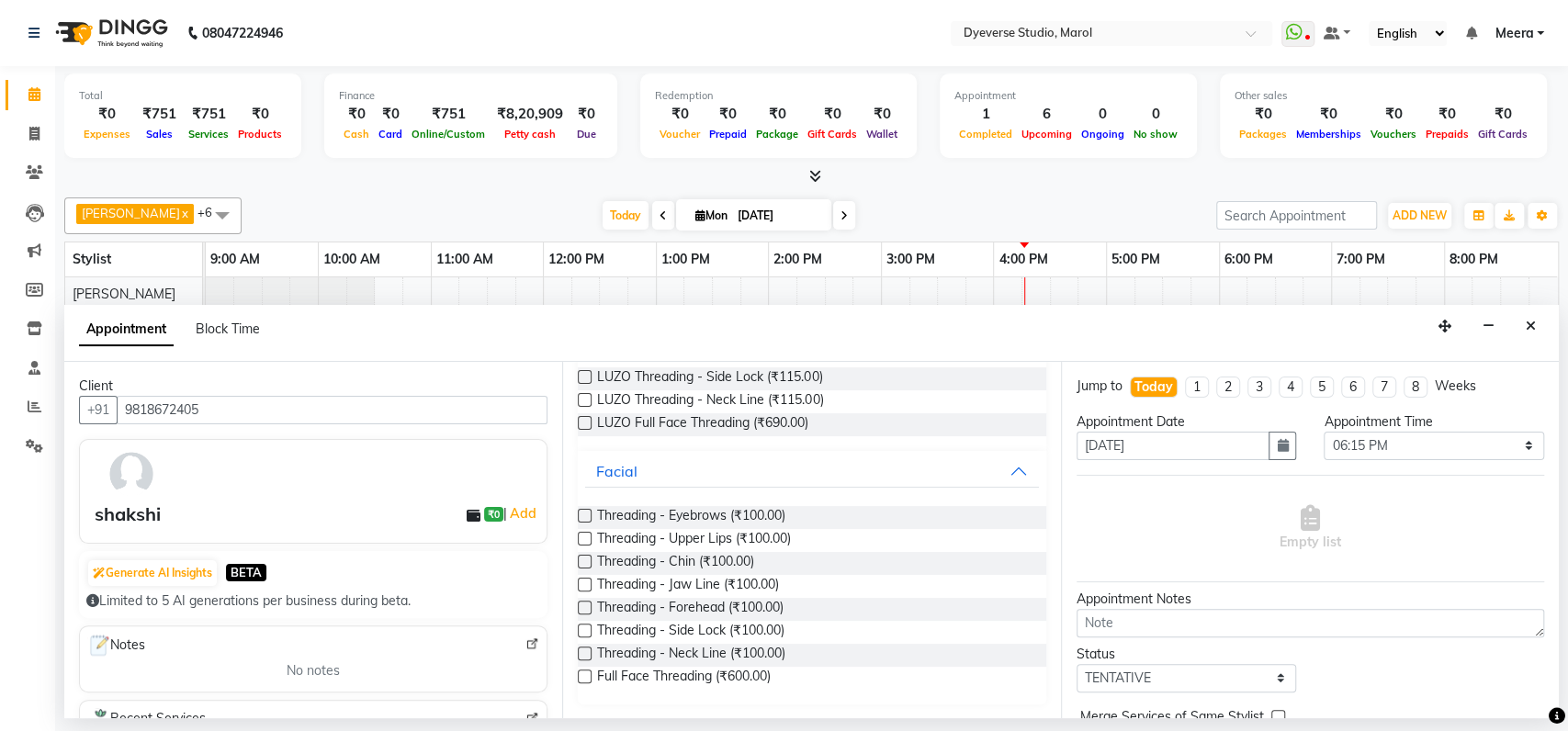
click at [586, 515] on label at bounding box center [585, 516] width 13 height 13
click at [586, 515] on input "checkbox" at bounding box center [584, 517] width 12 height 12
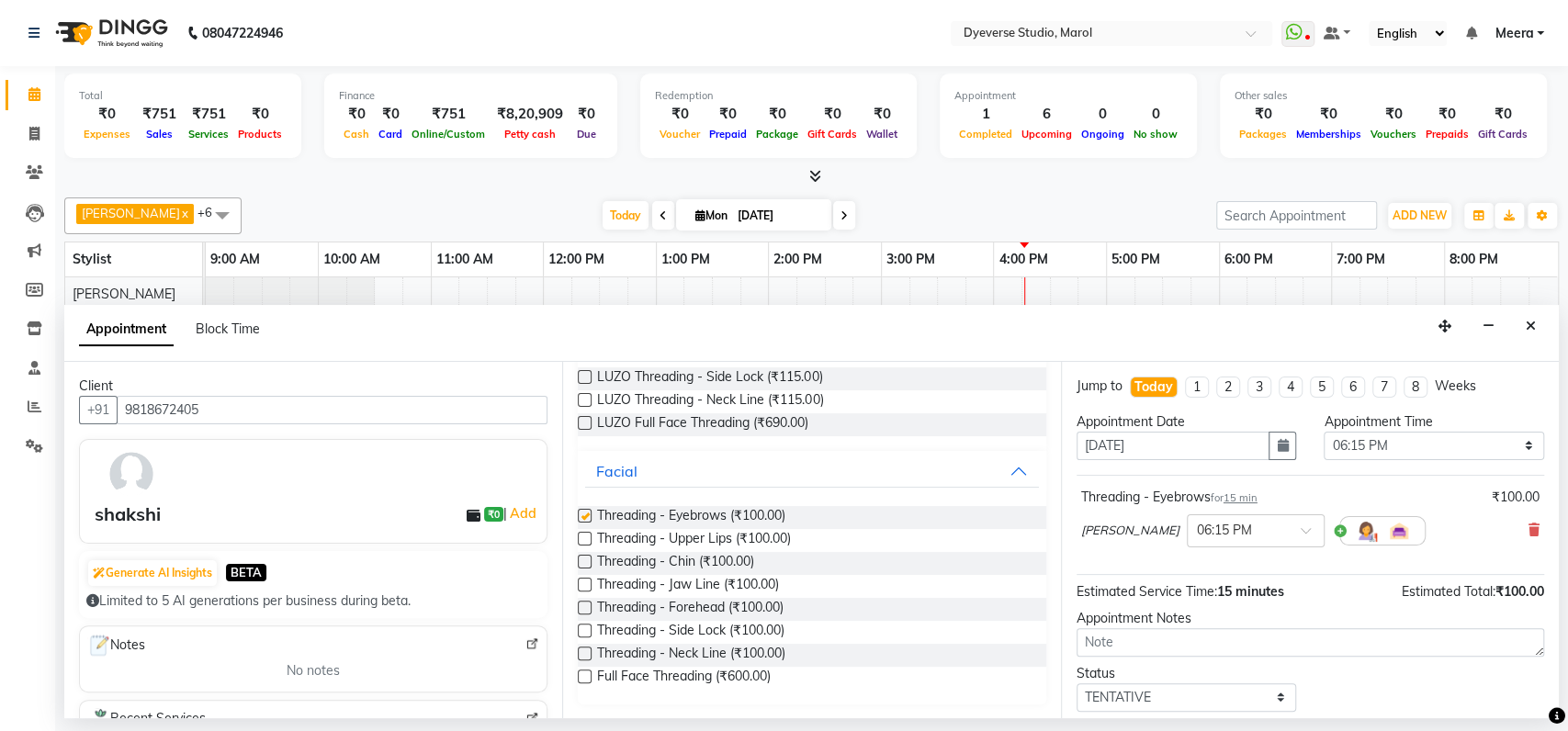
checkbox input "false"
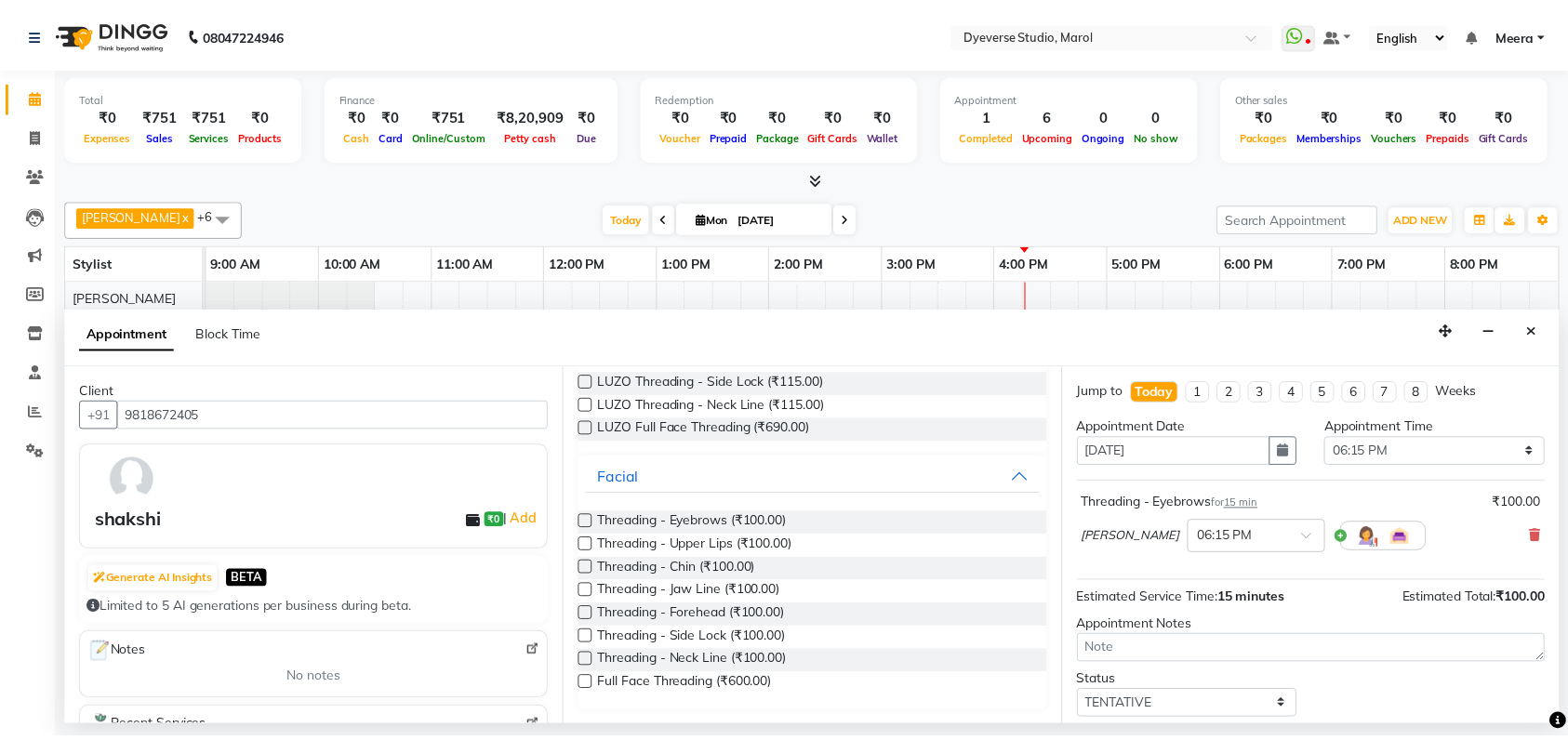
scroll to position [110, 0]
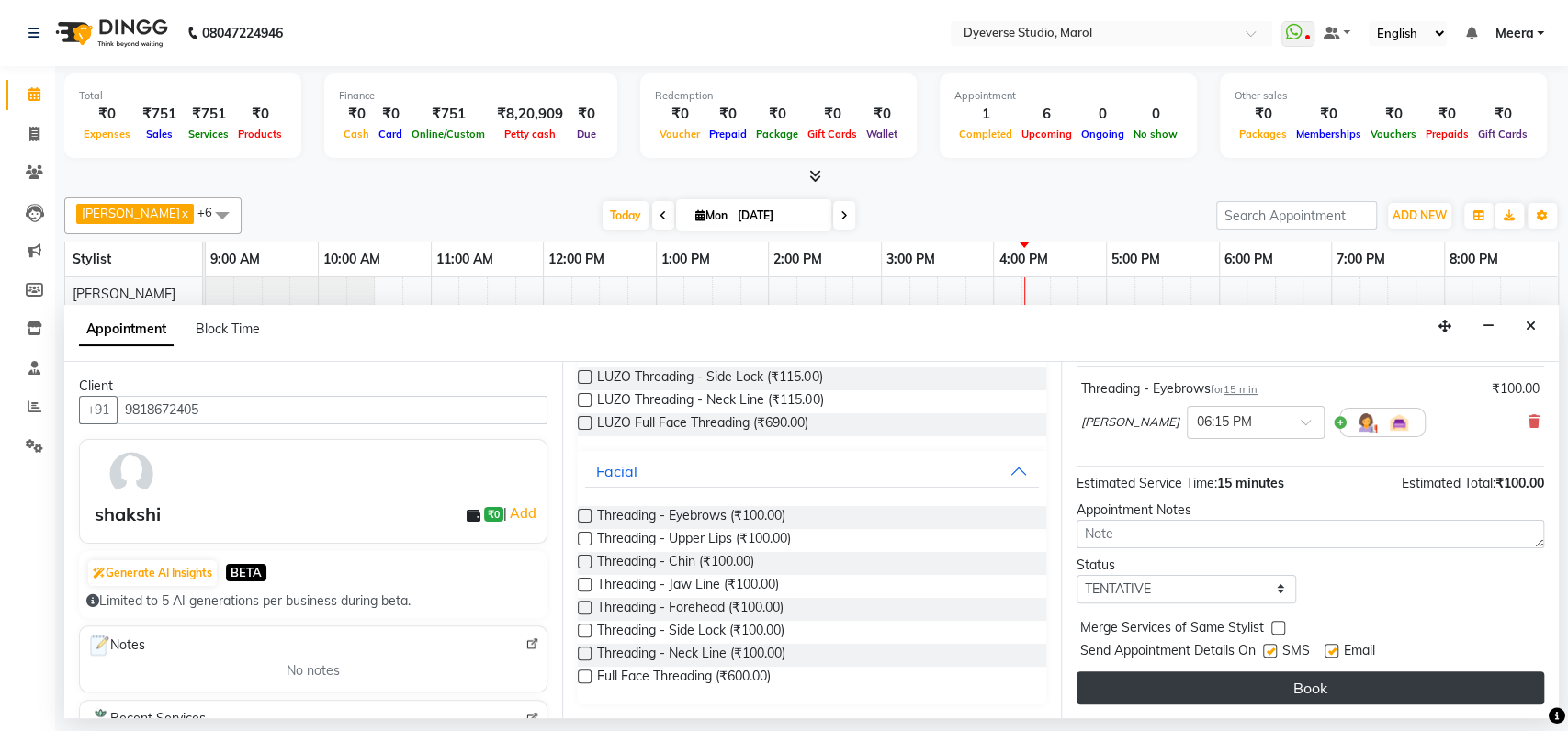
click at [1257, 676] on button "Book" at bounding box center [1310, 688] width 468 height 33
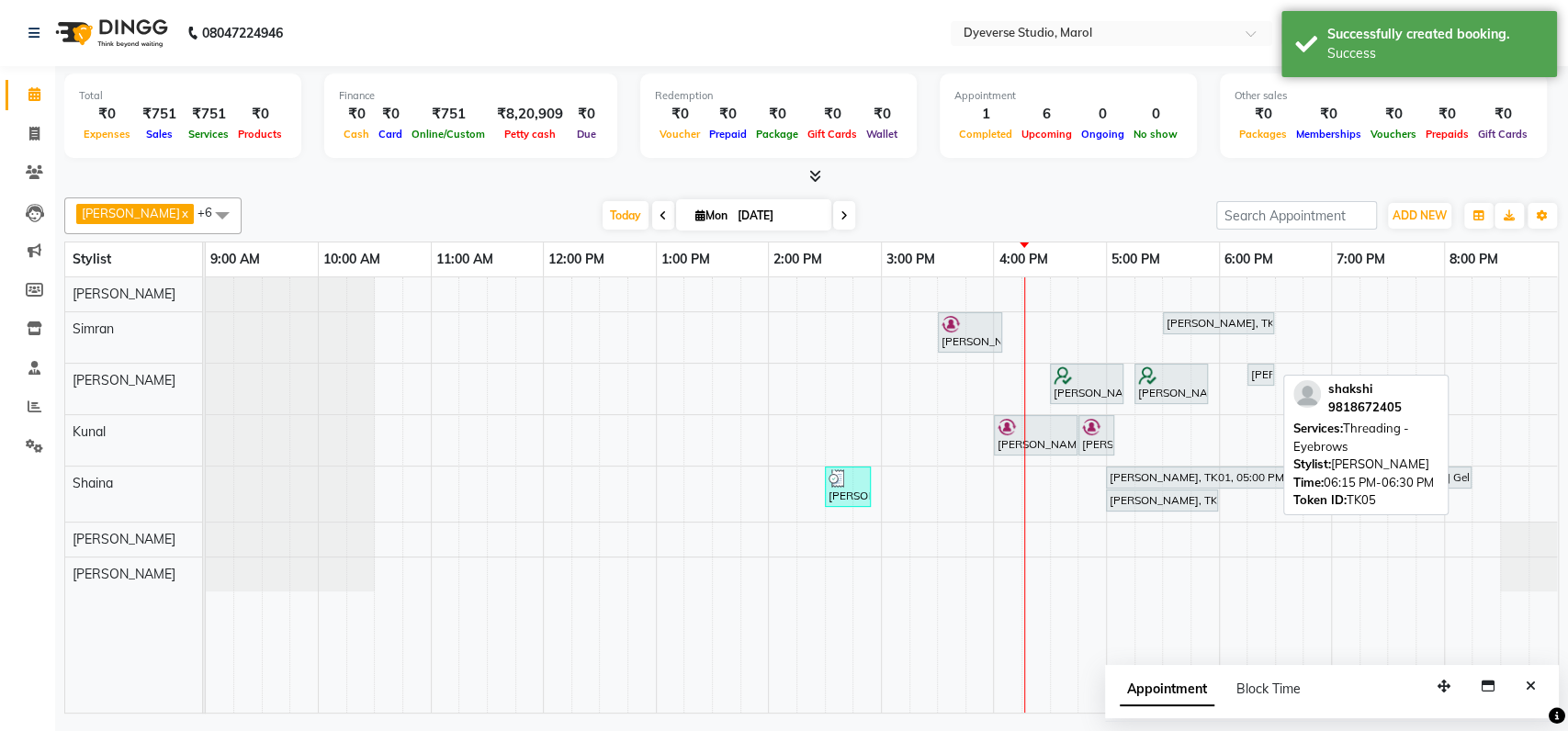
click at [1264, 378] on div "[PERSON_NAME], TK05, 06:15 PM-06:30 PM, Threading - Eyebrows" at bounding box center [1261, 374] width 23 height 16
select select "7"
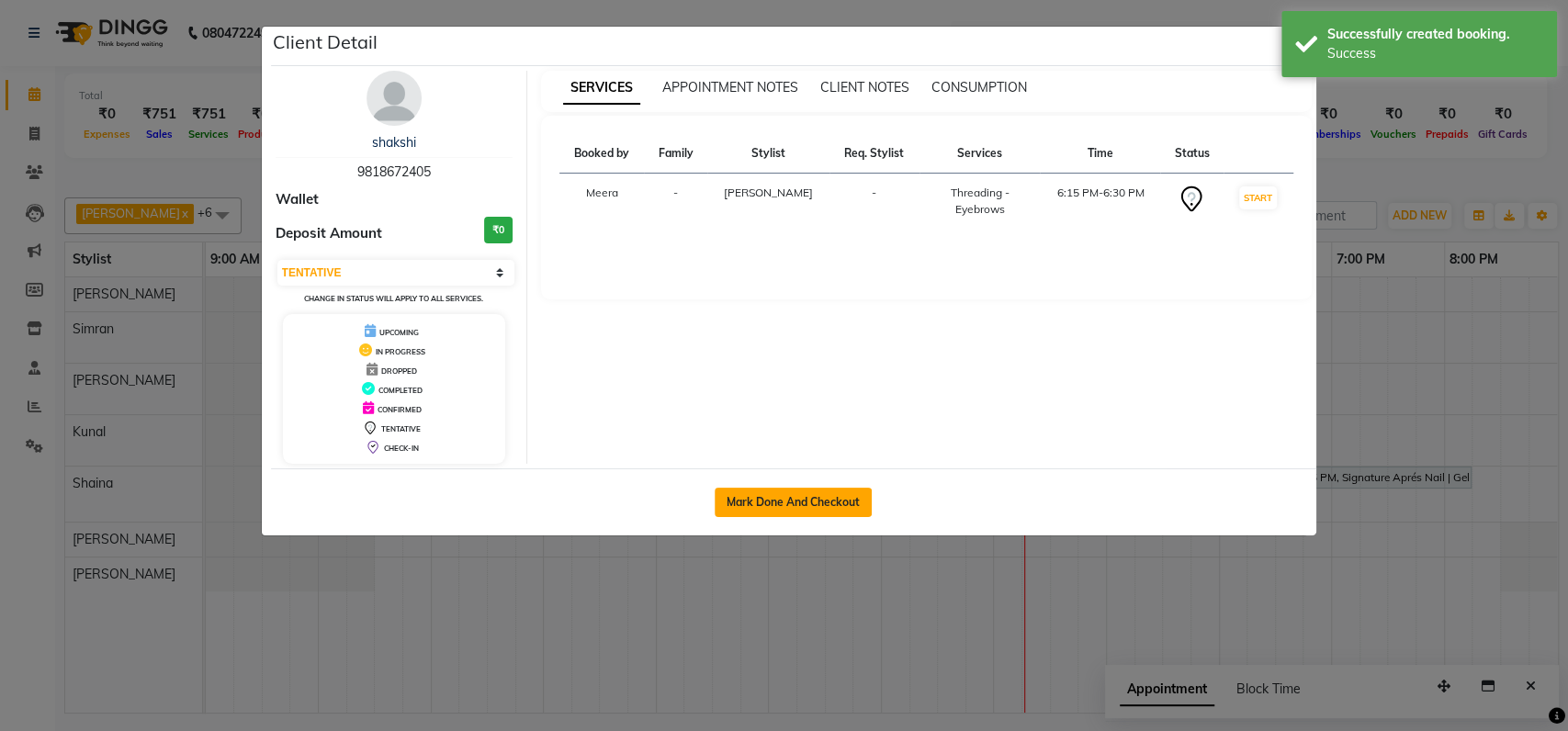
click at [844, 492] on button "Mark Done And Checkout" at bounding box center [793, 502] width 157 height 30
select select "service"
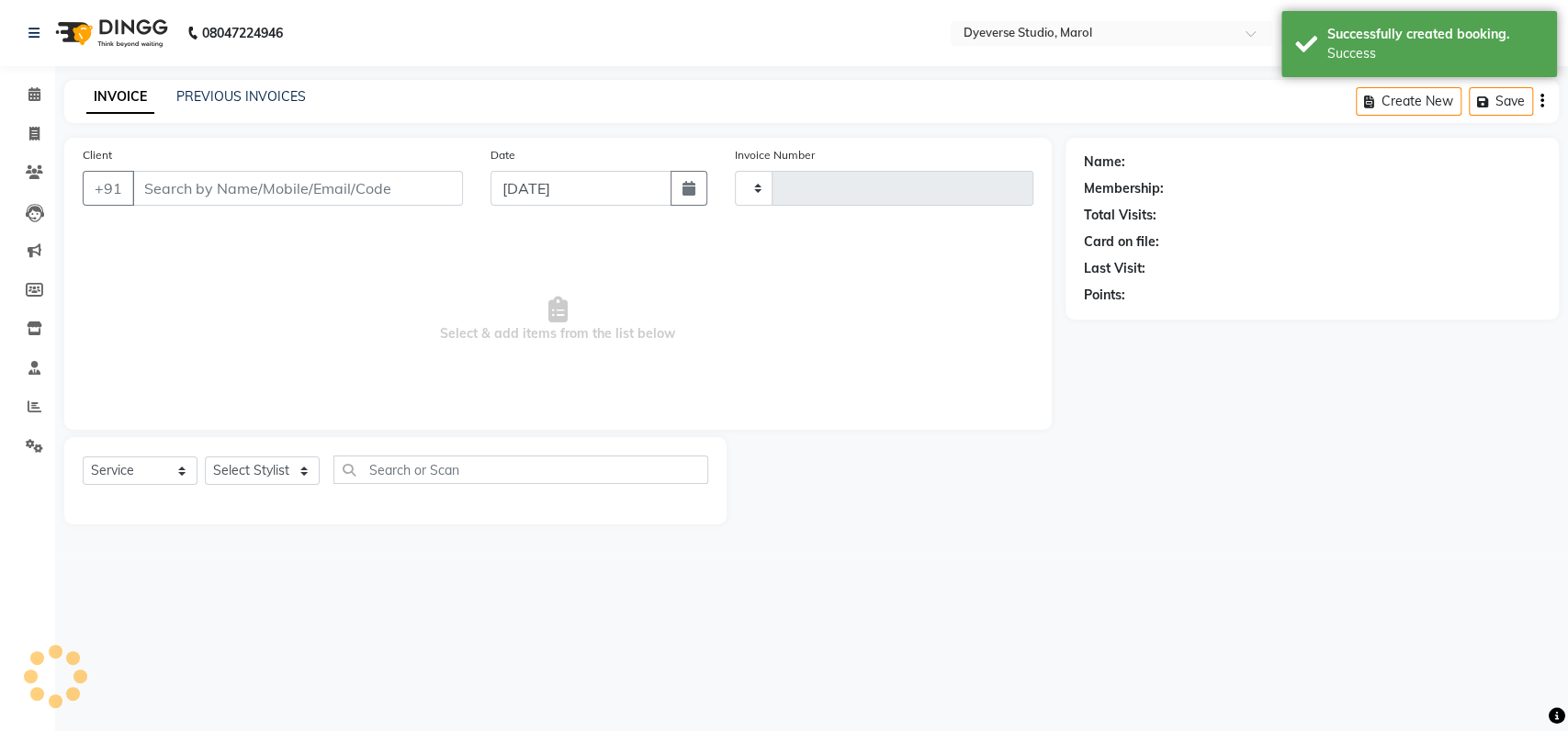
type input "2093"
select select "6368"
type input "9818672405"
select select "48403"
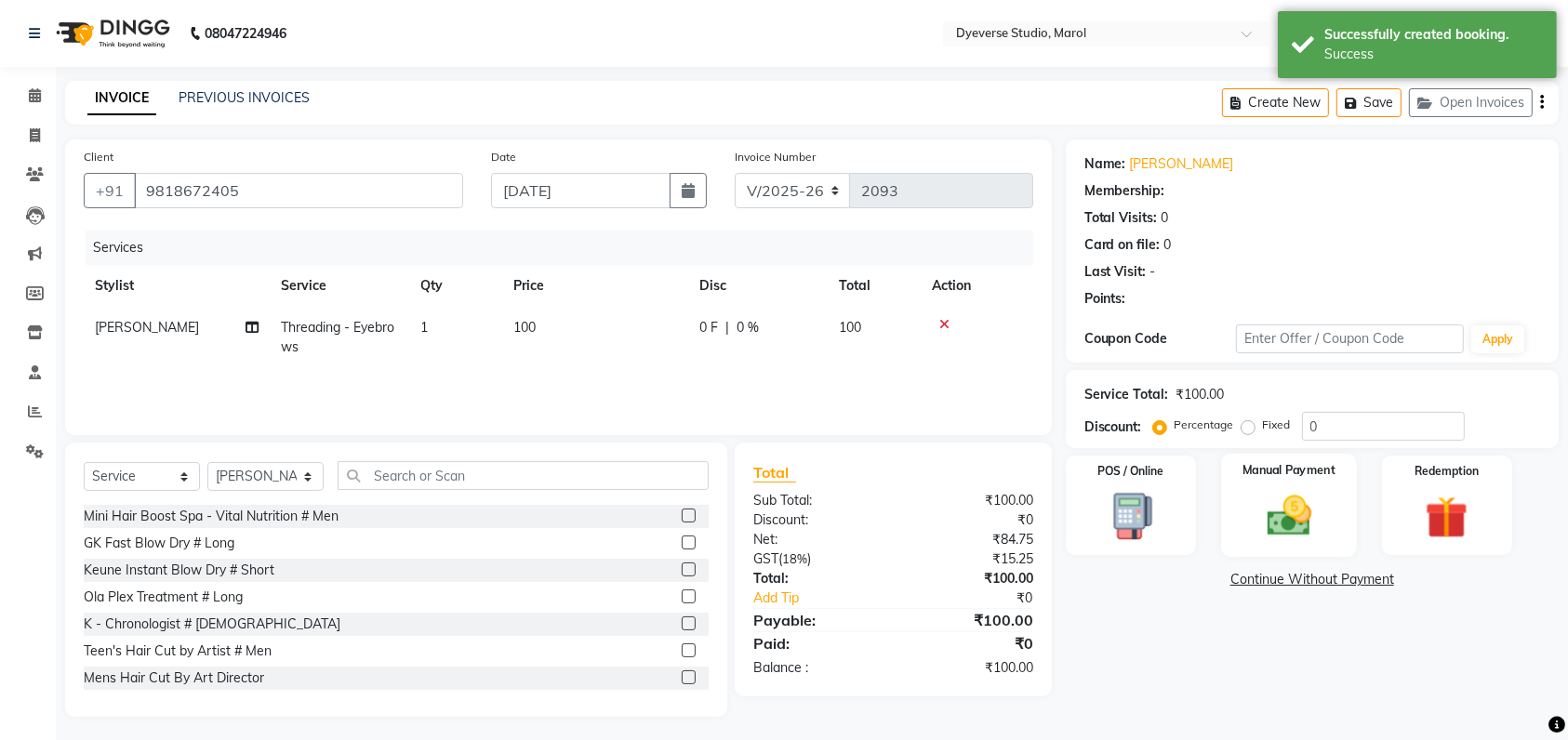
select select "1: Object"
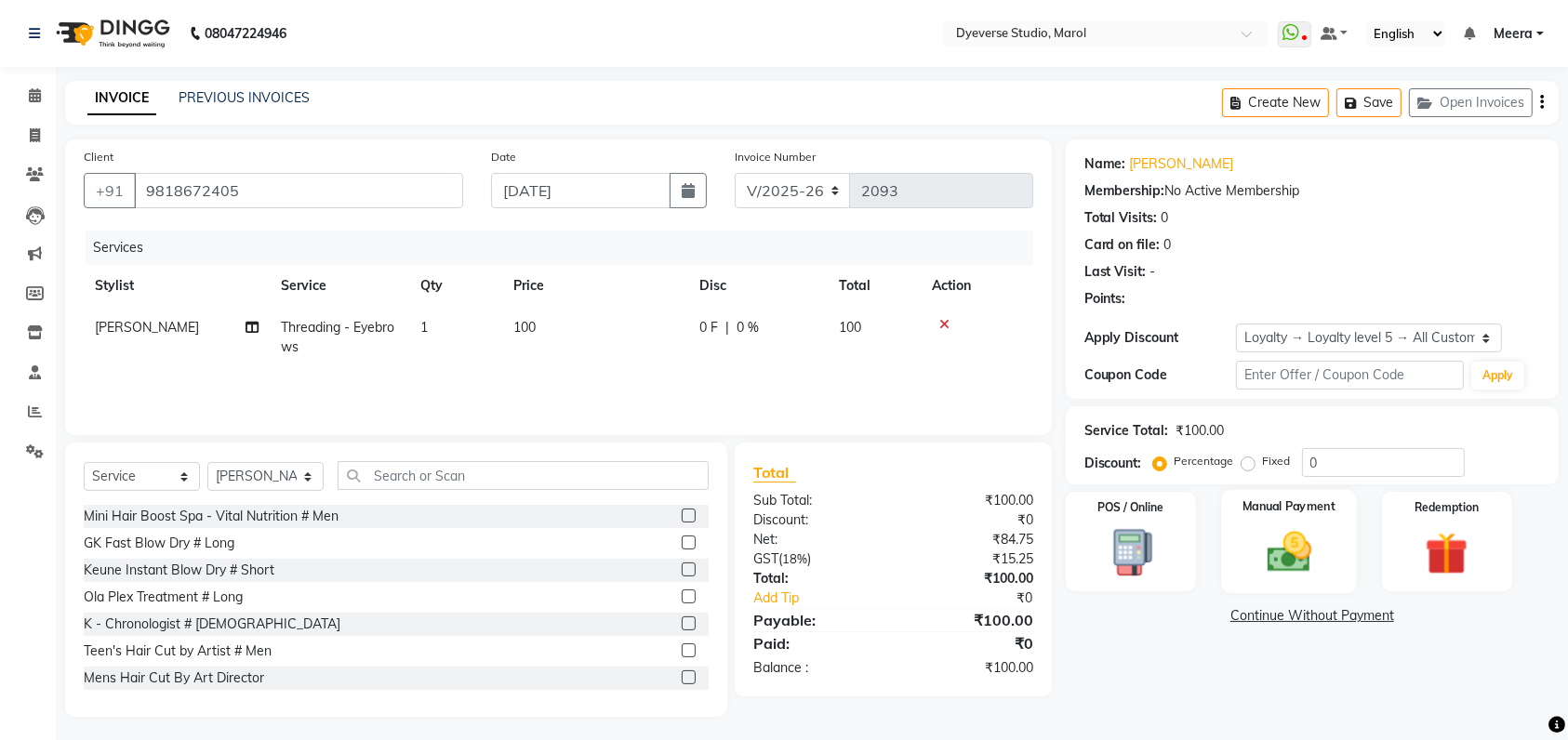
click at [1259, 470] on div "Fixed" at bounding box center [1268, 461] width 46 height 22
click at [1260, 545] on img at bounding box center [1288, 552] width 72 height 52
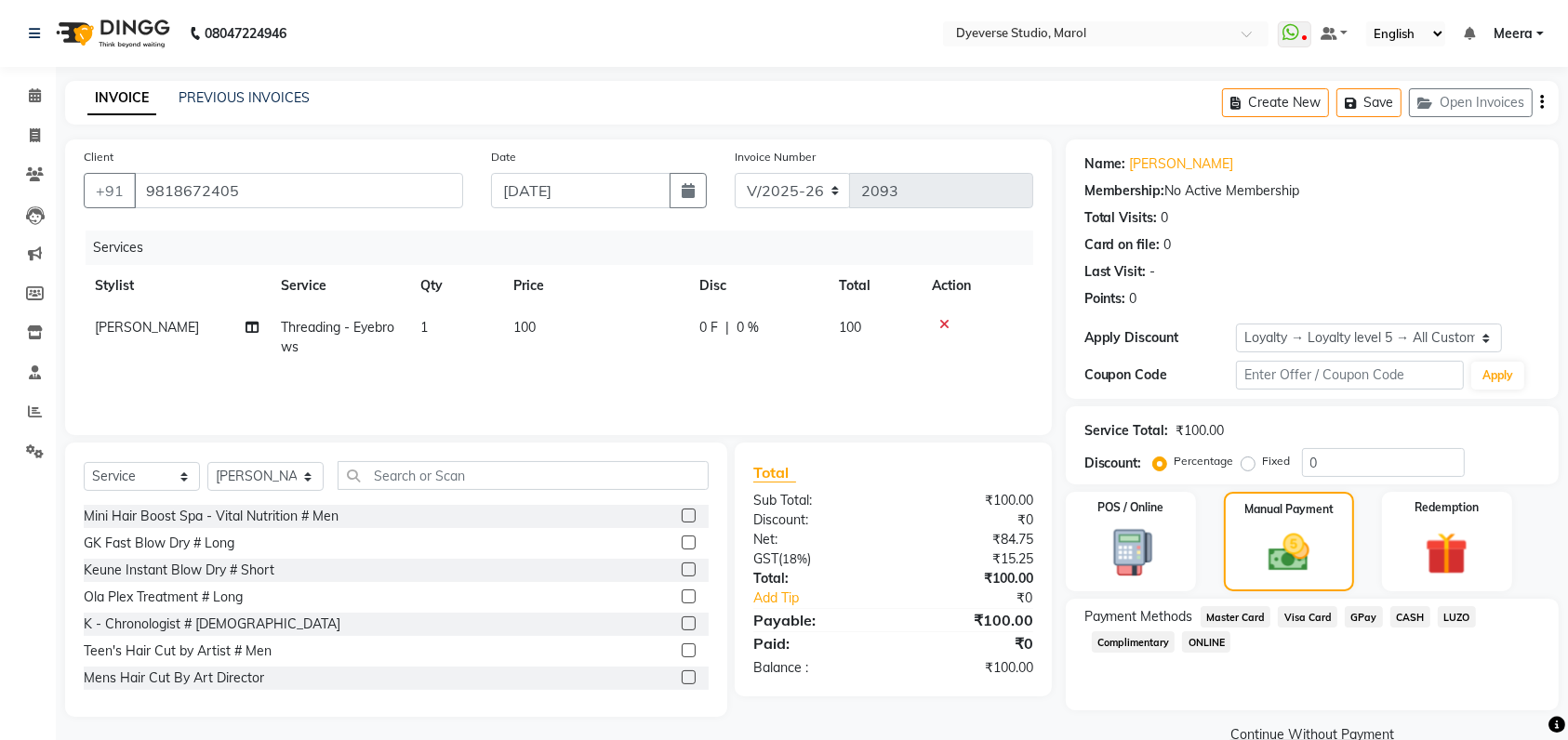
click at [1350, 620] on span "GPay" at bounding box center [1363, 617] width 38 height 21
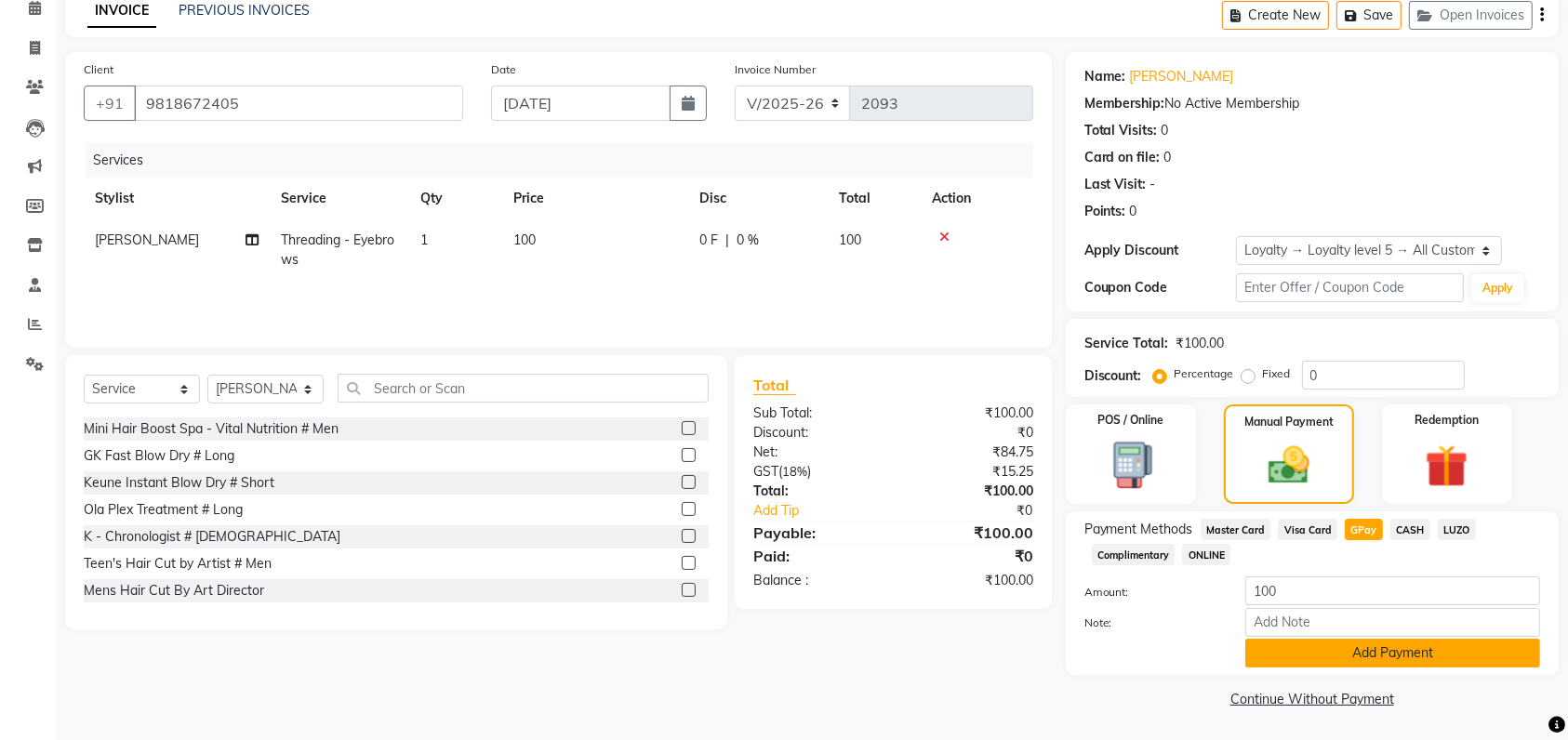
click at [1355, 651] on button "Add Payment" at bounding box center [1393, 653] width 295 height 29
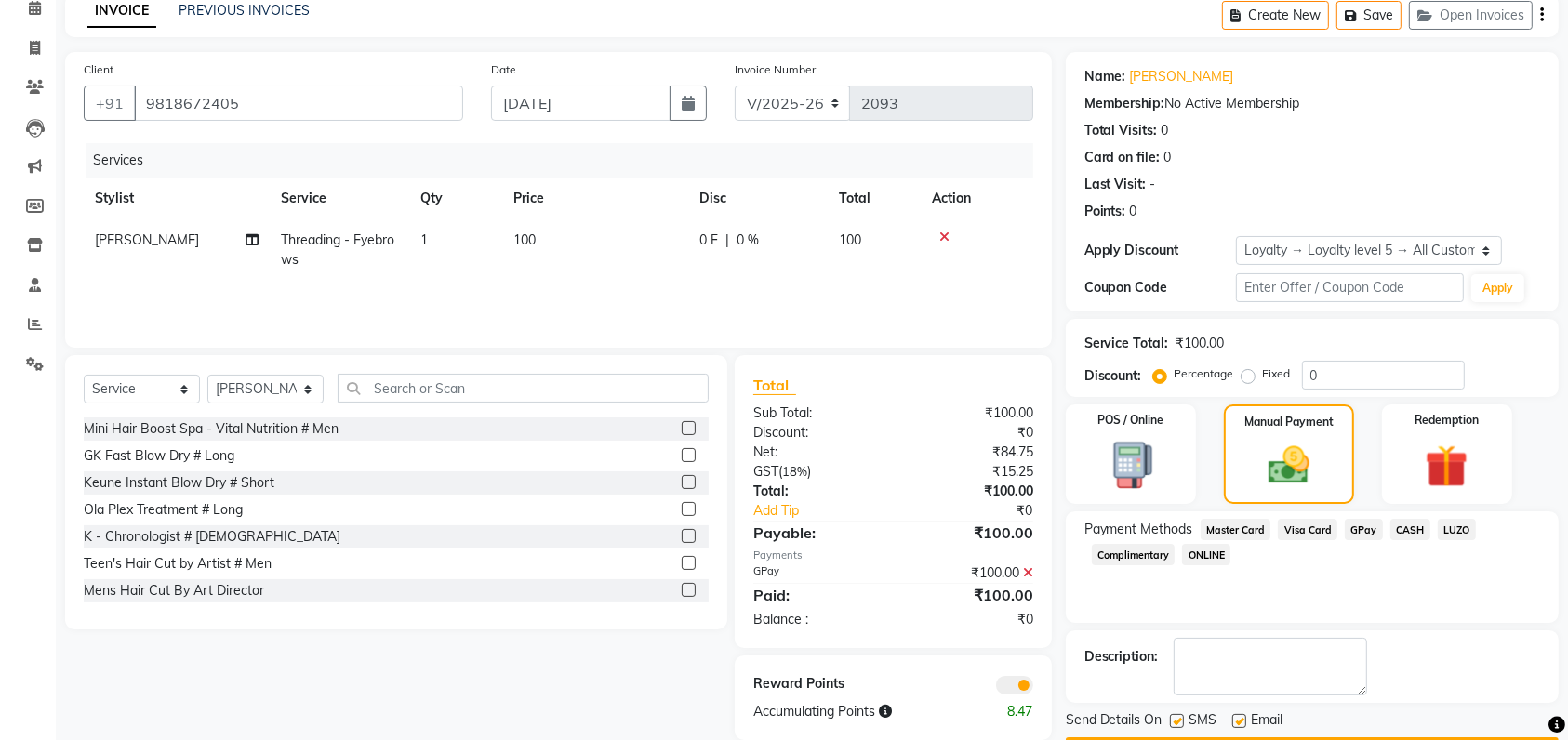
scroll to position [140, 0]
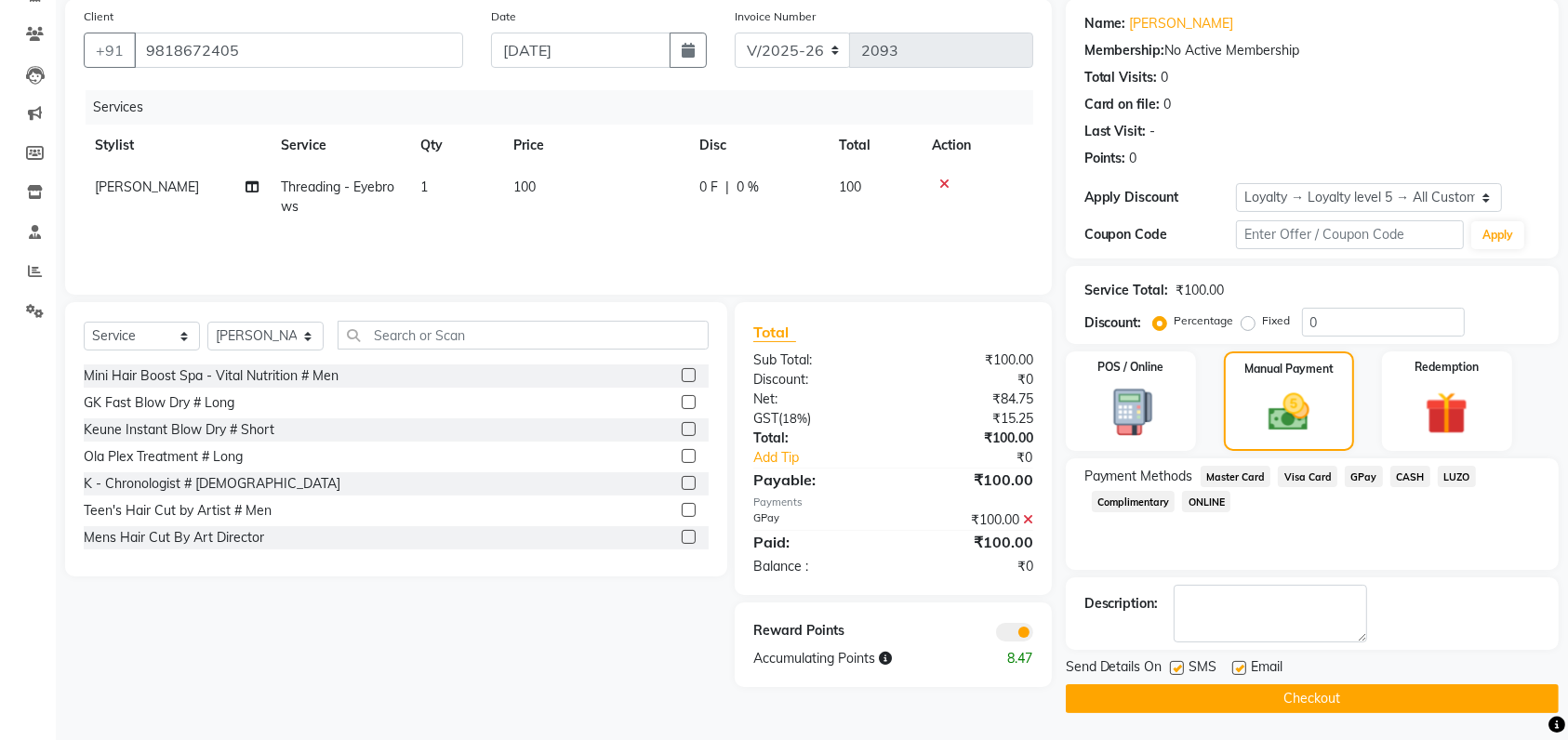
click at [1347, 706] on button "Checkout" at bounding box center [1312, 699] width 493 height 29
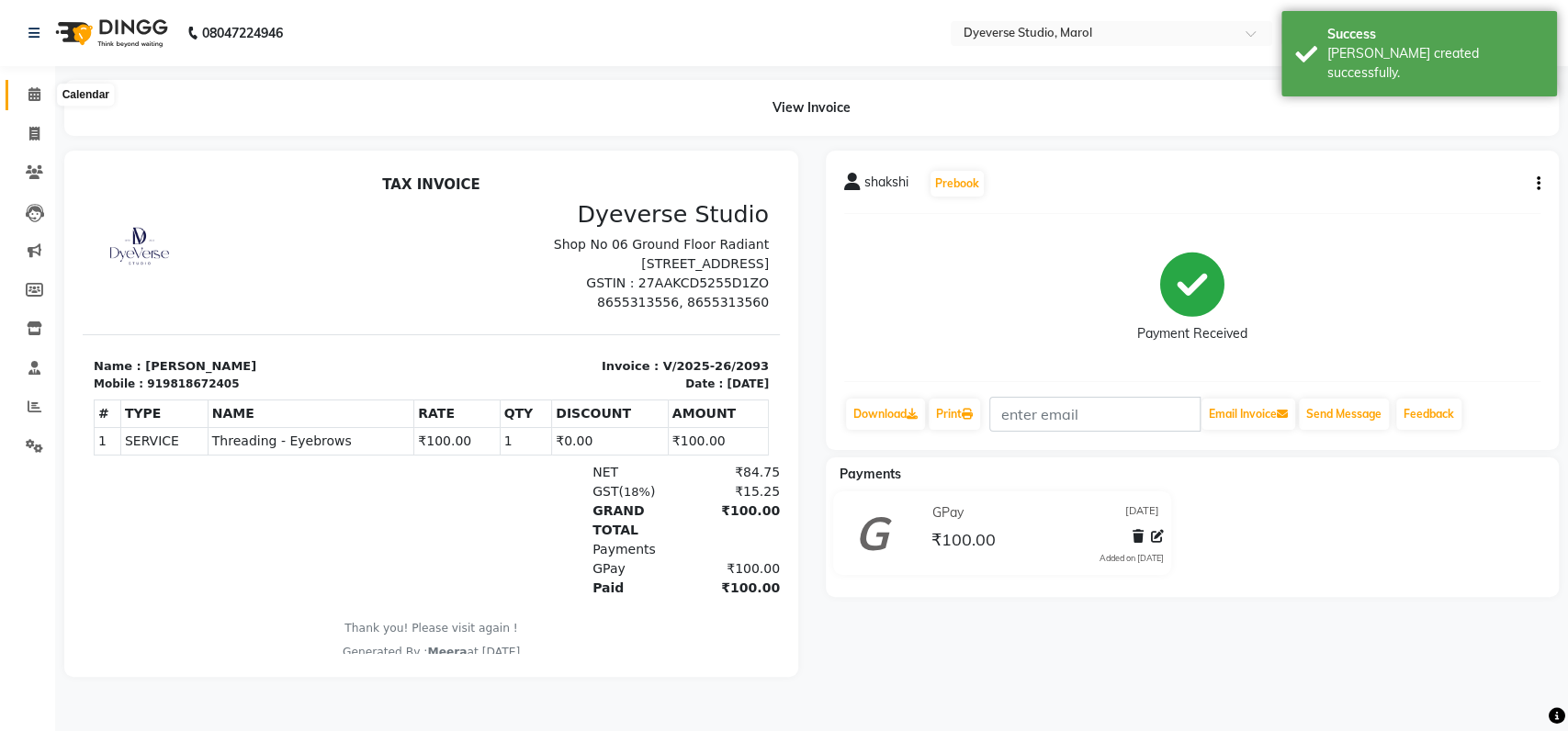
click at [30, 93] on icon at bounding box center [35, 94] width 12 height 13
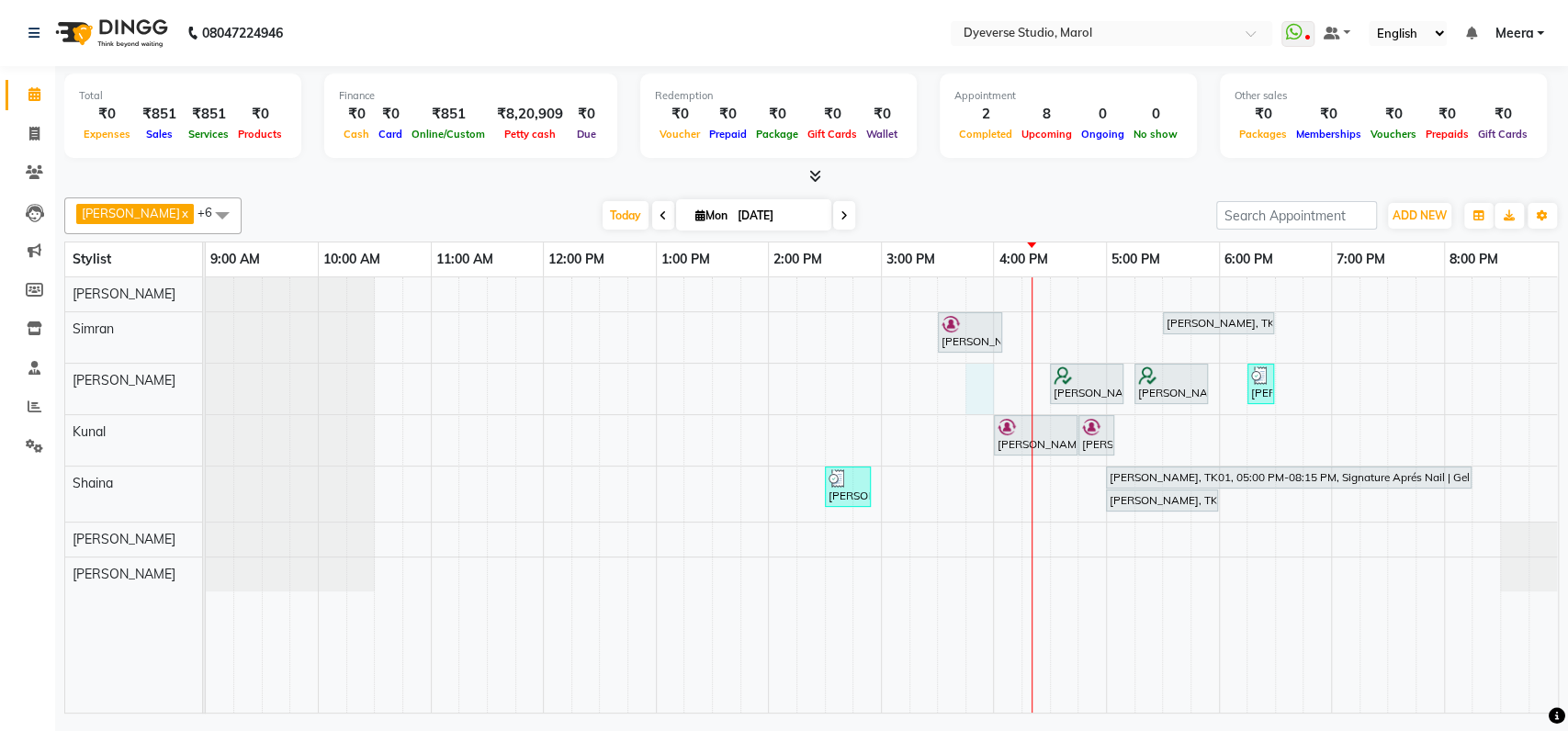
click at [976, 379] on div "[PERSON_NAME], TK02, 03:30 PM-04:05 PM, Classic - [PERSON_NAME], TK01, 05:30 PM…" at bounding box center [882, 494] width 1353 height 436
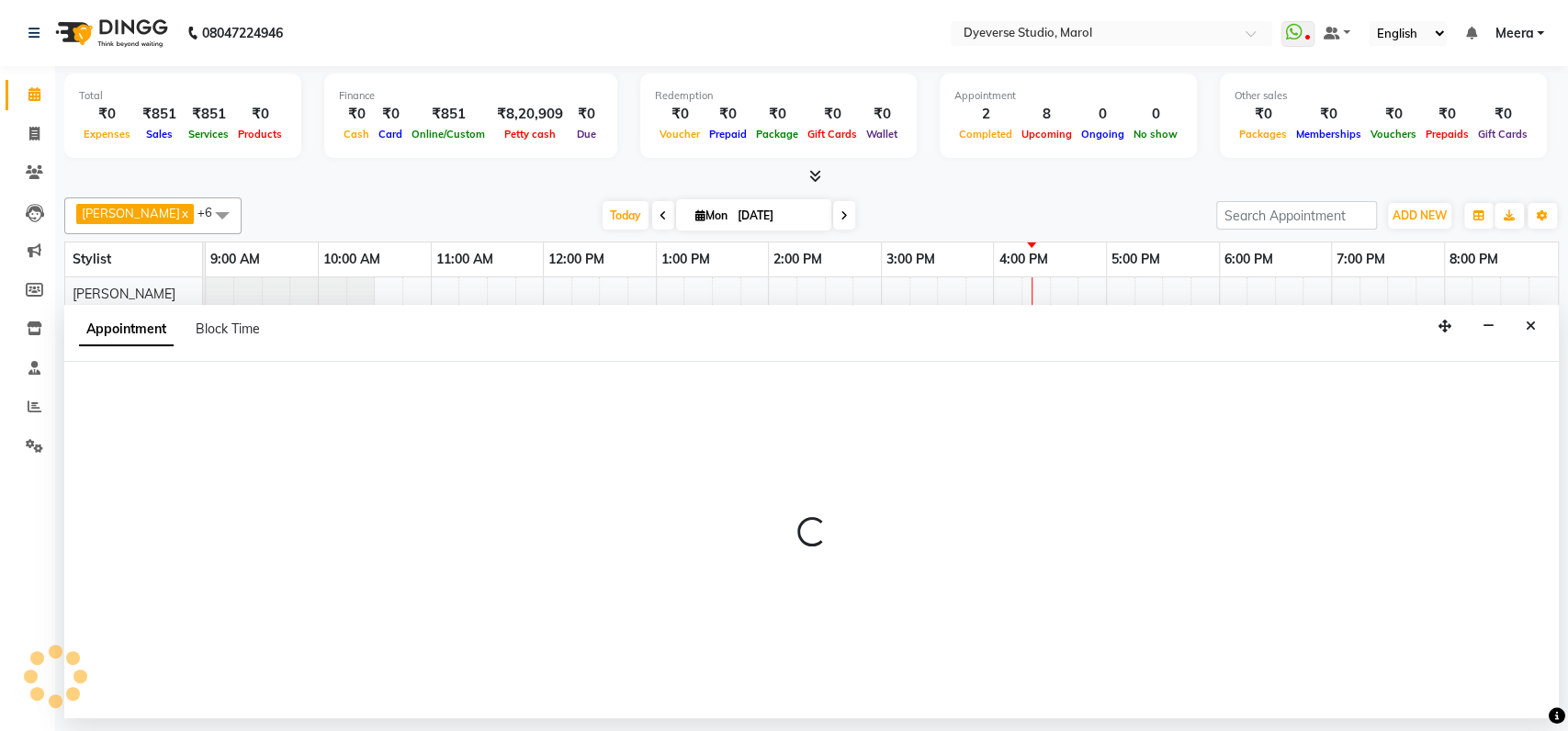
select select "48403"
select select "tentative"
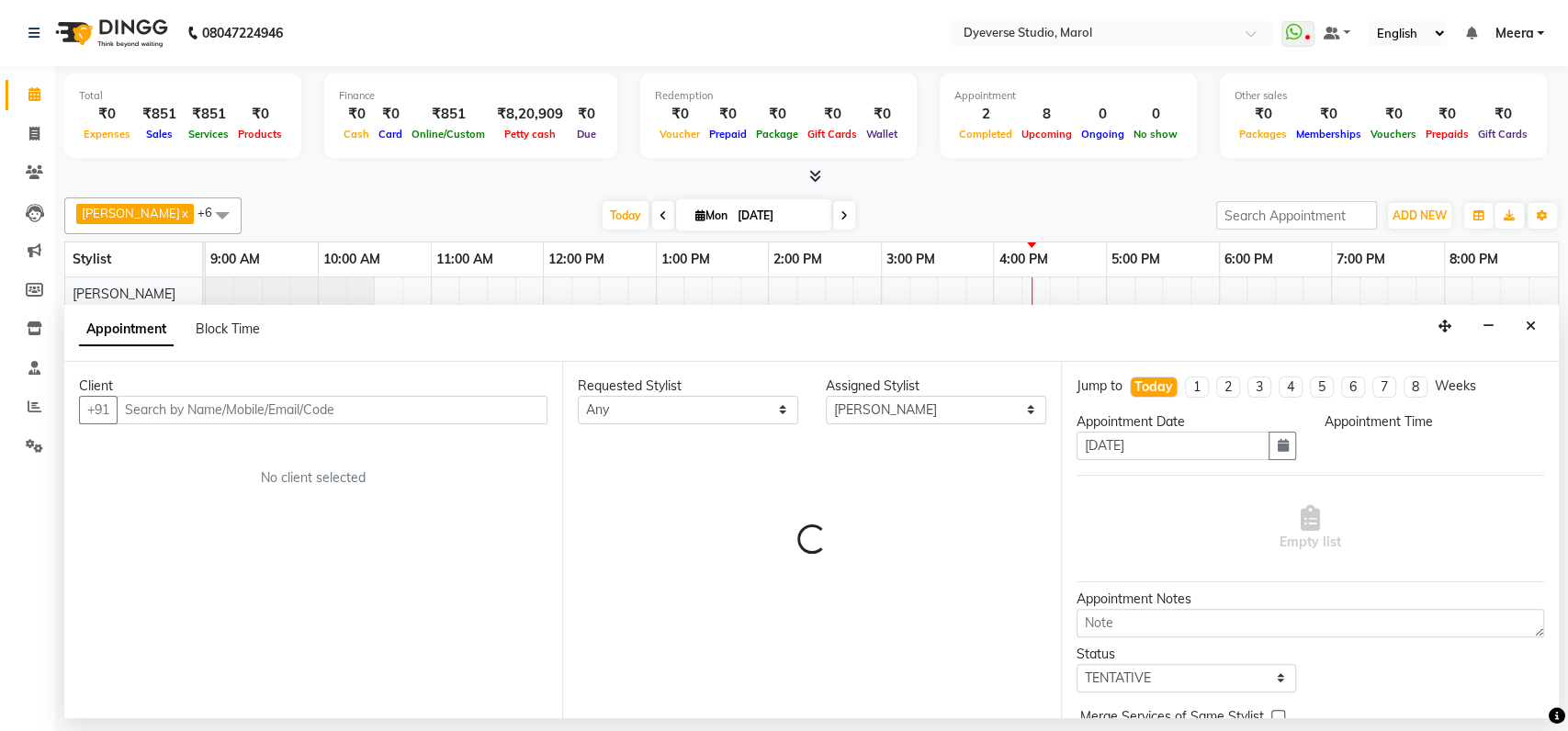
select select "945"
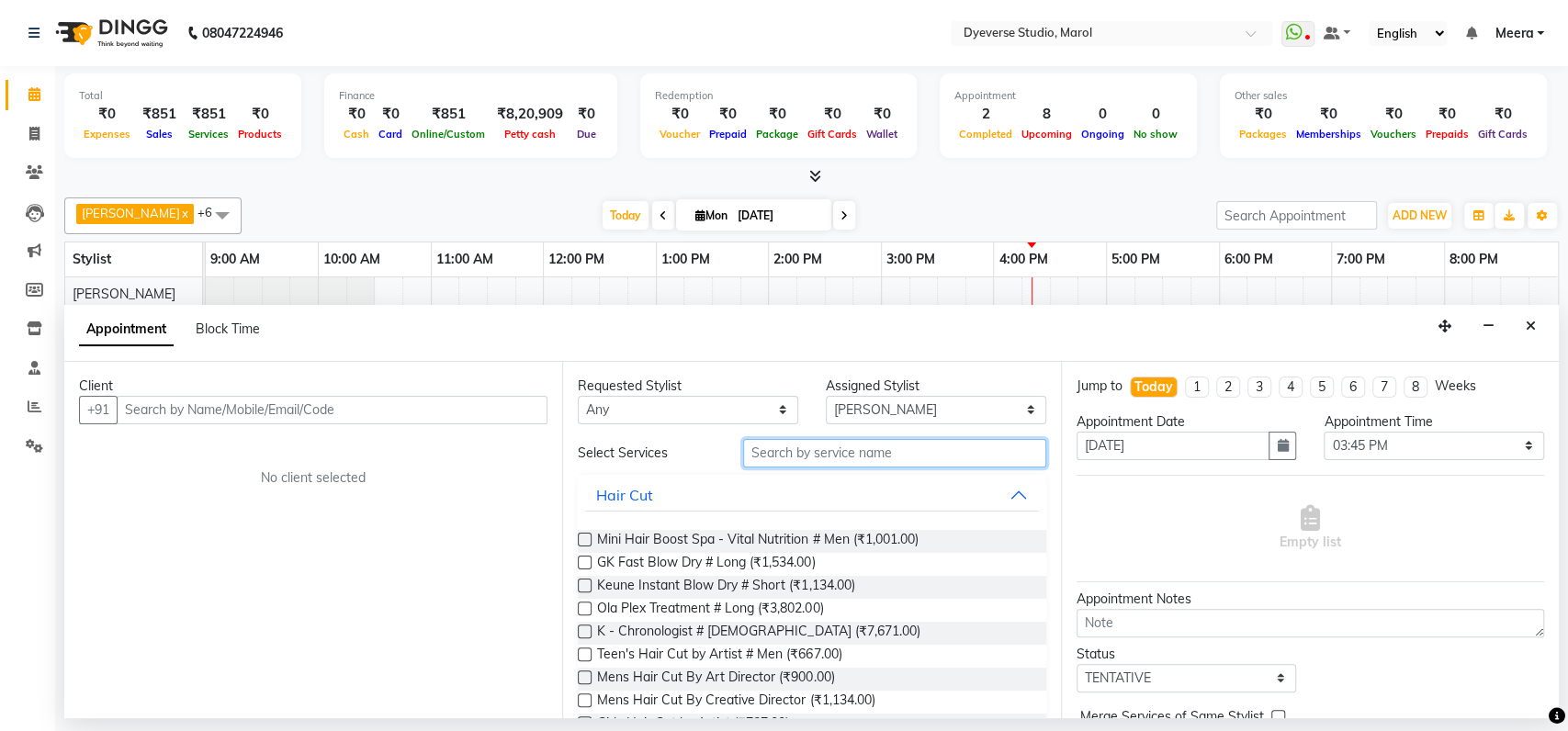
click at [771, 460] on input "text" at bounding box center [895, 454] width 303 height 29
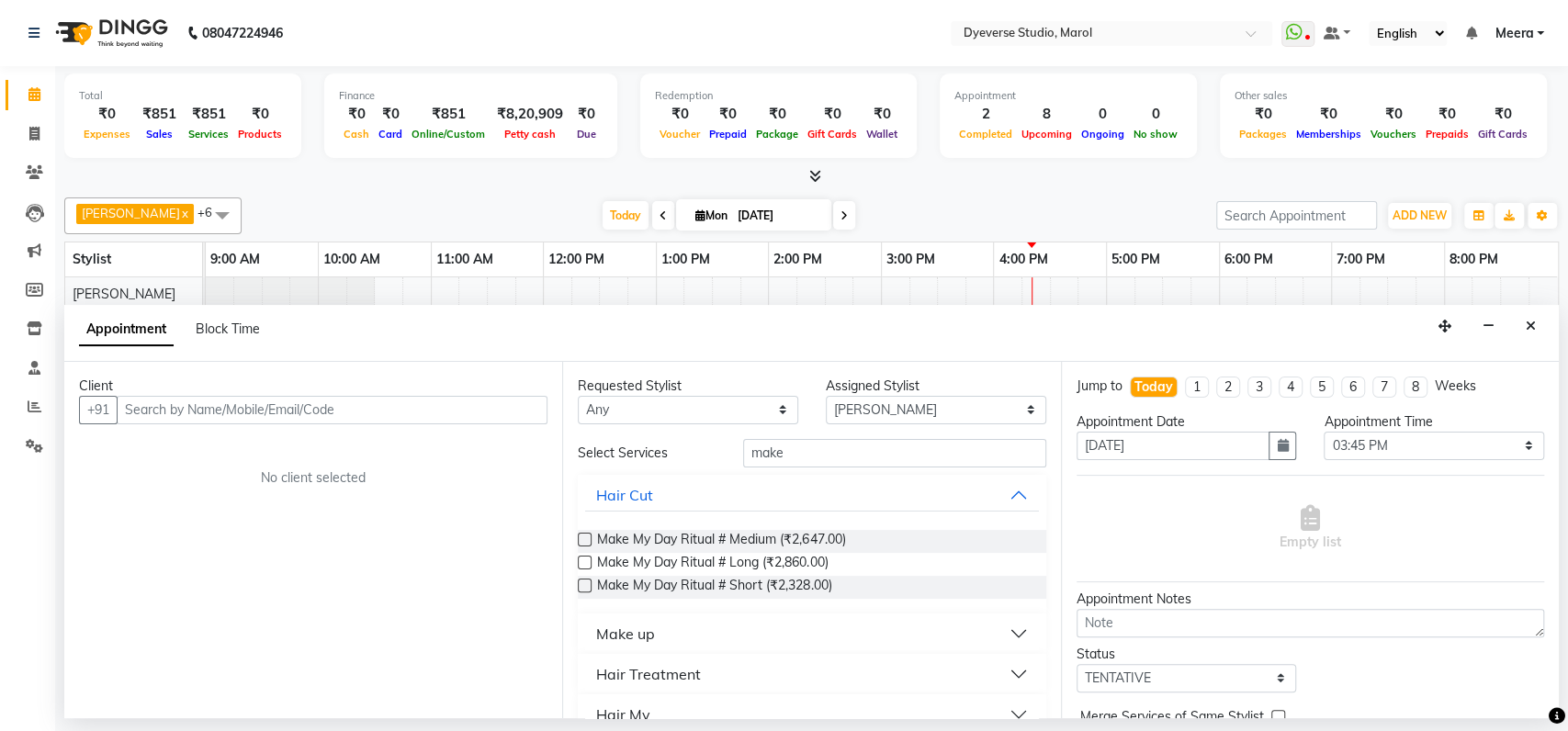
click at [719, 637] on button "Make up" at bounding box center [811, 634] width 453 height 33
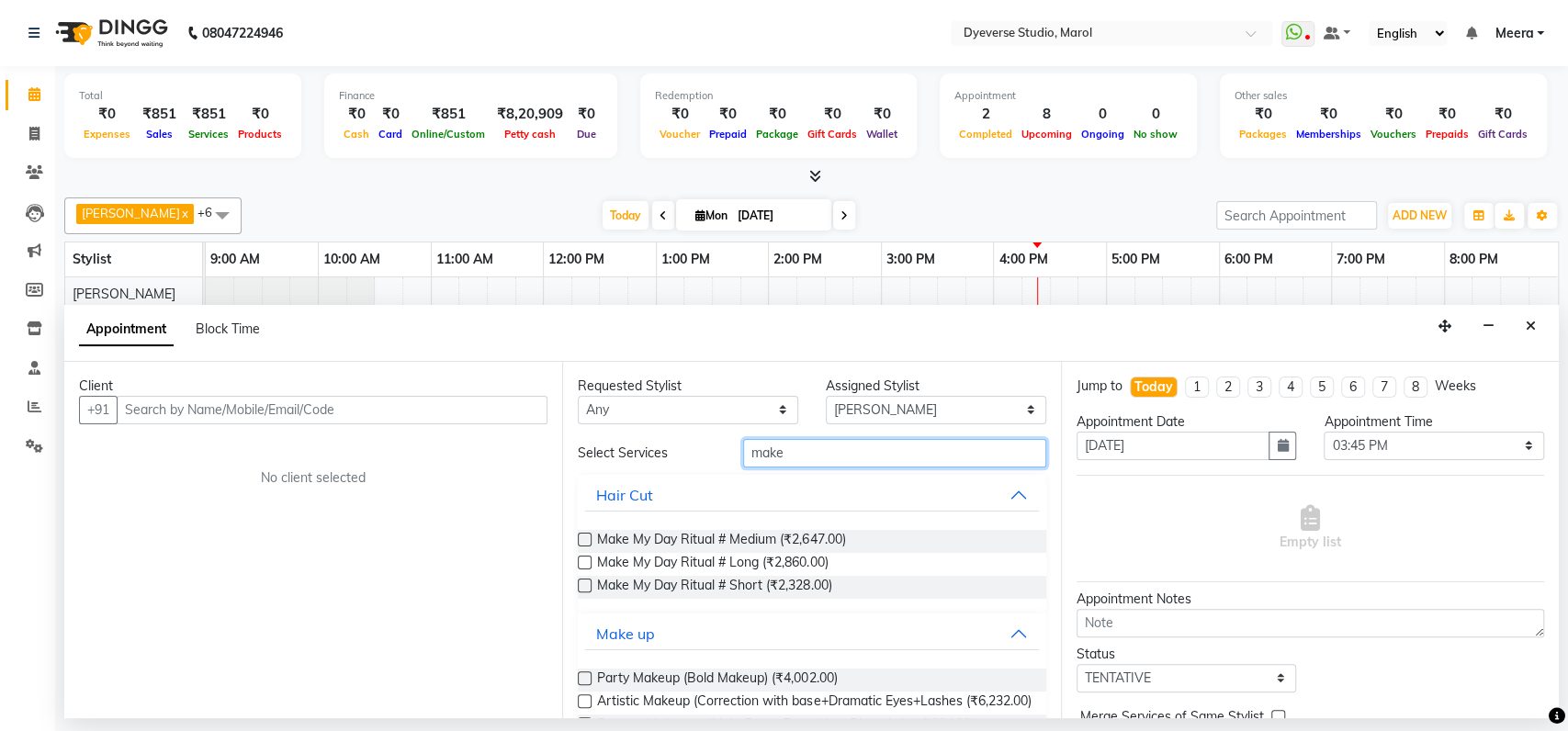
click at [779, 451] on input "make" at bounding box center [895, 454] width 303 height 29
type input "m"
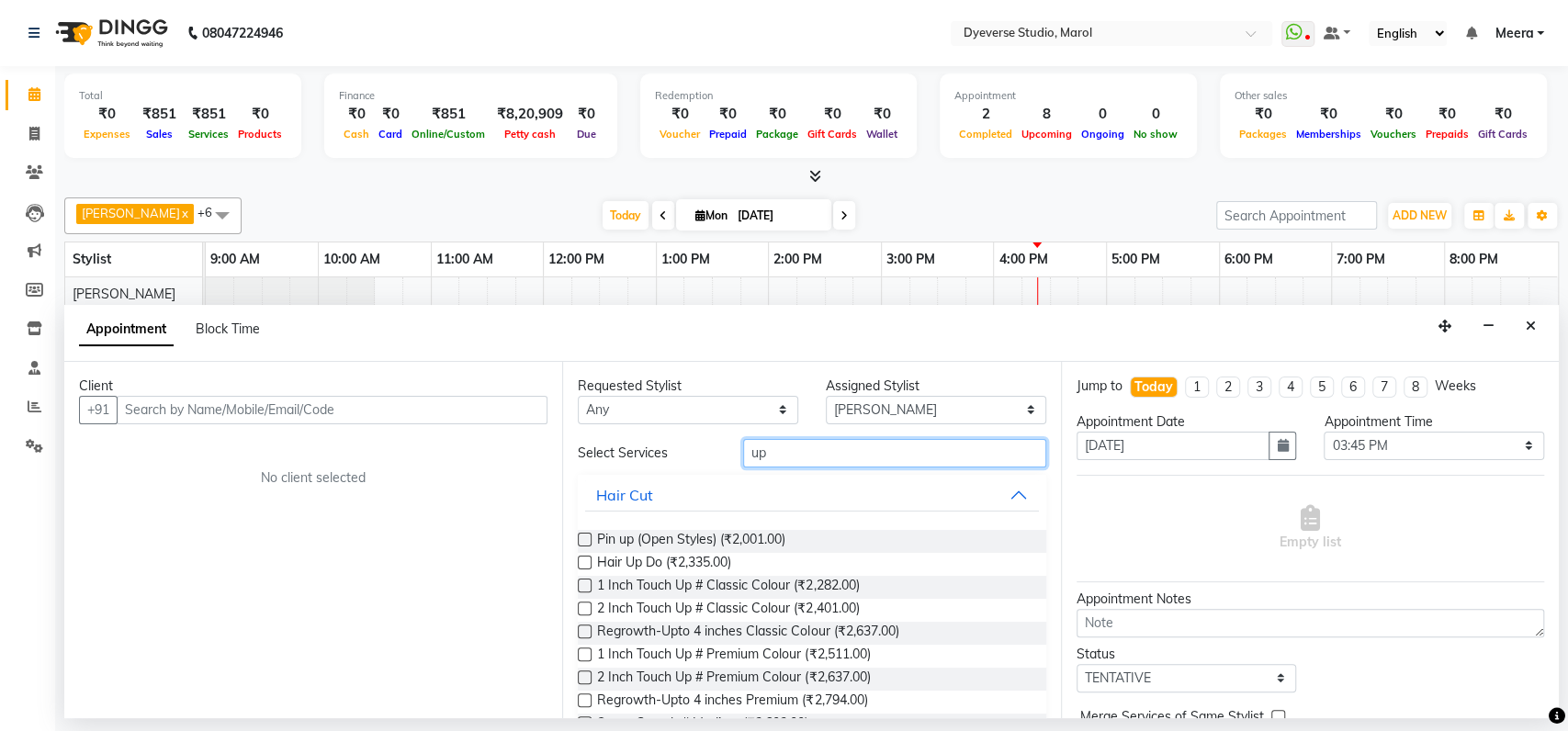
type input "u"
click at [787, 460] on input "hair" at bounding box center [895, 454] width 303 height 29
type input "hair"
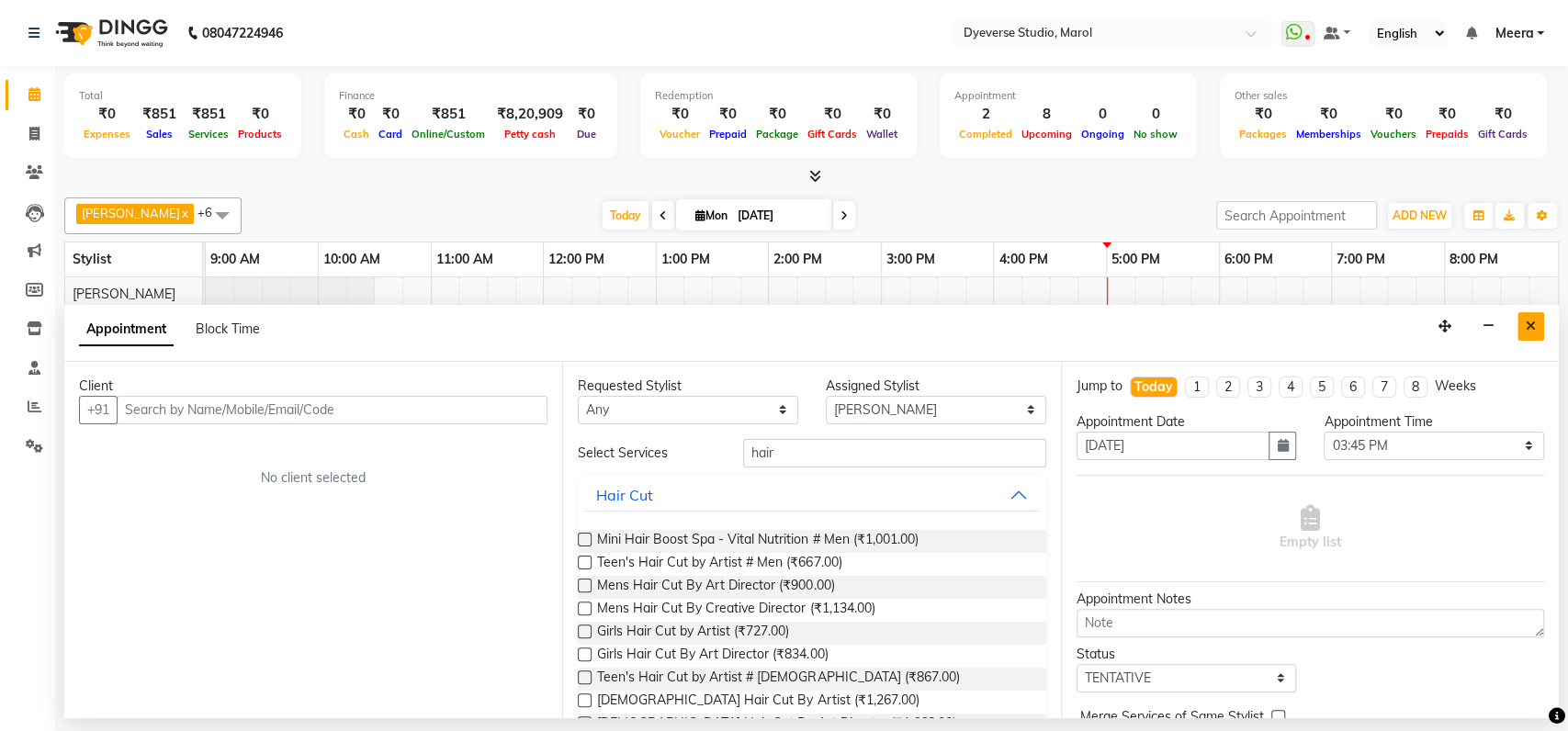
drag, startPoint x: 787, startPoint y: 460, endPoint x: 1537, endPoint y: 335, distance: 760.3
click at [1537, 335] on button "Close" at bounding box center [1531, 327] width 27 height 29
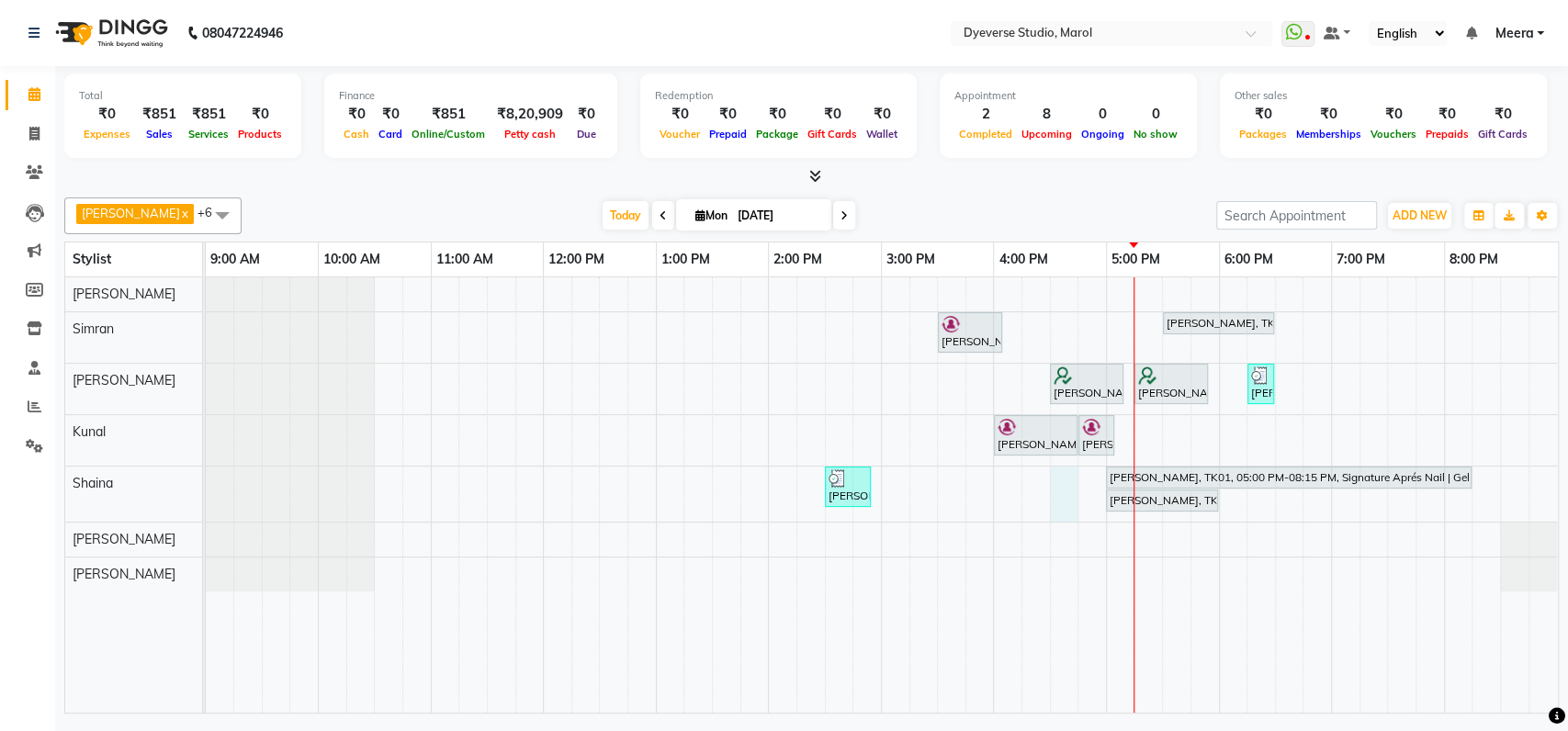
click at [1073, 505] on div "[PERSON_NAME], TK02, 03:30 PM-04:05 PM, Classic - [PERSON_NAME], TK01, 05:30 PM…" at bounding box center [882, 494] width 1353 height 436
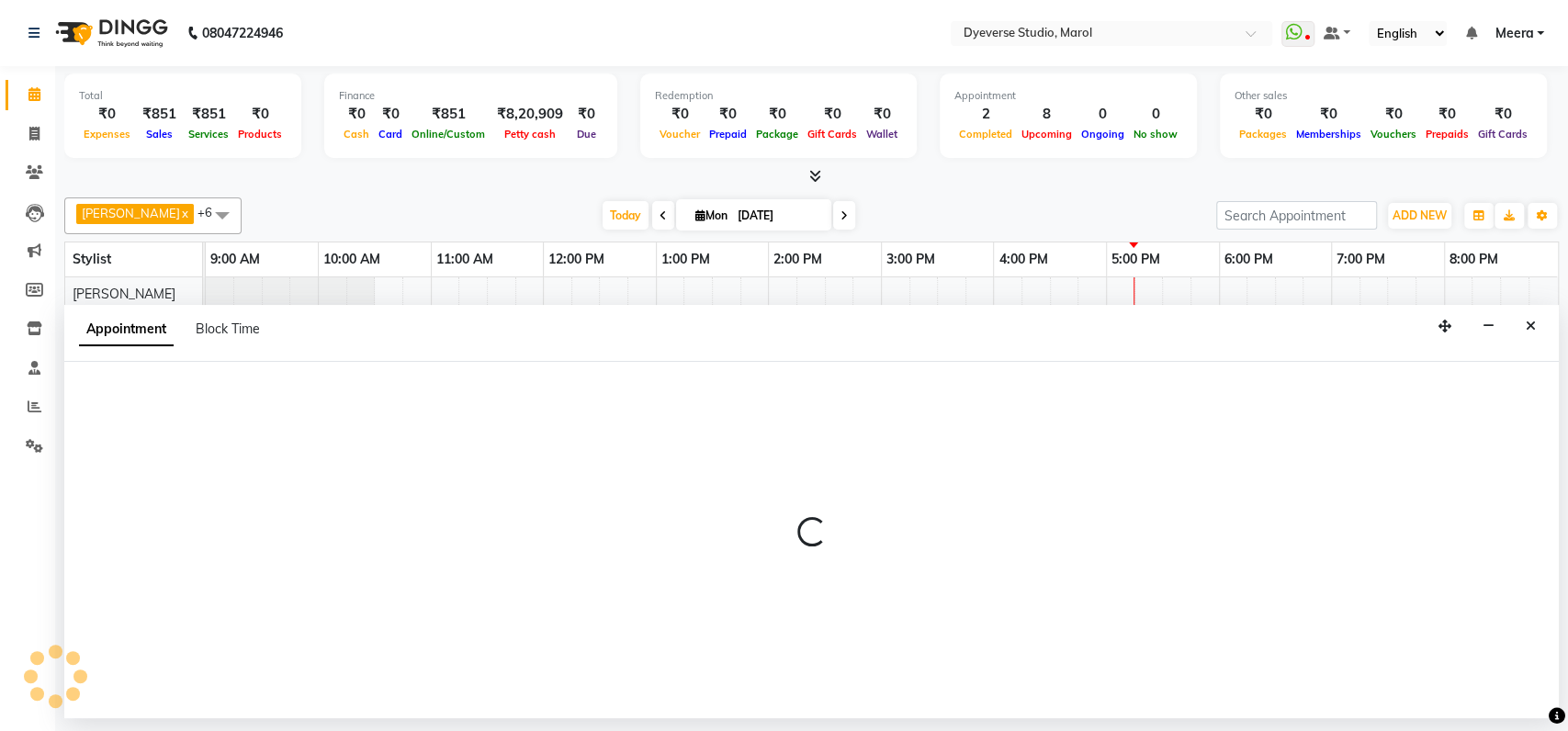
select select "48845"
select select "tentative"
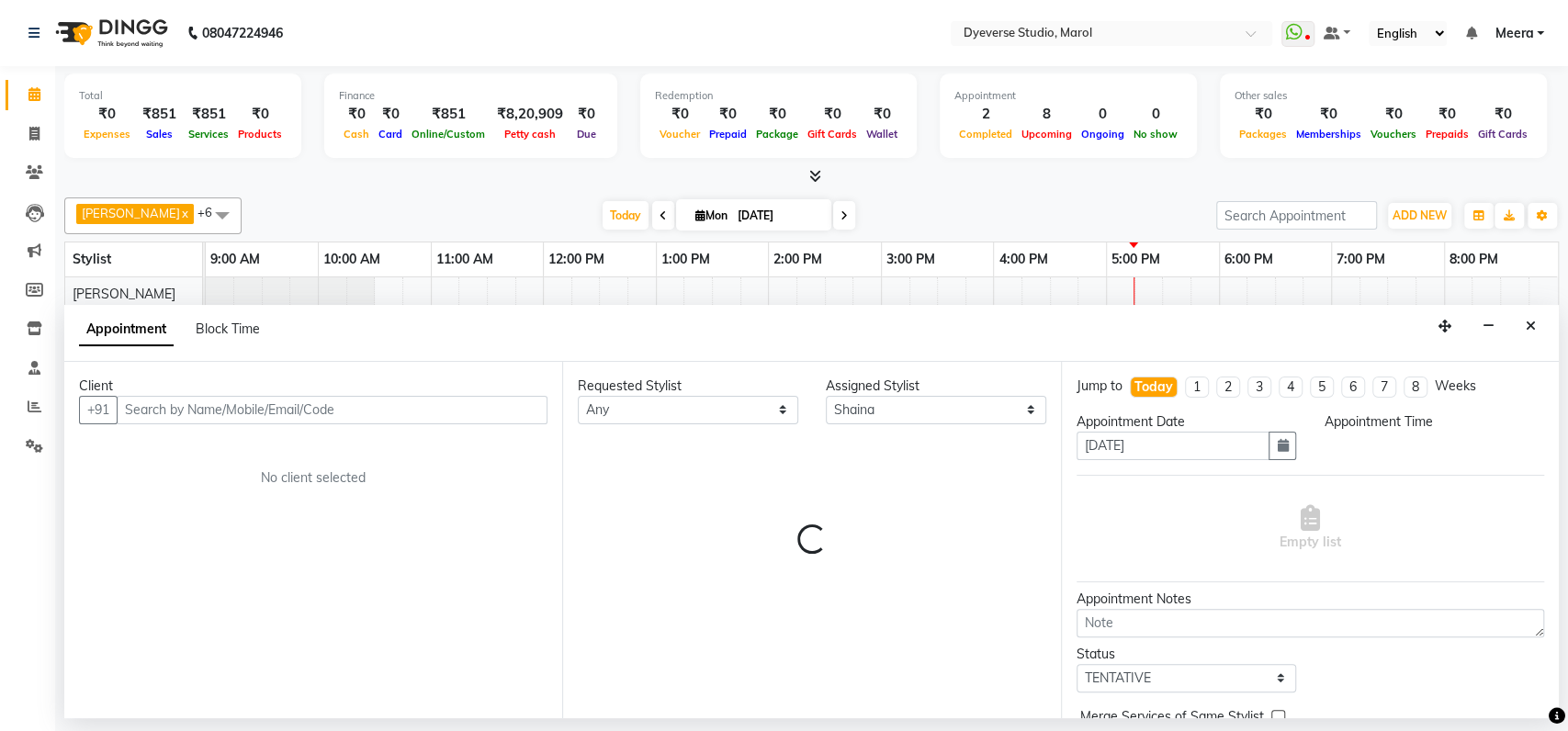
select select "990"
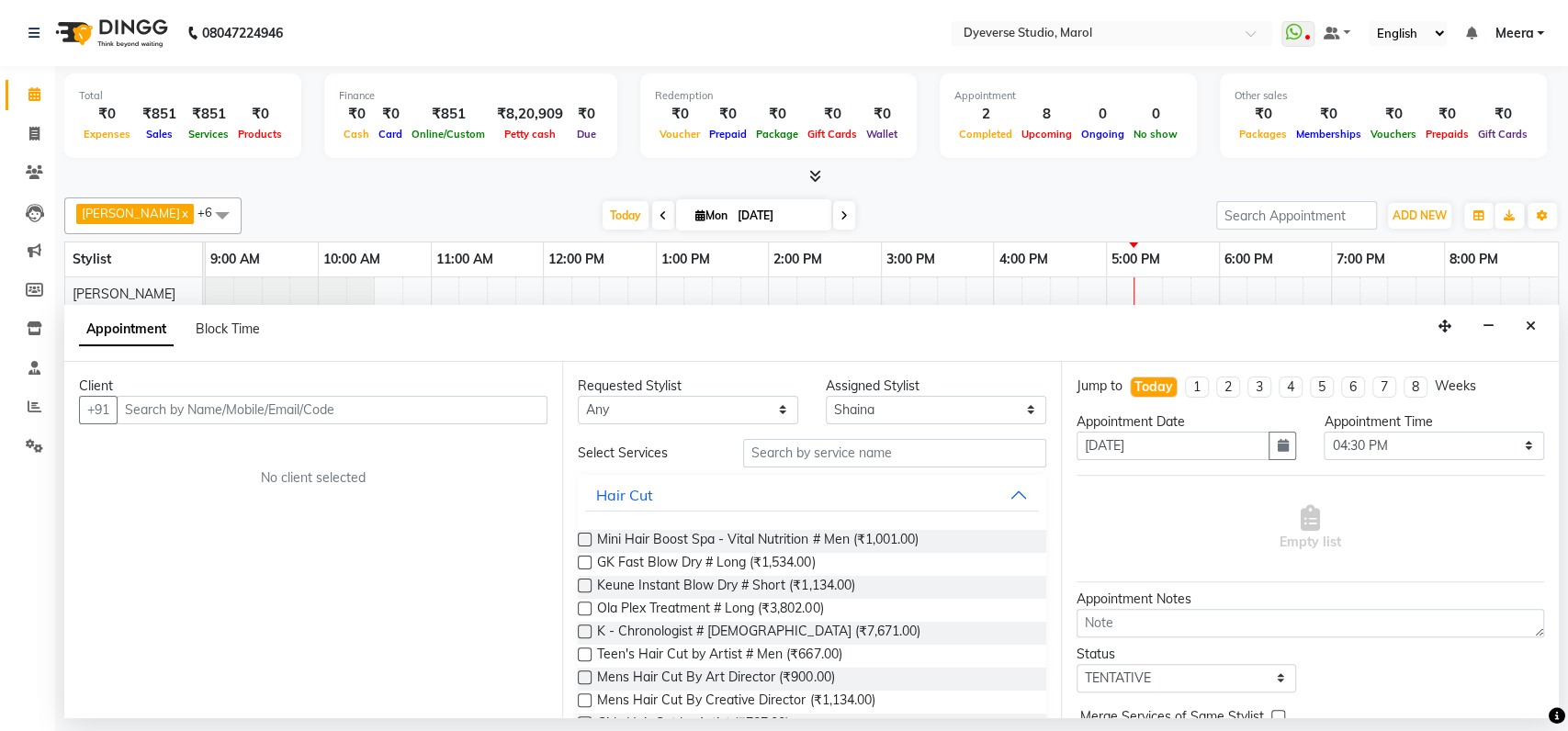
click at [1073, 505] on div "Jump to [DATE] 1 2 3 4 5 6 7 8 Weeks Appointment Date [DATE] Appointment Time S…" at bounding box center [1310, 540] width 498 height 357
drag, startPoint x: 1073, startPoint y: 505, endPoint x: 1089, endPoint y: 487, distance: 24.1
click at [1089, 487] on div "Jump to [DATE] 1 2 3 4 5 6 7 8 Weeks Appointment Date [DATE] Appointment Time S…" at bounding box center [1310, 540] width 498 height 357
click at [1534, 327] on icon "Close" at bounding box center [1530, 325] width 11 height 13
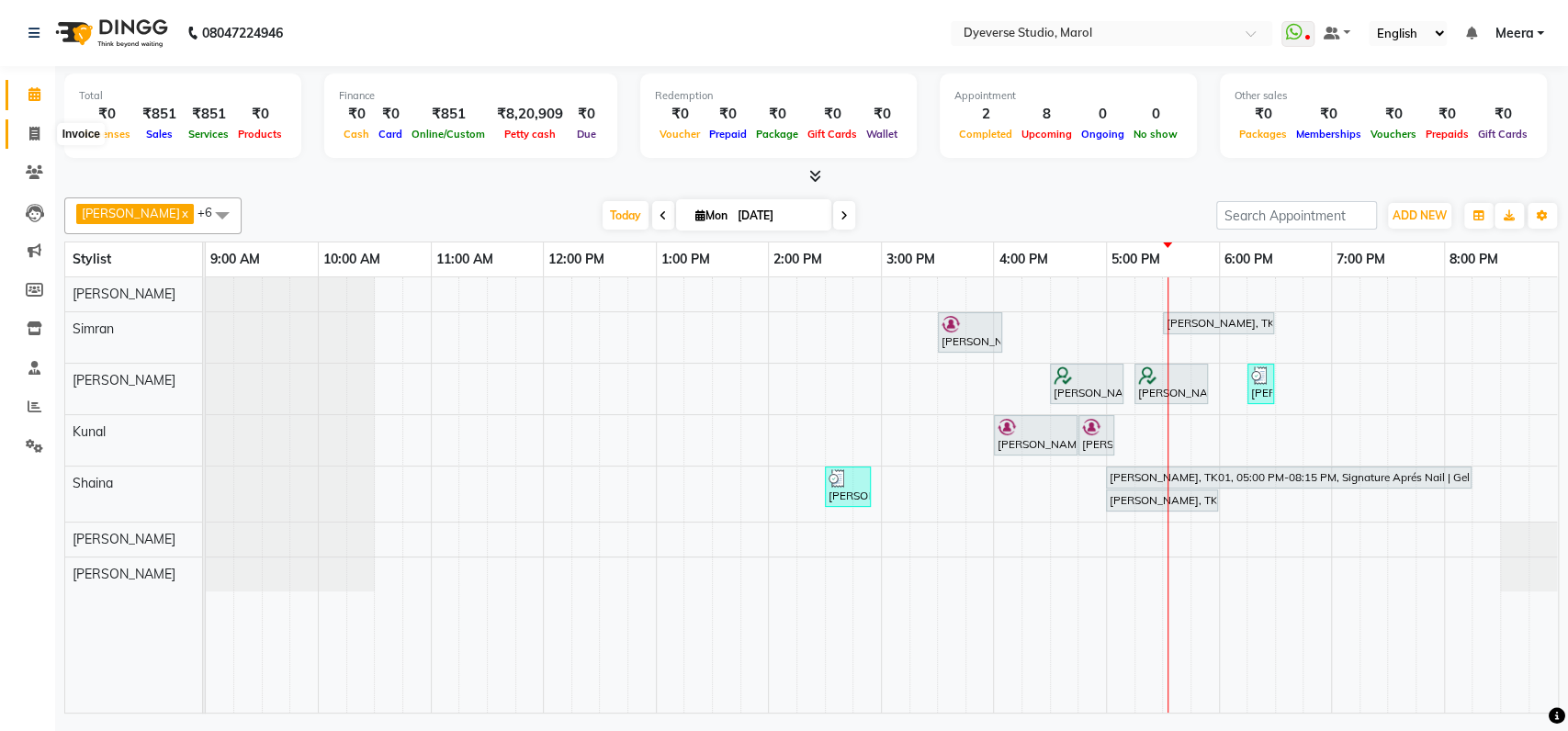
click at [36, 134] on icon at bounding box center [35, 134] width 11 height 13
select select "service"
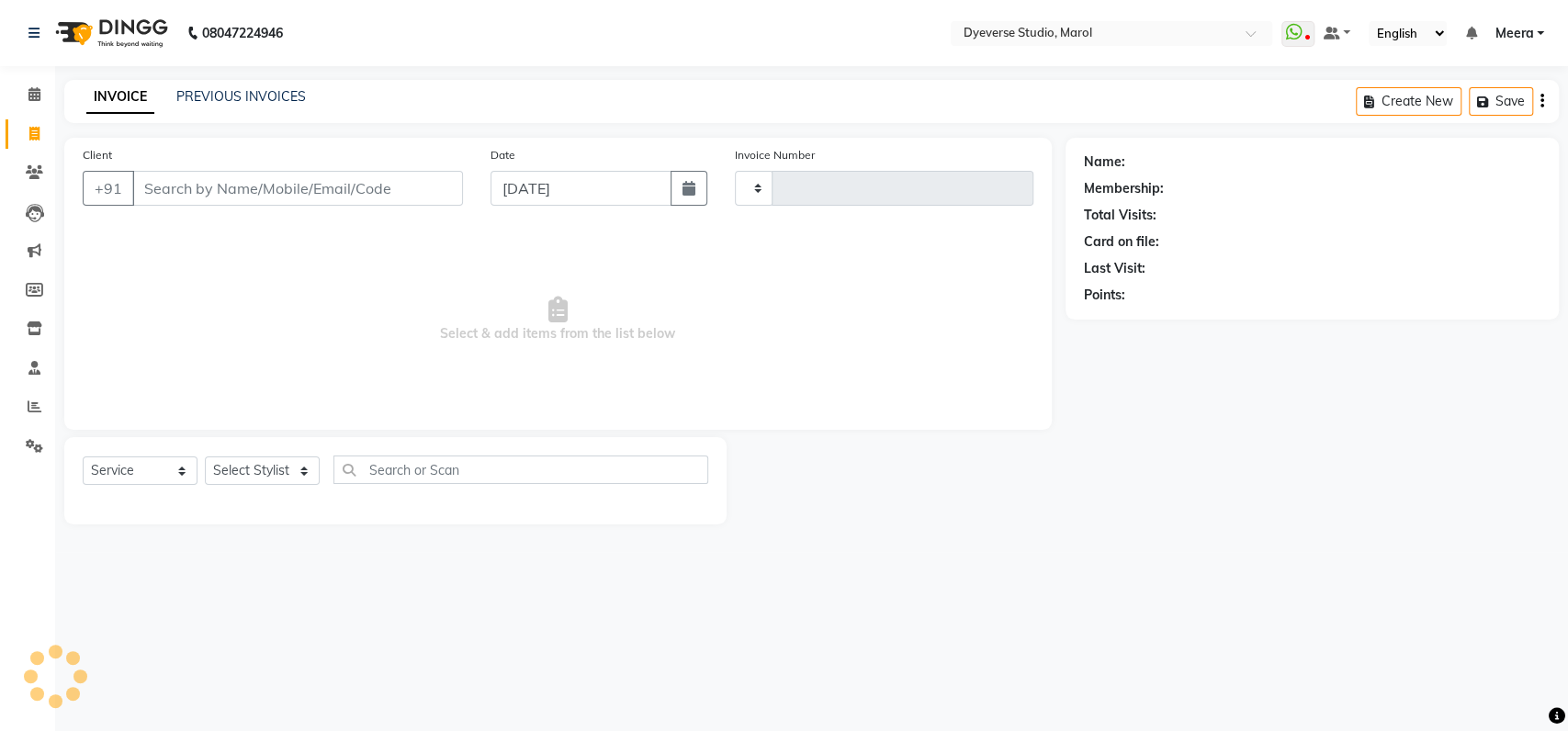
type input "2094"
select select "6368"
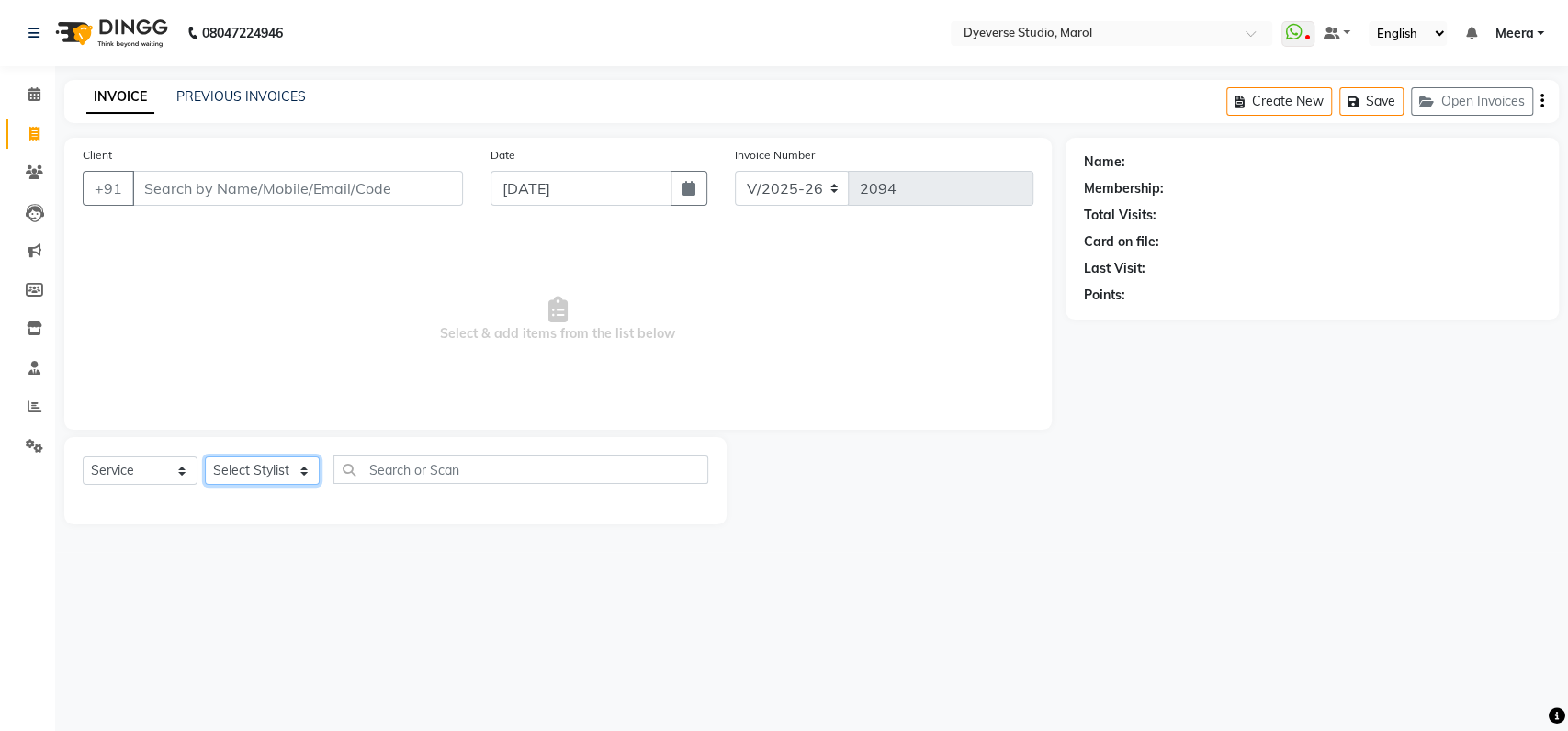
click at [295, 480] on select "Select Stylist [PERSON_NAME] [PERSON_NAME] [PERSON_NAME] [PERSON_NAME] [PERSON_…" at bounding box center [262, 471] width 114 height 29
select select "81087"
click at [205, 457] on select "Select Stylist [PERSON_NAME] [PERSON_NAME] [PERSON_NAME] [PERSON_NAME] [PERSON_…" at bounding box center [262, 471] width 114 height 29
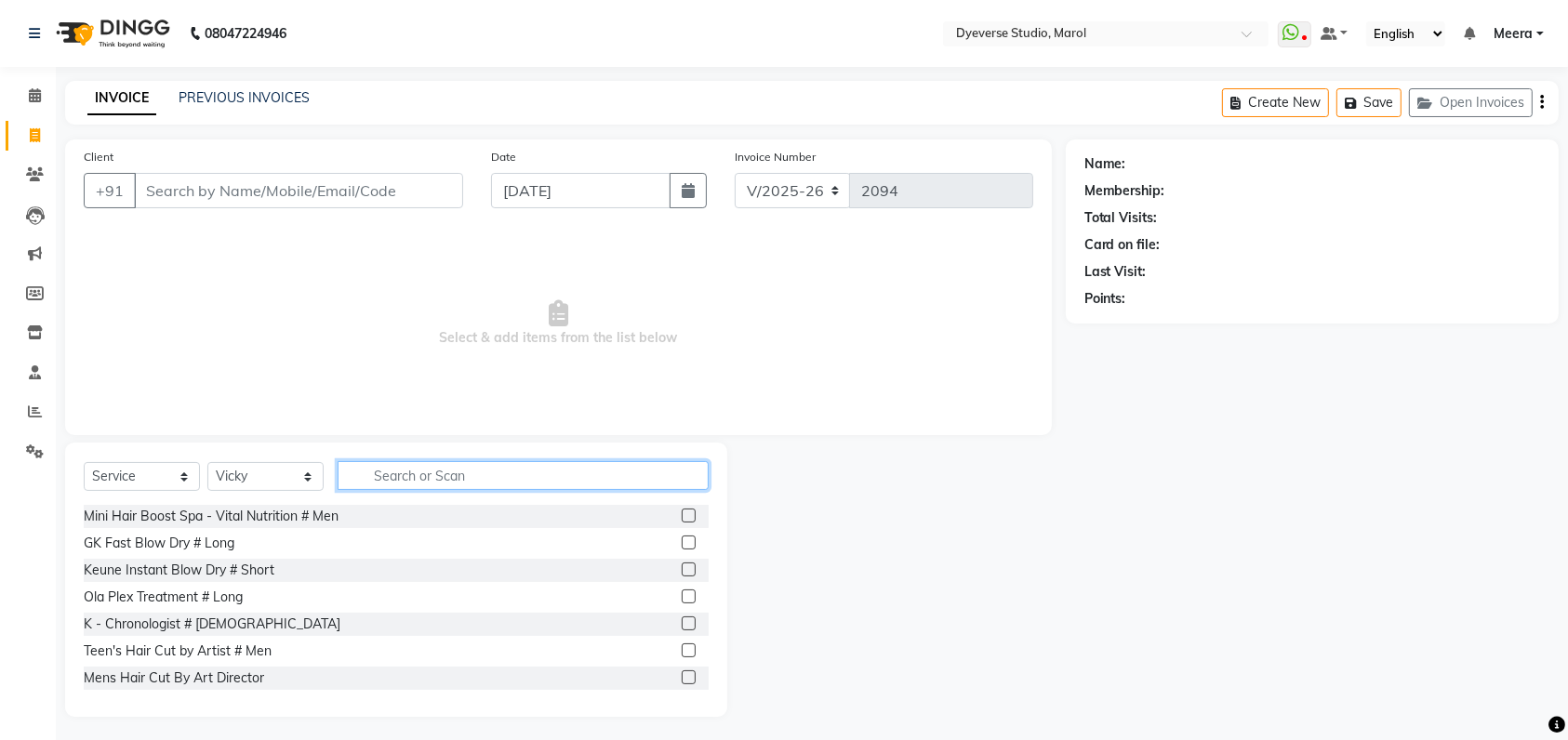
click at [371, 472] on input "text" at bounding box center [523, 476] width 371 height 29
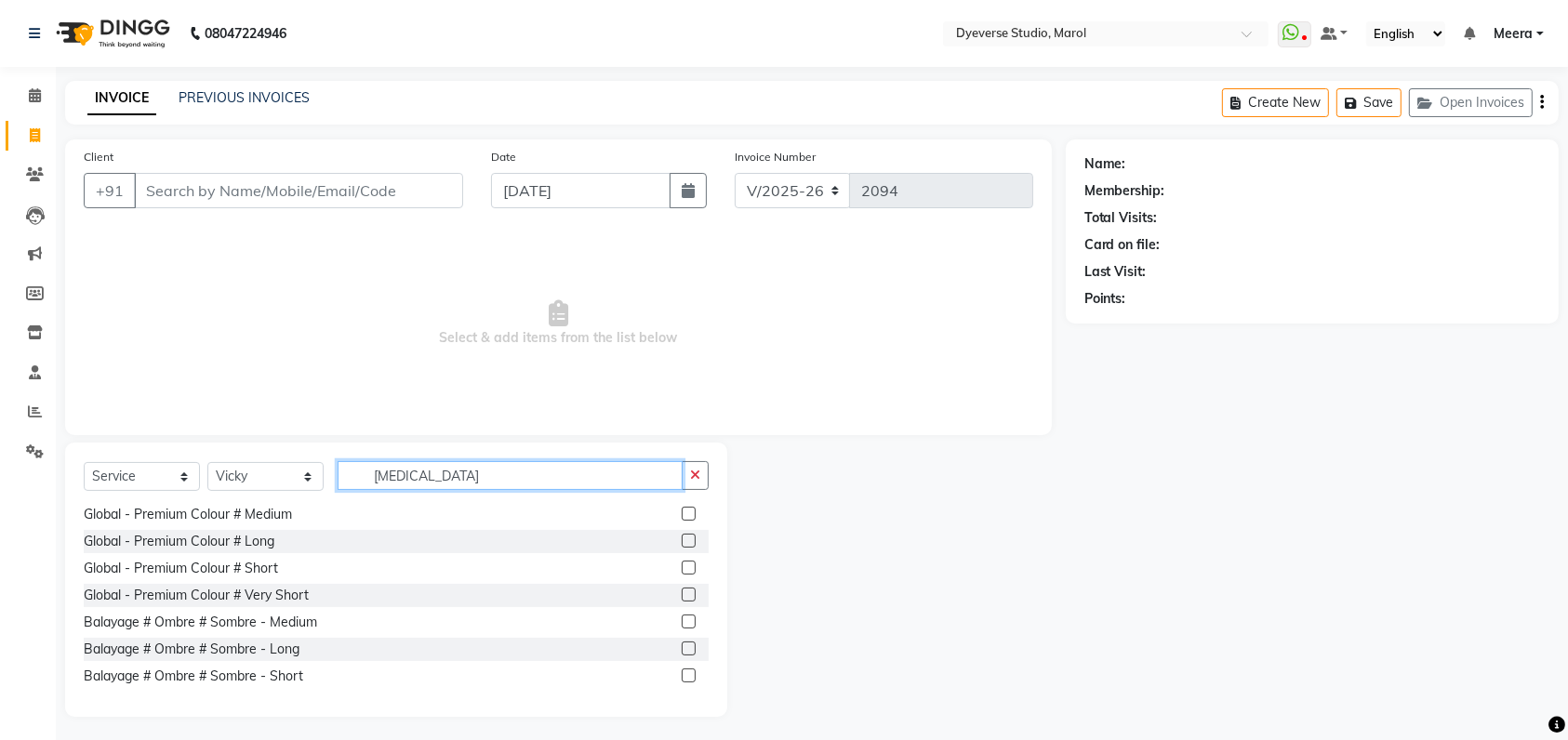
scroll to position [196, 0]
type input "[MEDICAL_DATA]"
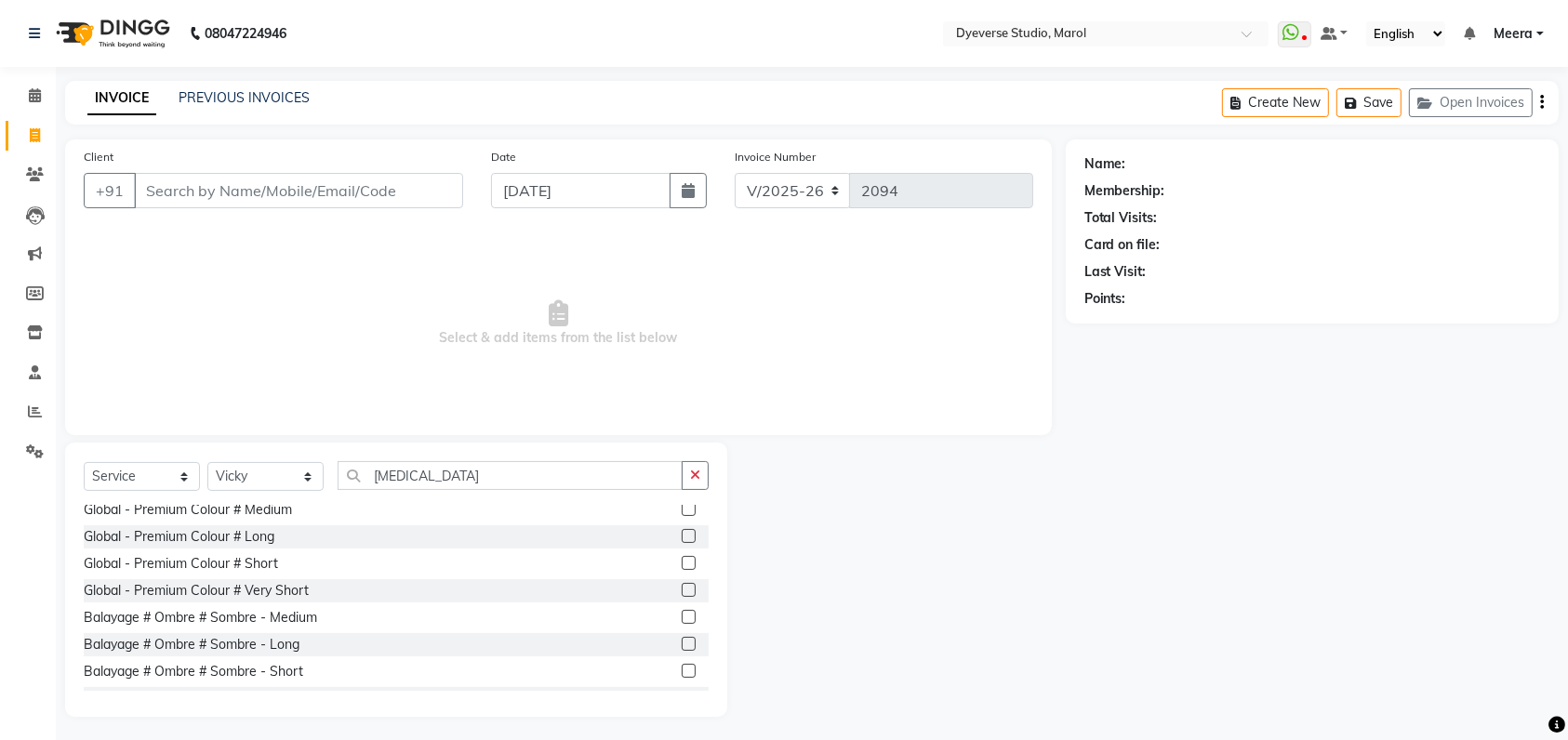
click at [682, 620] on label at bounding box center [689, 617] width 14 height 14
click at [682, 620] on input "checkbox" at bounding box center [688, 617] width 12 height 12
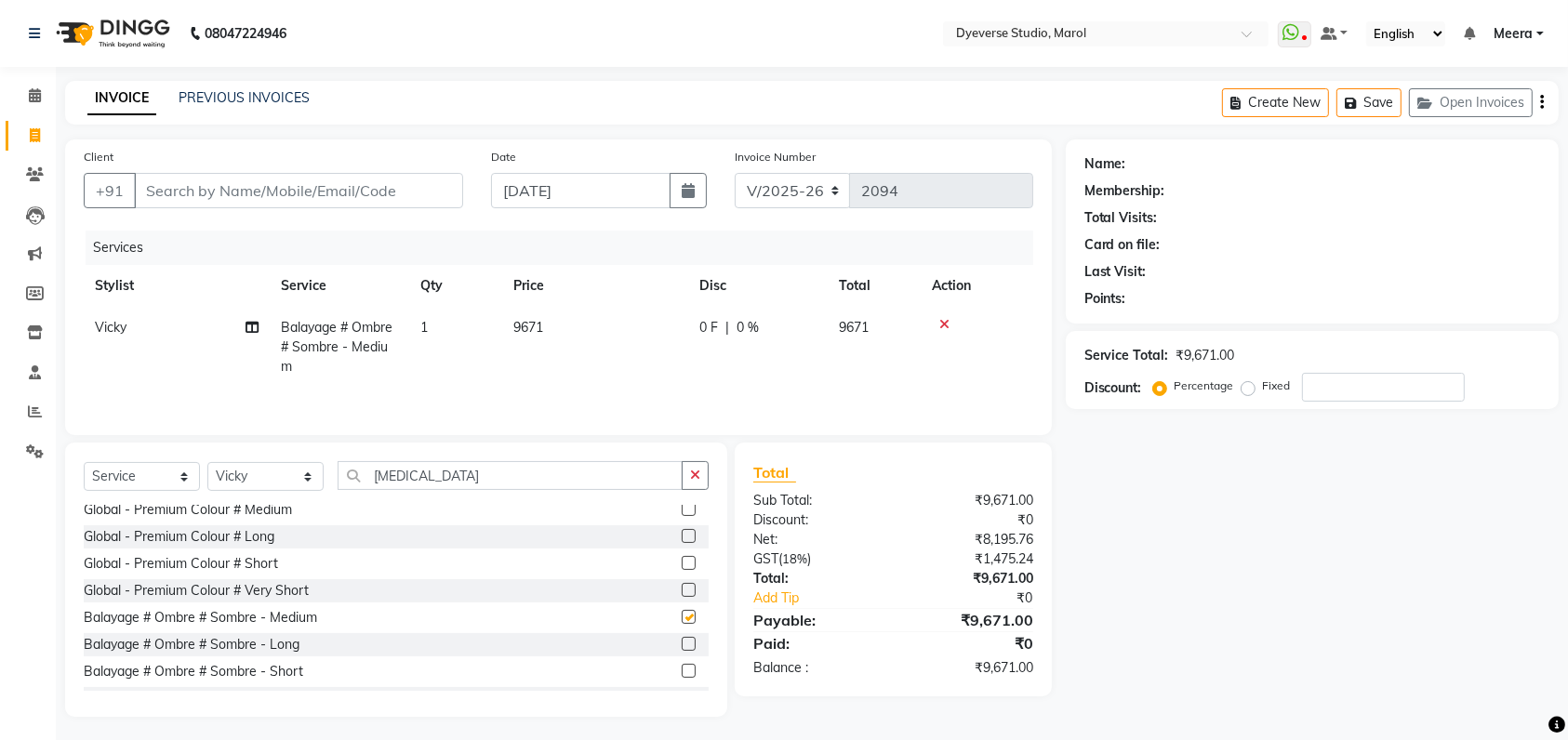
checkbox input "false"
click at [701, 472] on button "button" at bounding box center [695, 476] width 27 height 29
click at [1368, 371] on div "Service Total: ₹9,671.00 Discount: Percentage Fixed" at bounding box center [1313, 370] width 456 height 63
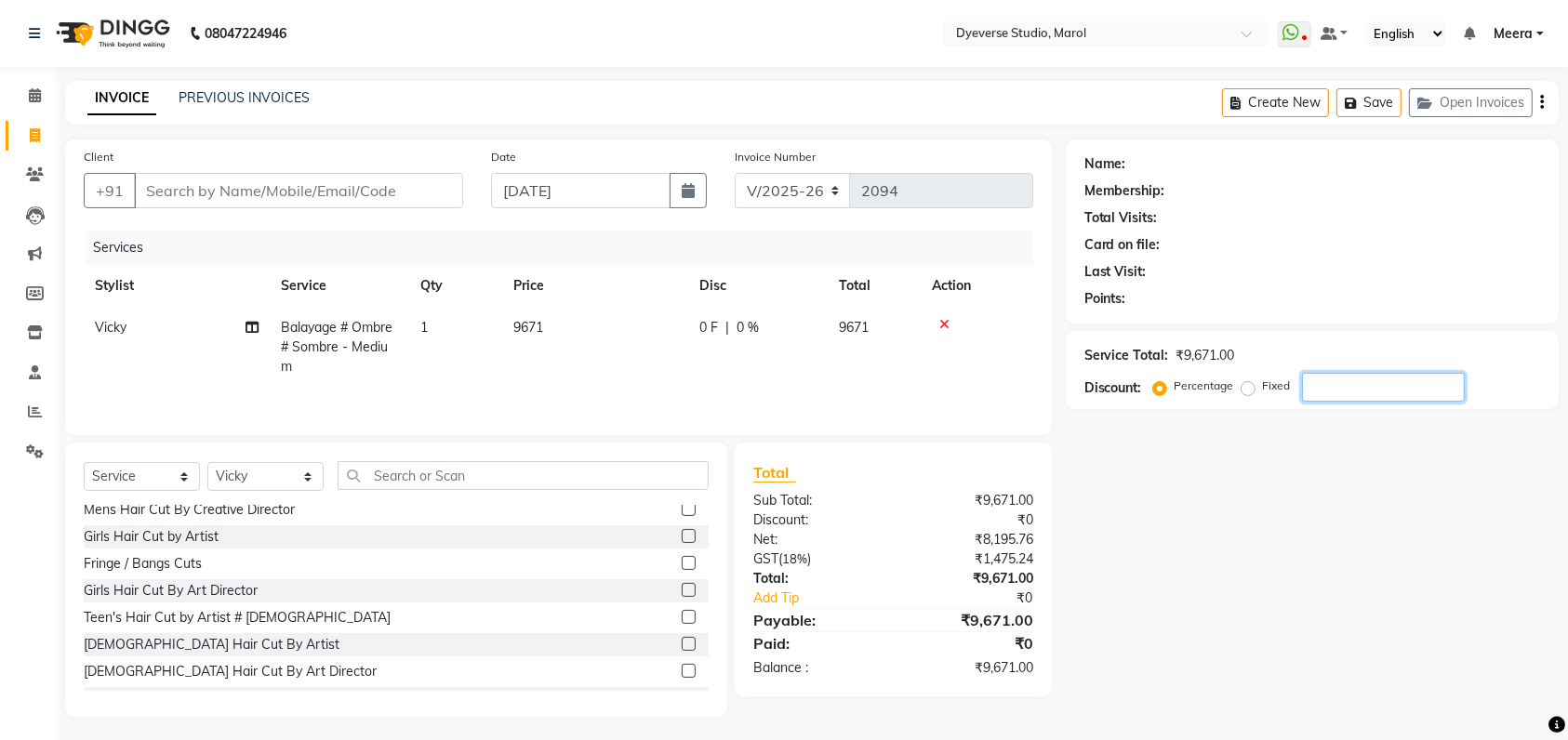
click at [1365, 380] on input "number" at bounding box center [1383, 388] width 163 height 29
type input "25"
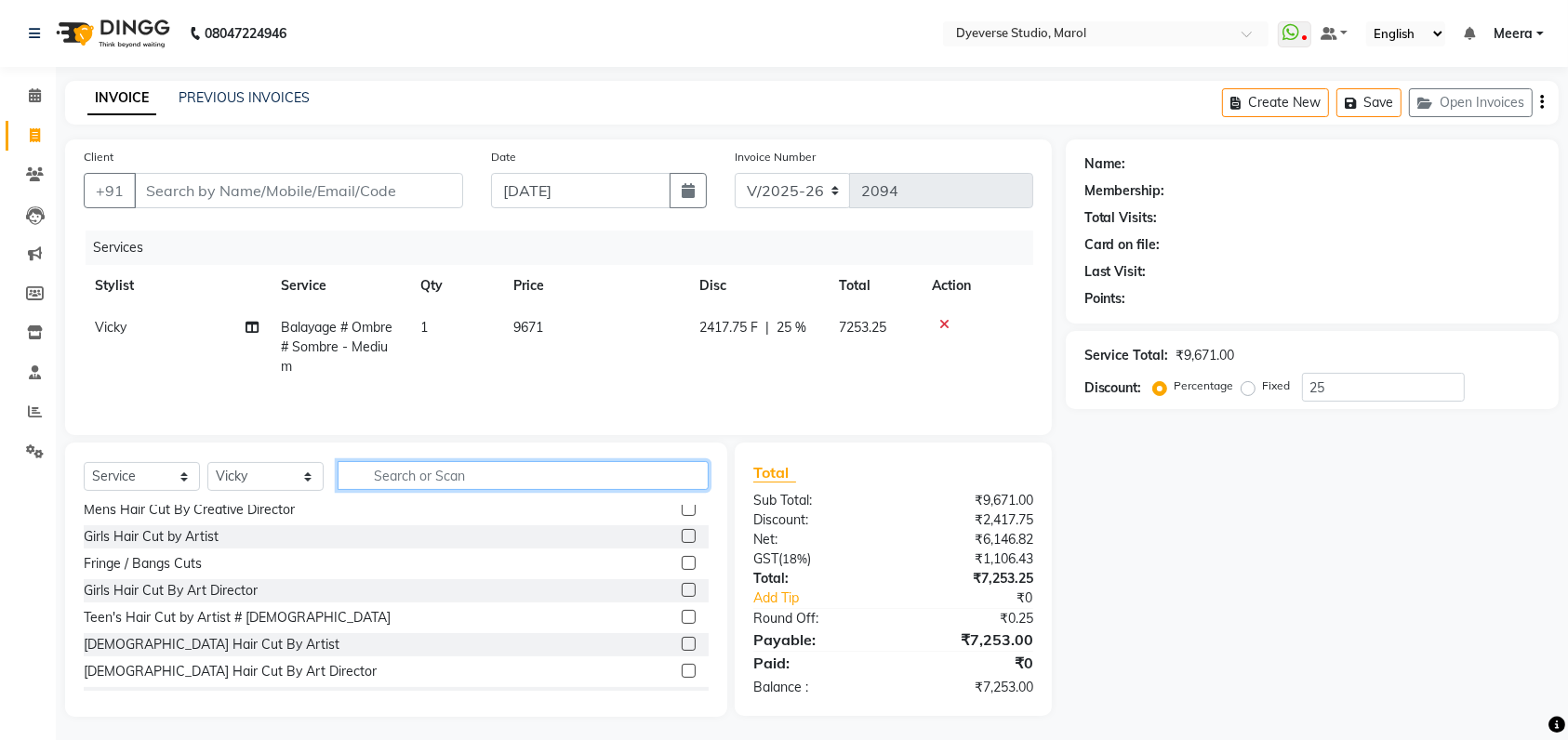
click at [422, 481] on input "text" at bounding box center [523, 476] width 371 height 29
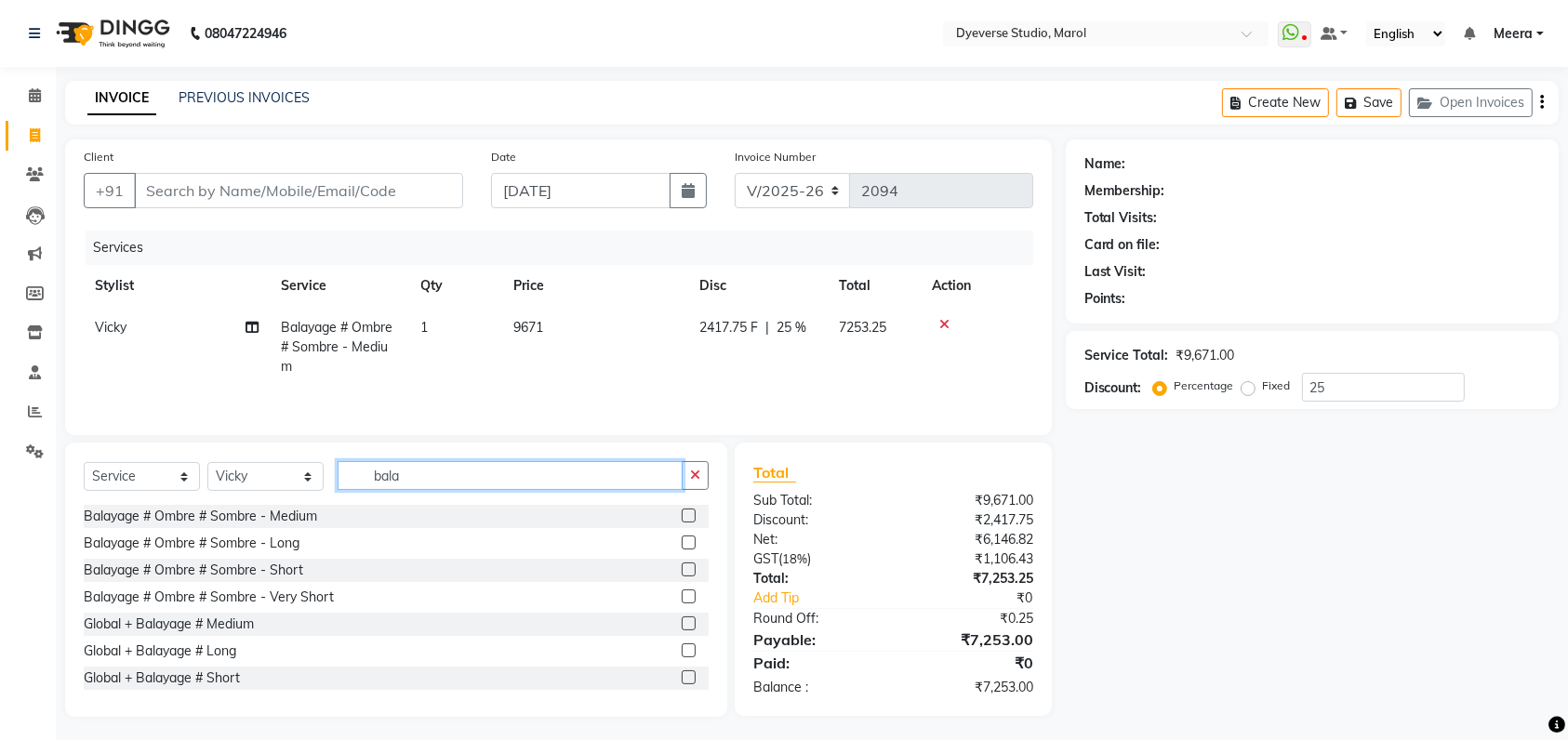
type input "bala"
click at [682, 548] on label at bounding box center [689, 542] width 14 height 14
click at [682, 548] on input "checkbox" at bounding box center [688, 543] width 12 height 12
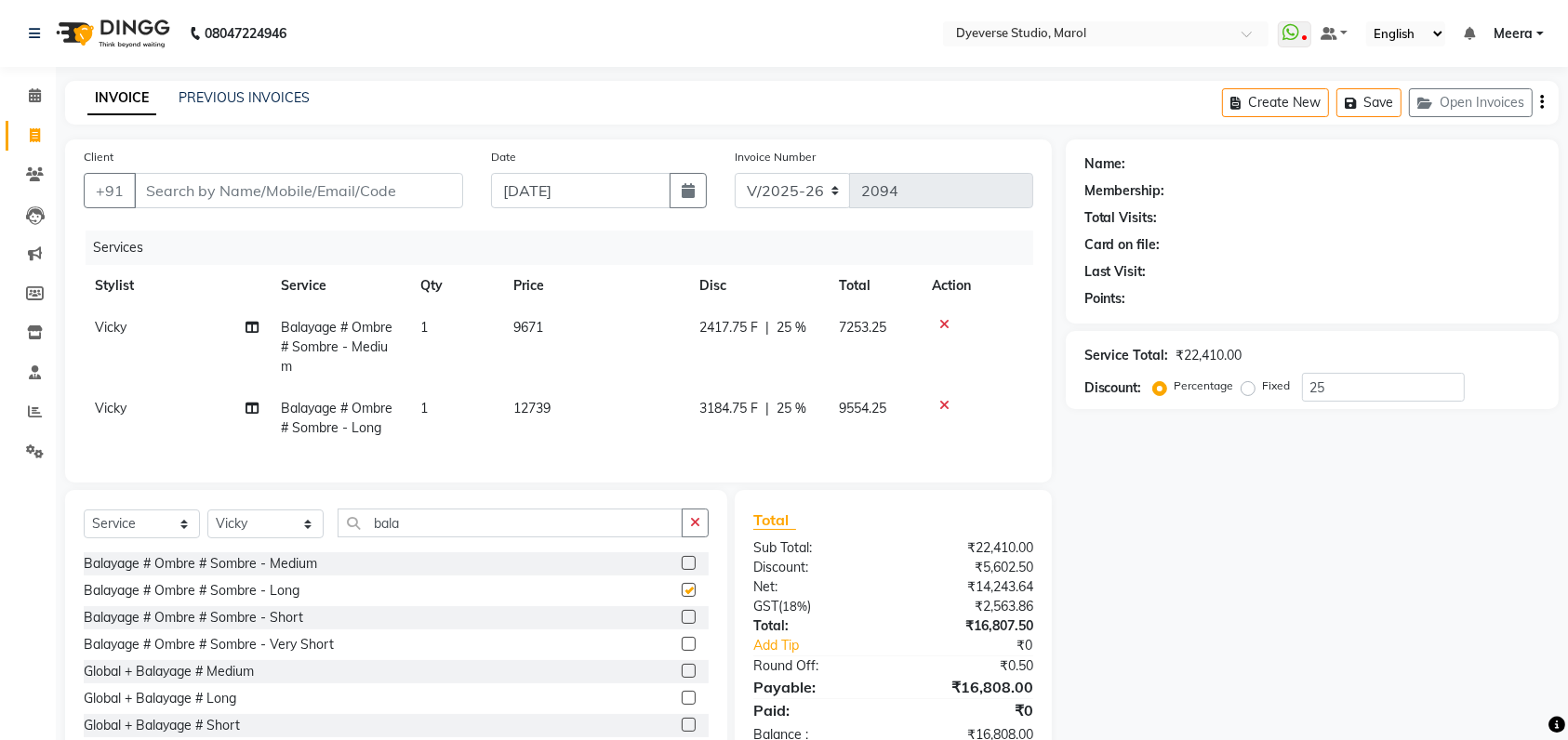
checkbox input "false"
click at [34, 89] on icon at bounding box center [35, 95] width 12 height 14
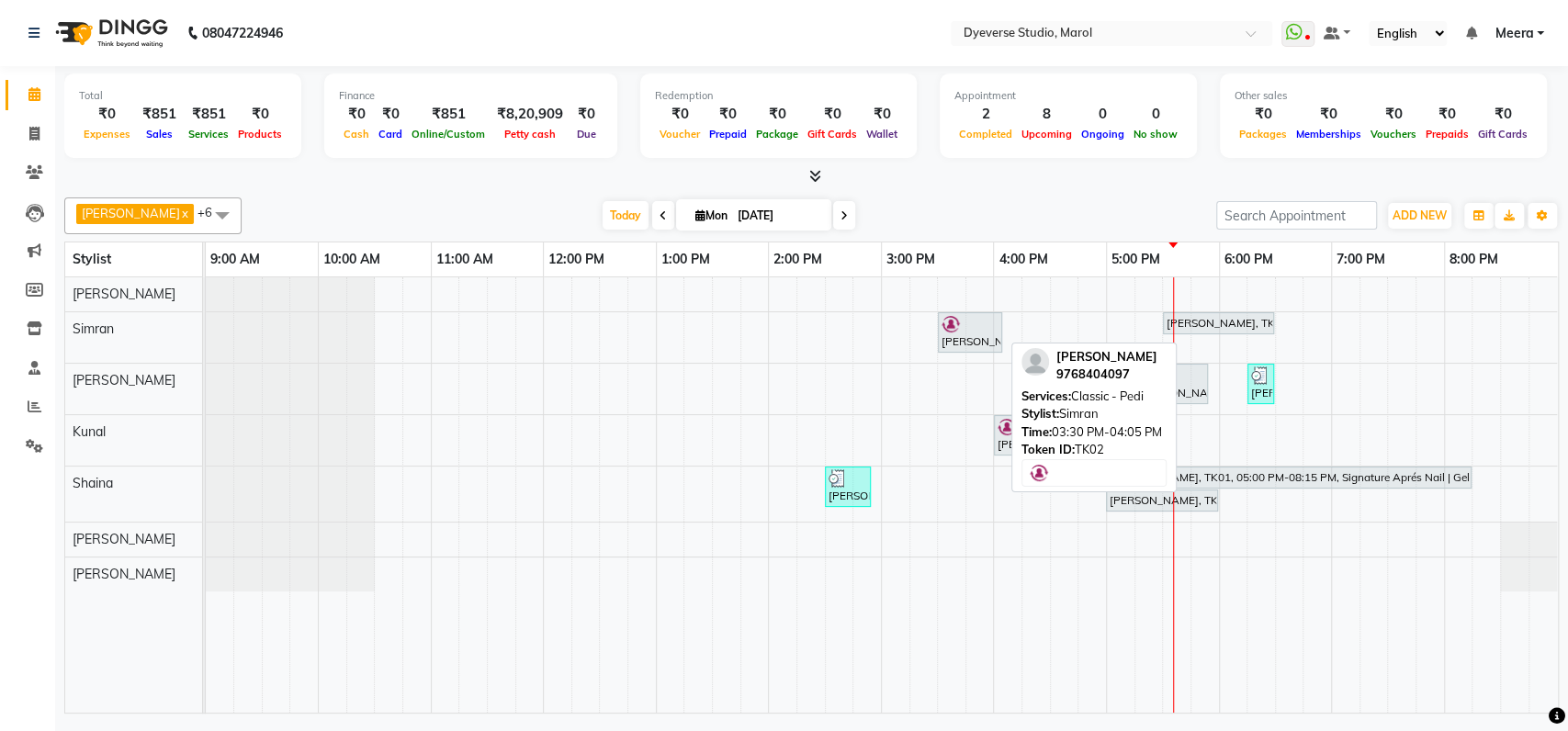
click at [977, 328] on div at bounding box center [970, 324] width 57 height 18
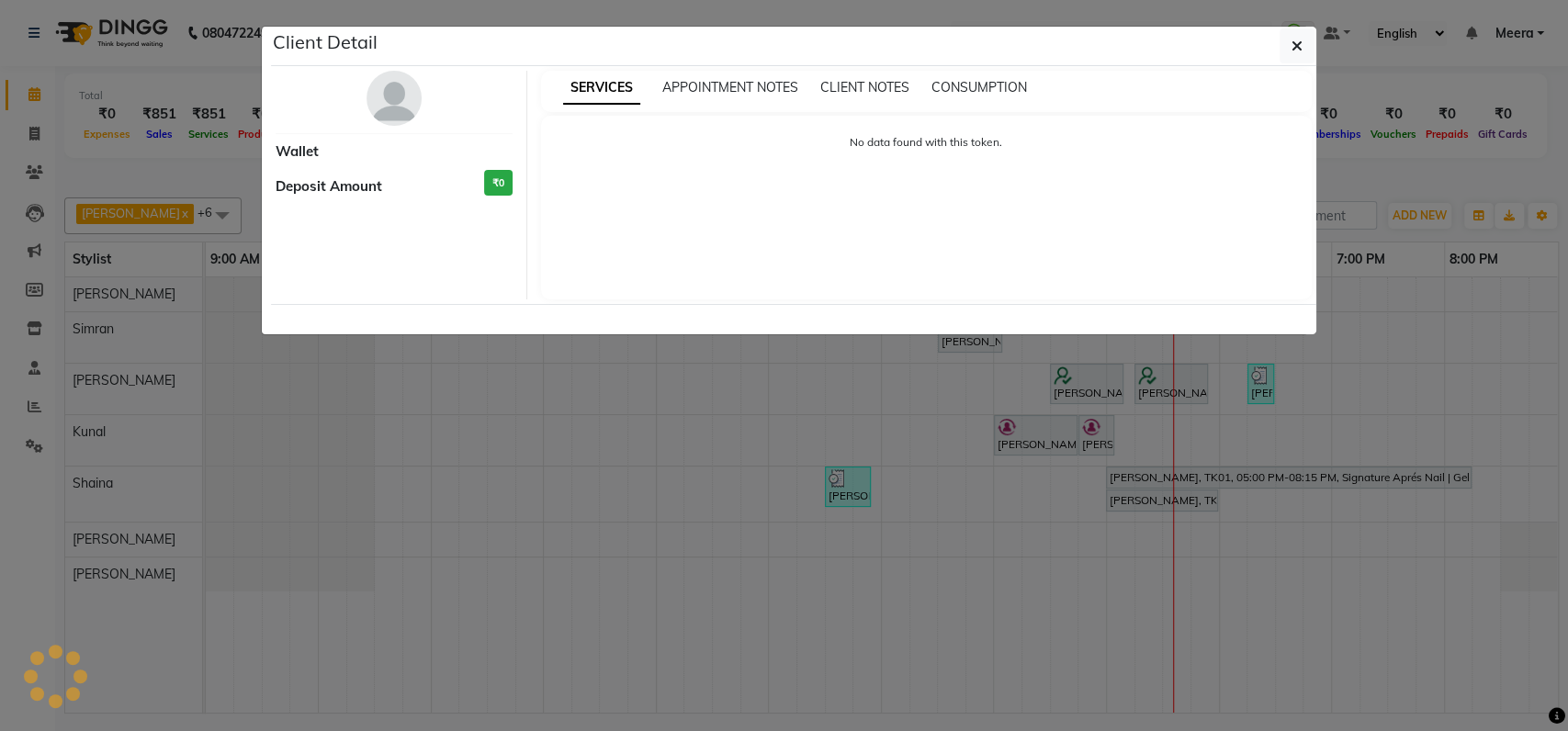
select select "7"
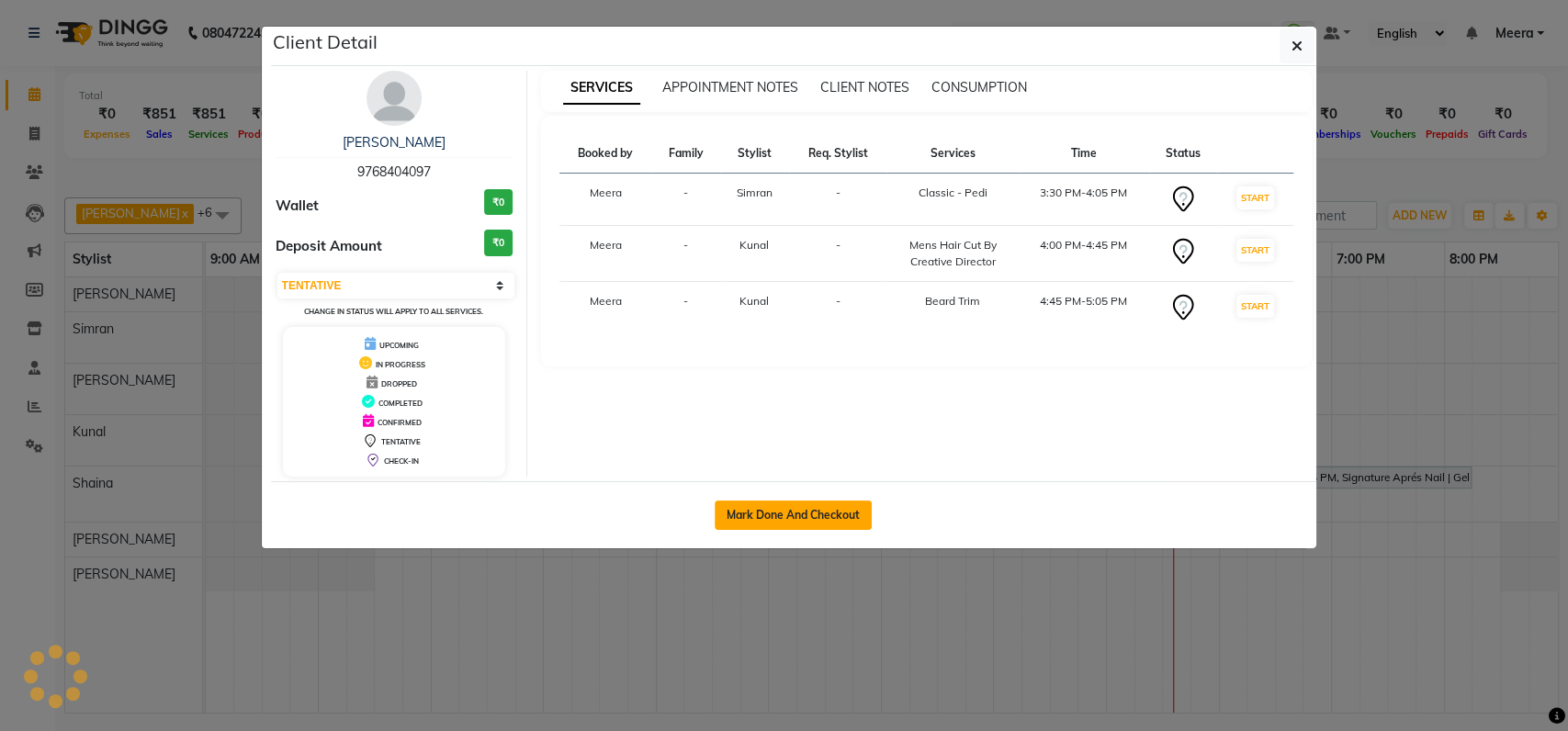
click at [775, 503] on button "Mark Done And Checkout" at bounding box center [793, 515] width 157 height 30
select select "service"
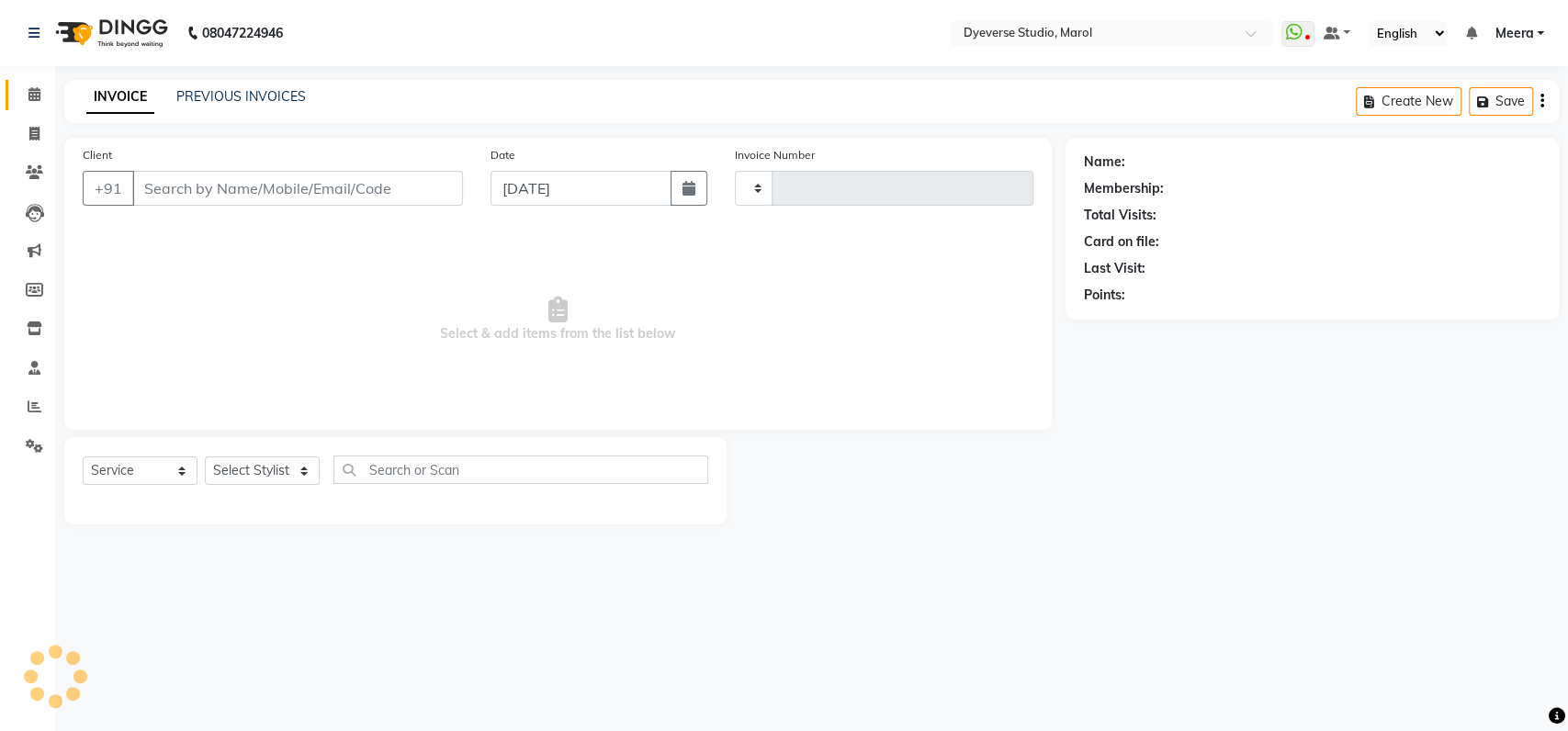
type input "2094"
select select "6368"
type input "9768404097"
select select "48560"
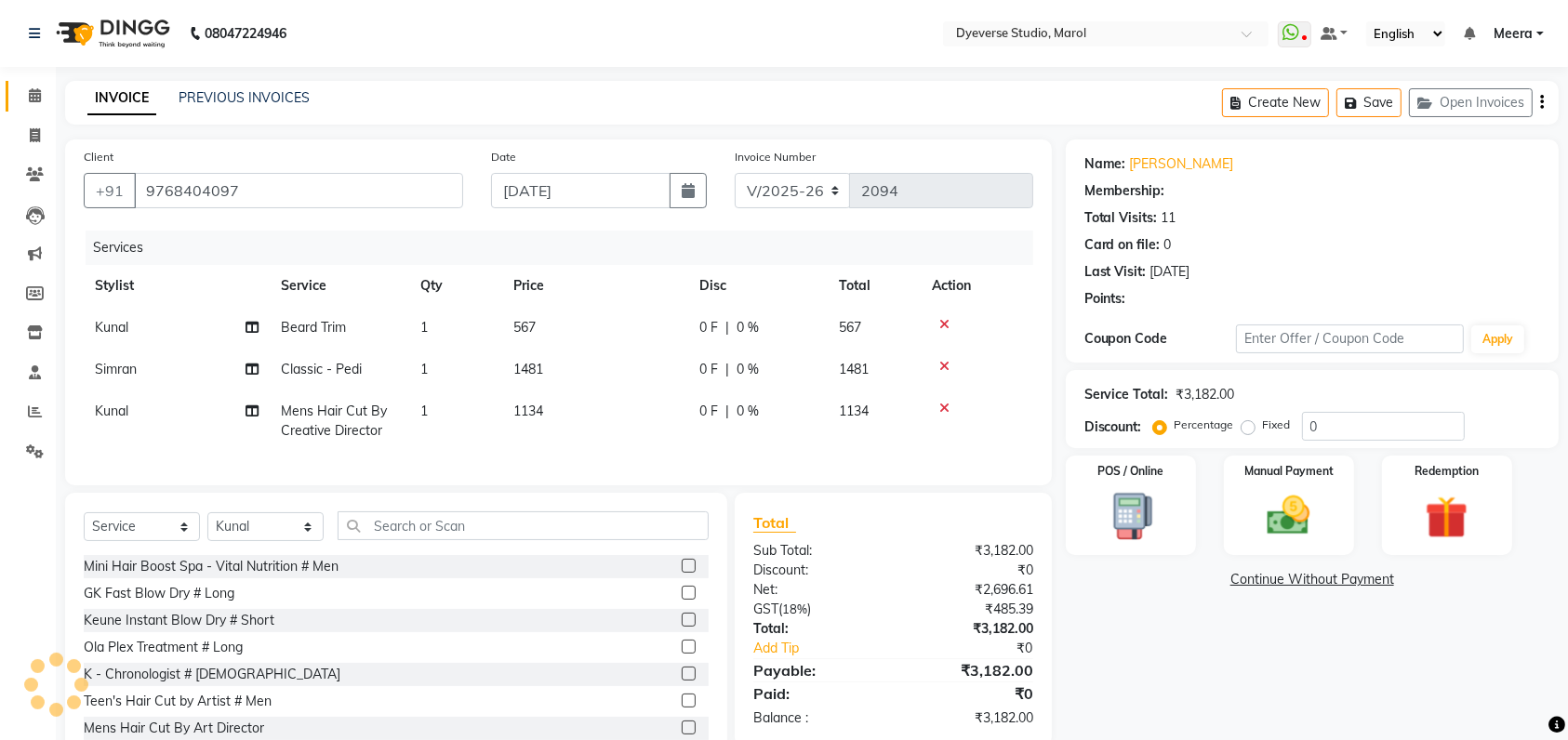
select select "1: Object"
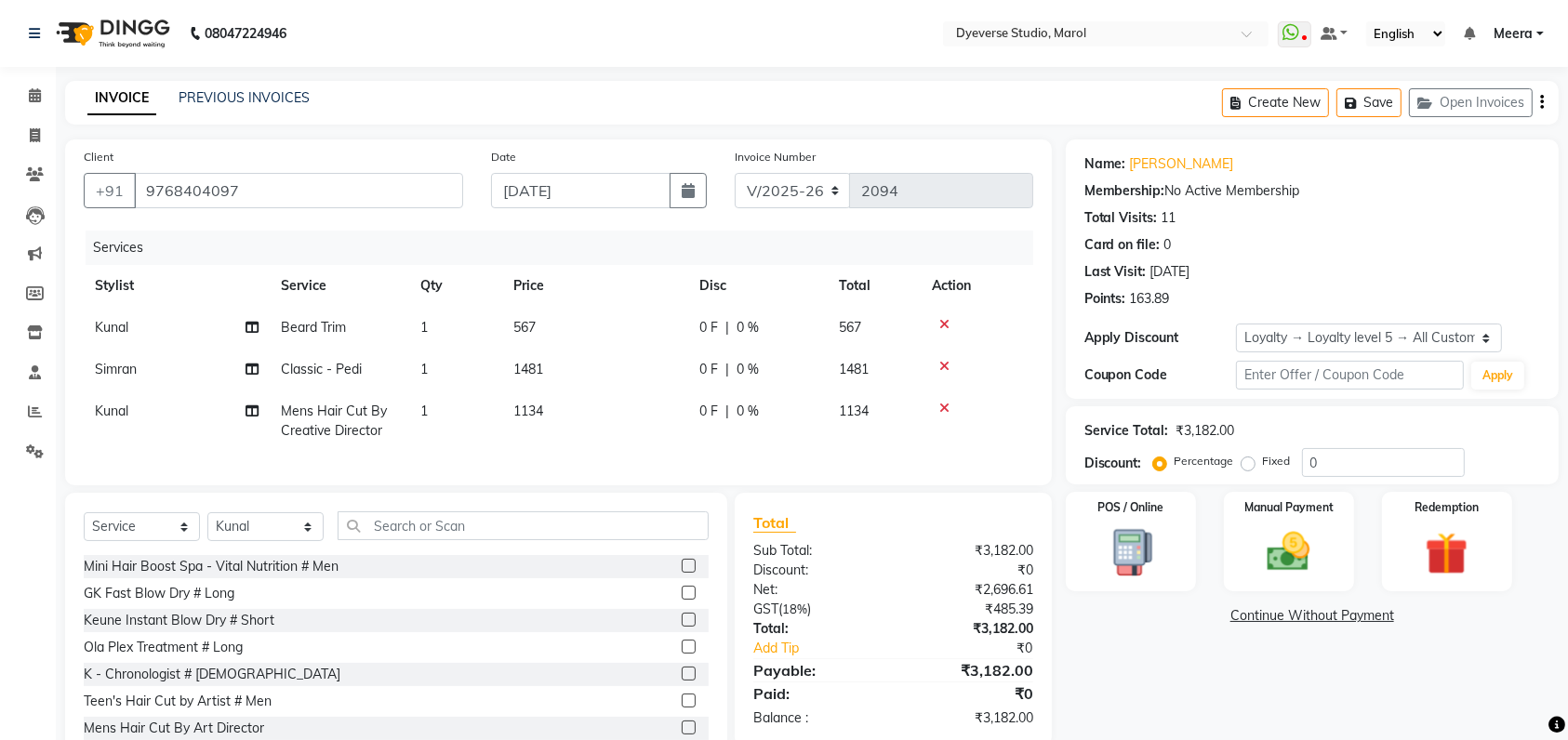
click at [942, 402] on icon at bounding box center [945, 408] width 11 height 13
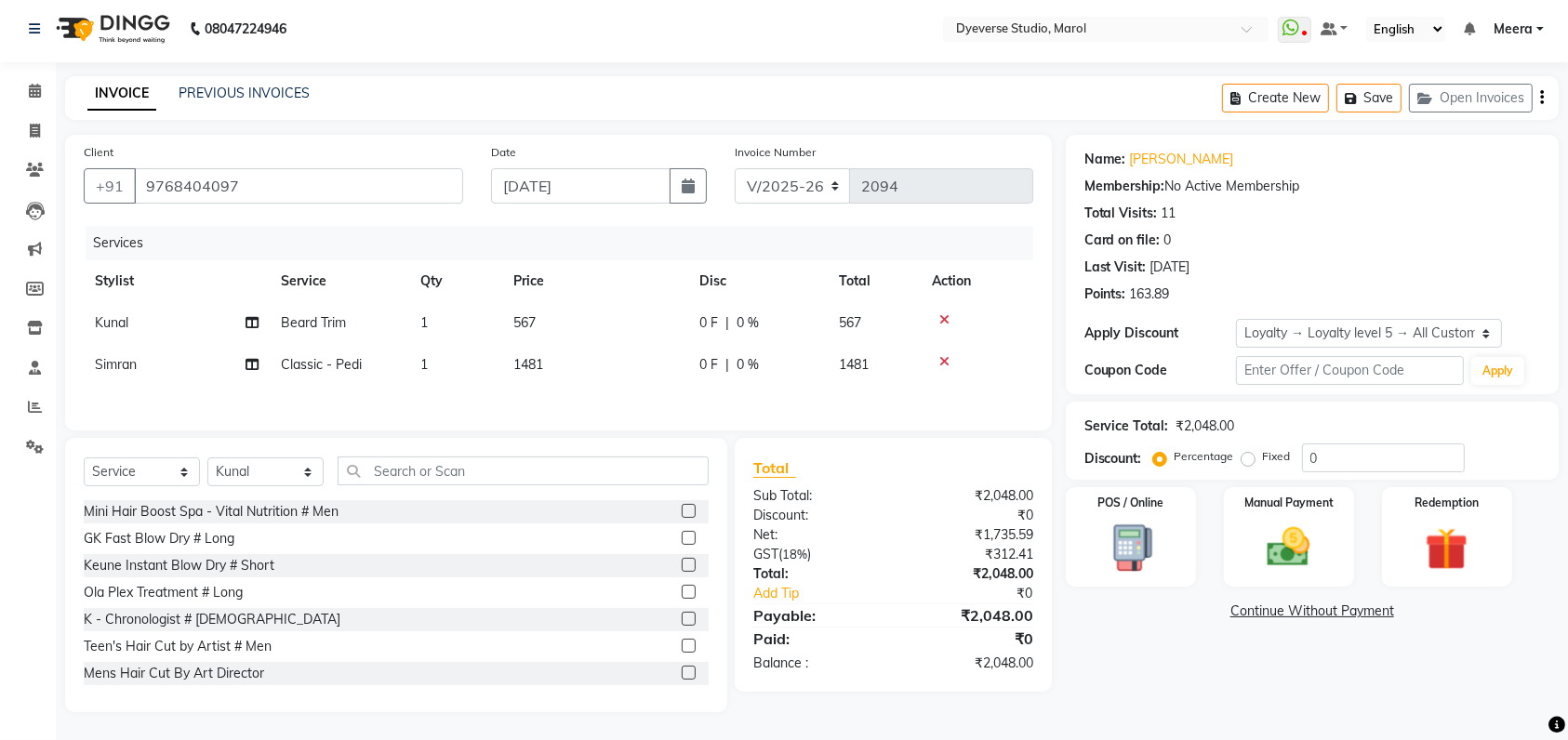
scroll to position [11, 0]
click at [1260, 559] on img at bounding box center [1288, 547] width 72 height 52
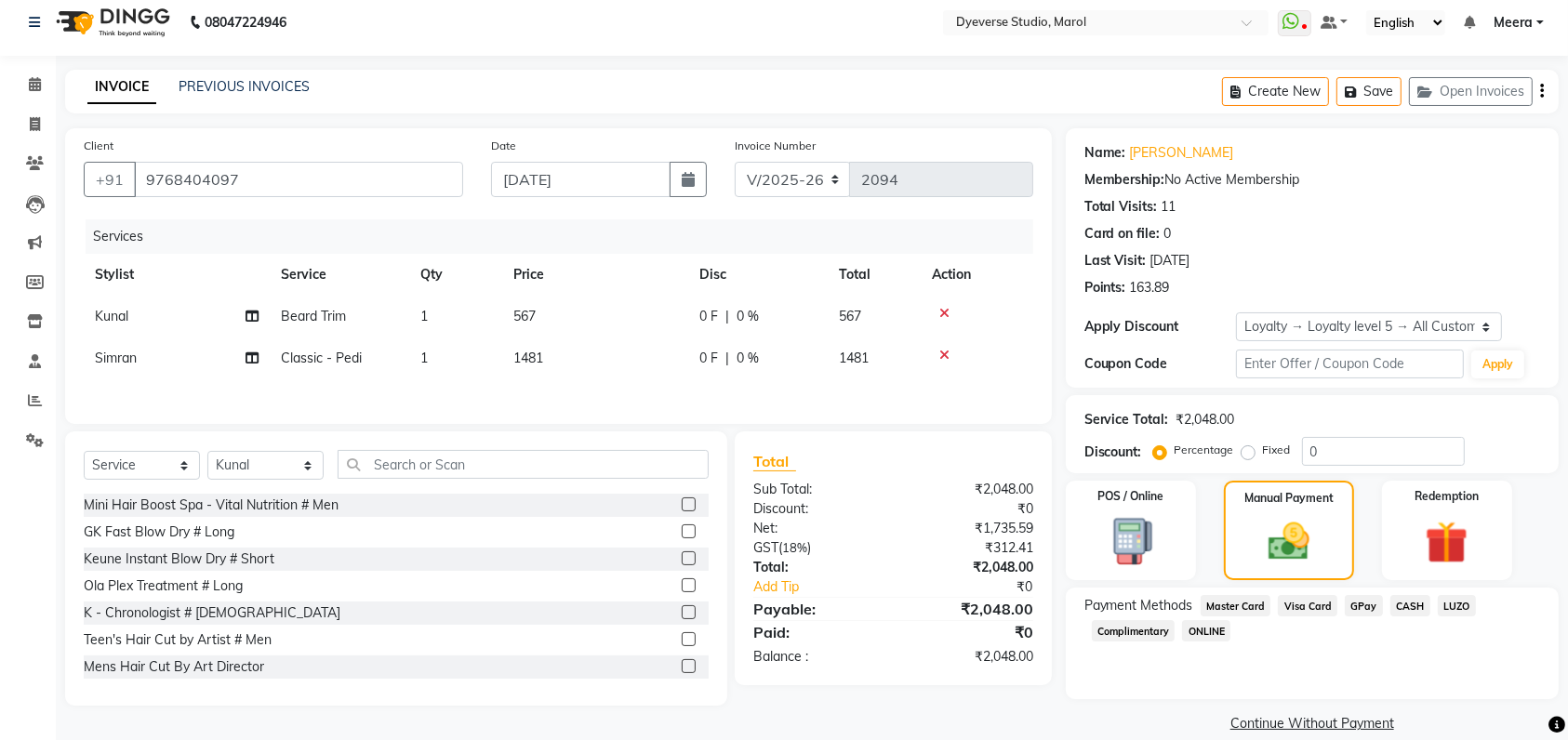
click at [1360, 601] on span "GPay" at bounding box center [1363, 606] width 38 height 21
click at [1384, 735] on button "Add Payment" at bounding box center [1393, 729] width 295 height 29
click at [1367, 605] on span "GPay" at bounding box center [1363, 606] width 38 height 21
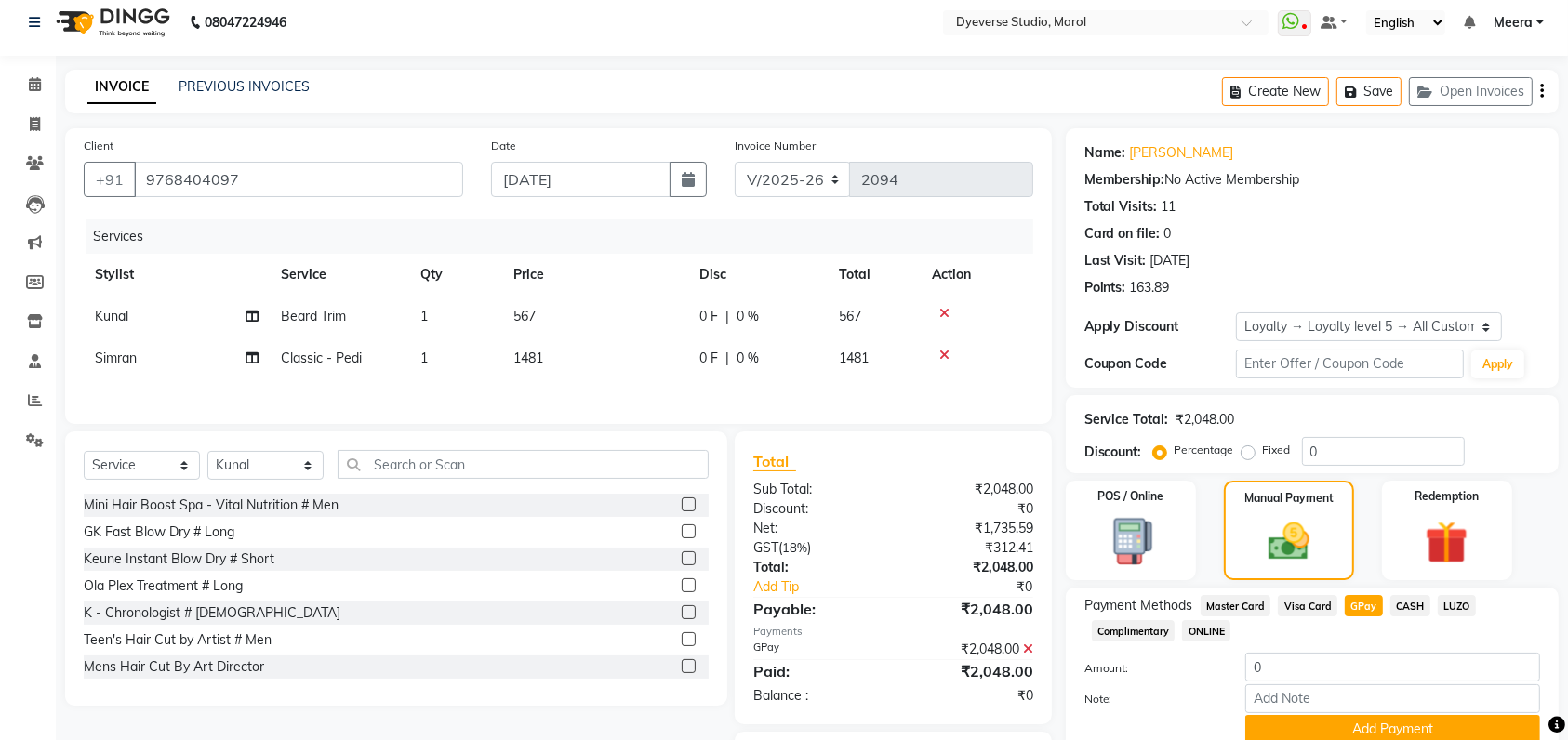
scroll to position [193, 0]
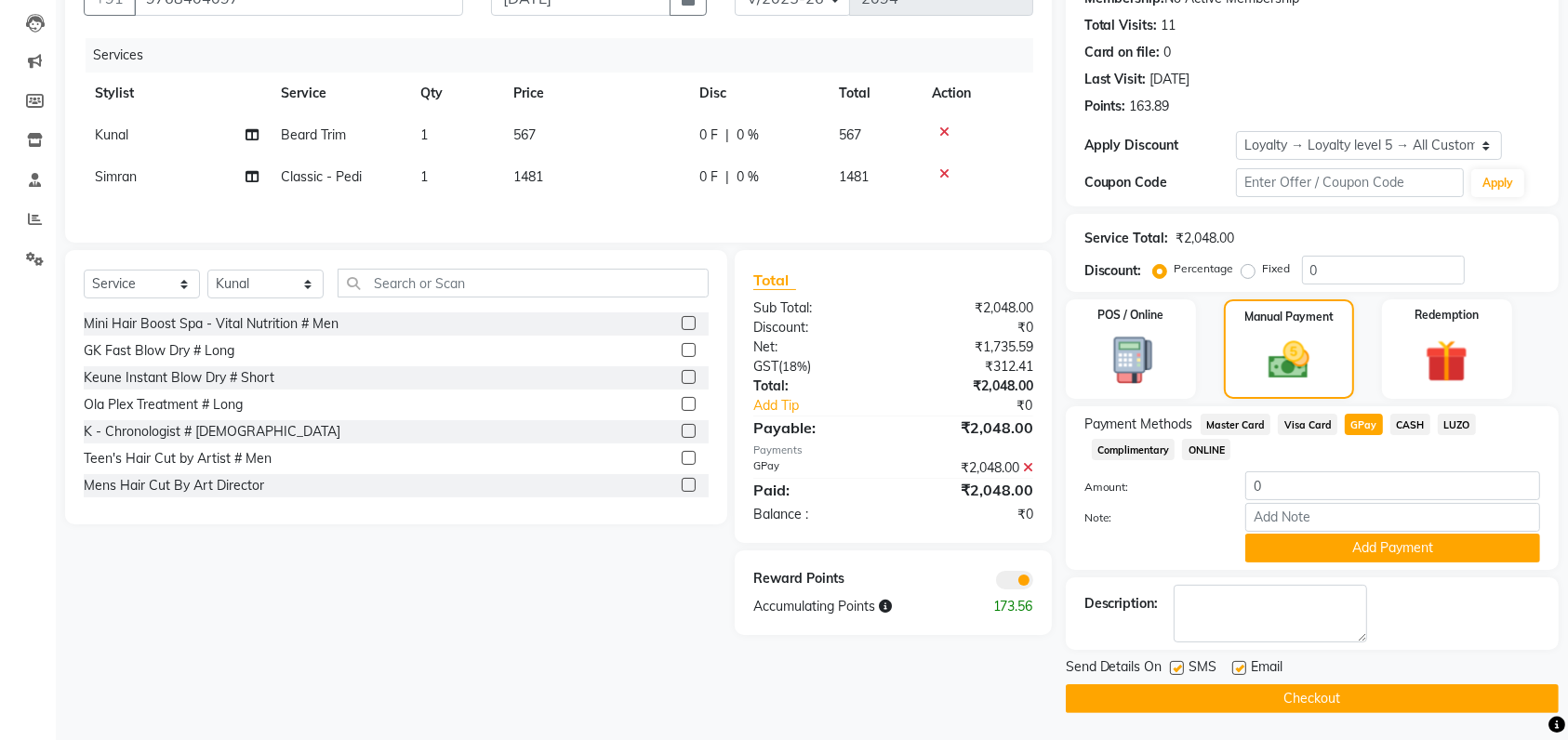
click at [1314, 703] on button "Checkout" at bounding box center [1312, 699] width 493 height 29
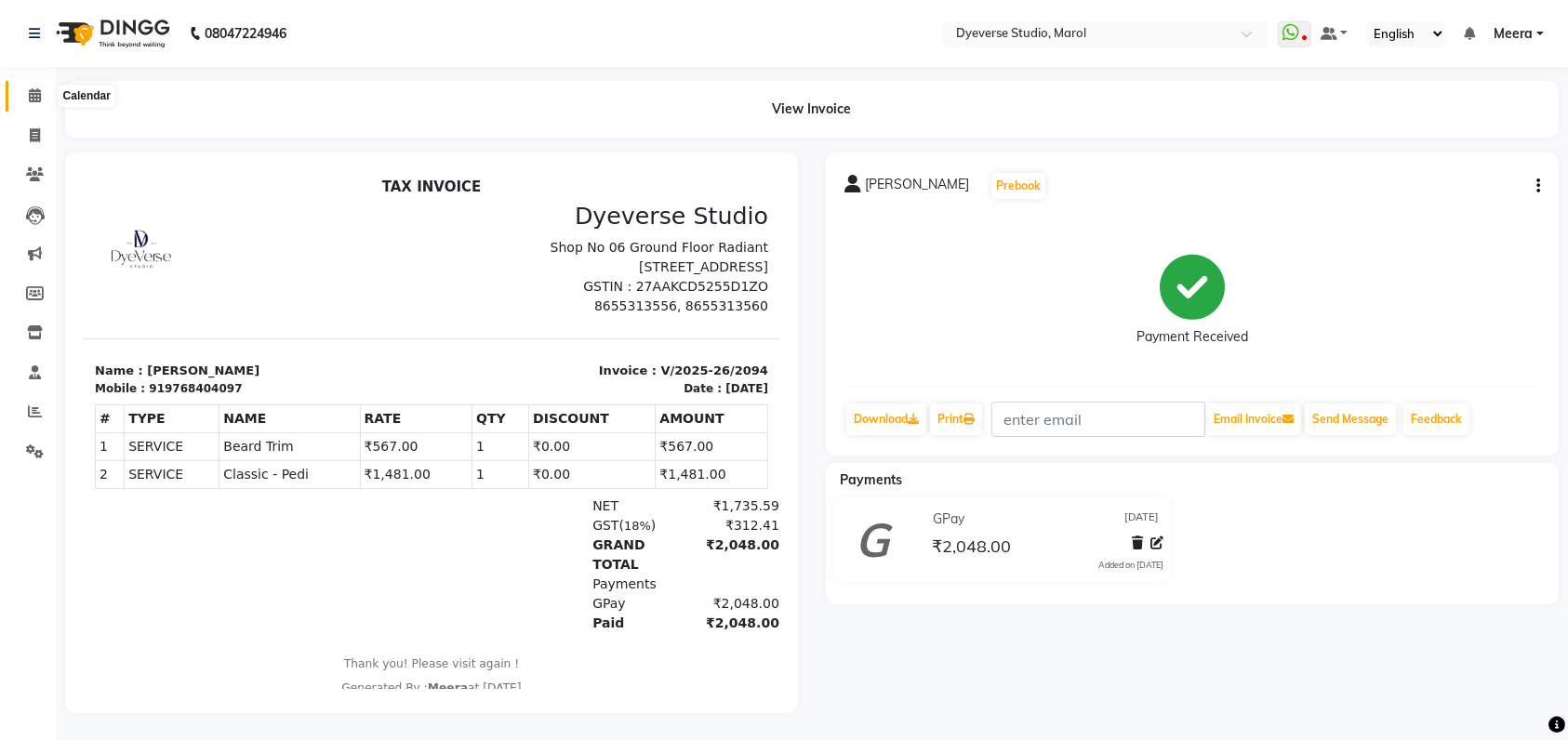
click at [29, 93] on icon at bounding box center [35, 95] width 12 height 14
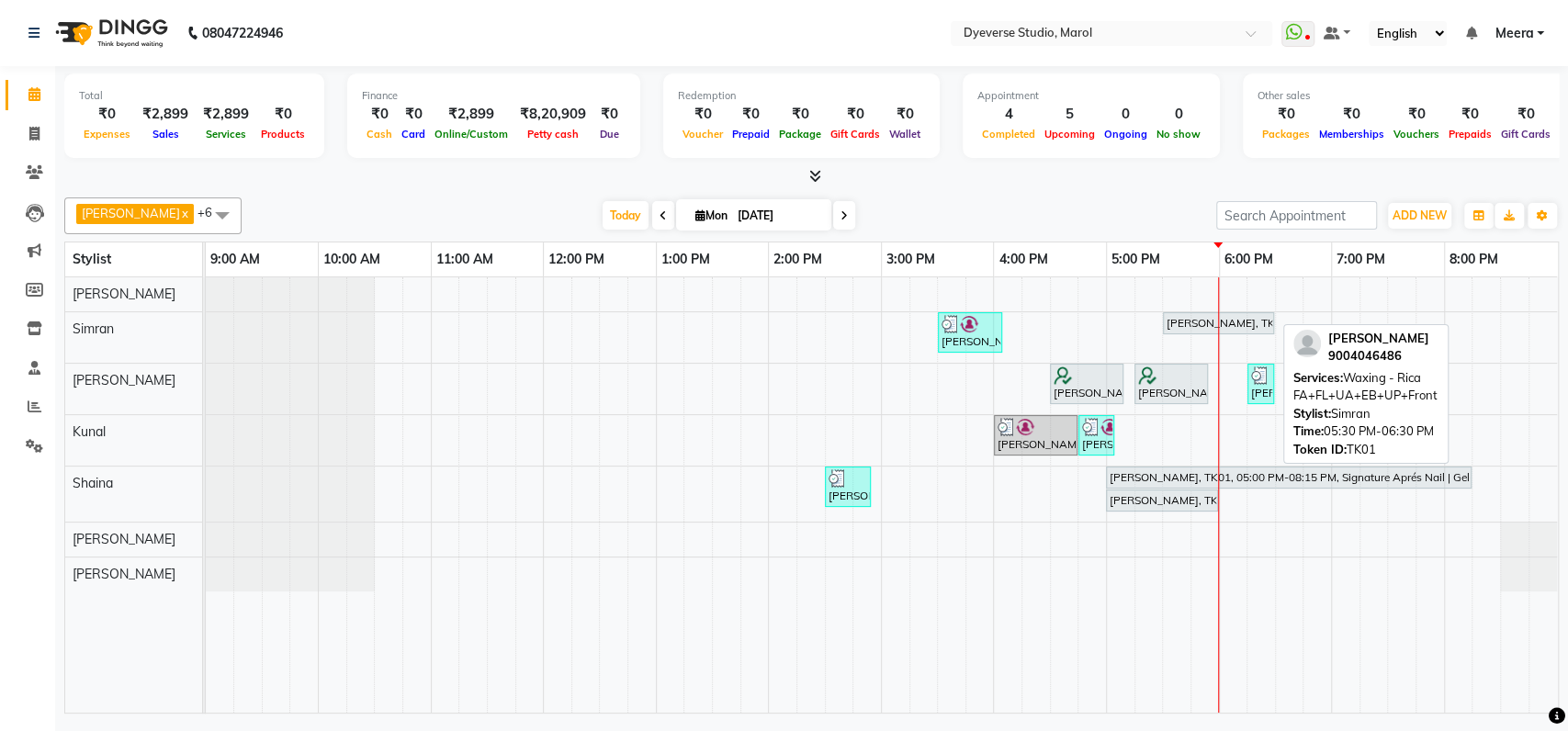
click at [1200, 320] on div "[PERSON_NAME], TK01, 05:30 PM-06:30 PM, Waxing - Rica FA+FL+UA+EB+UP+Front" at bounding box center [1219, 323] width 108 height 16
select select "7"
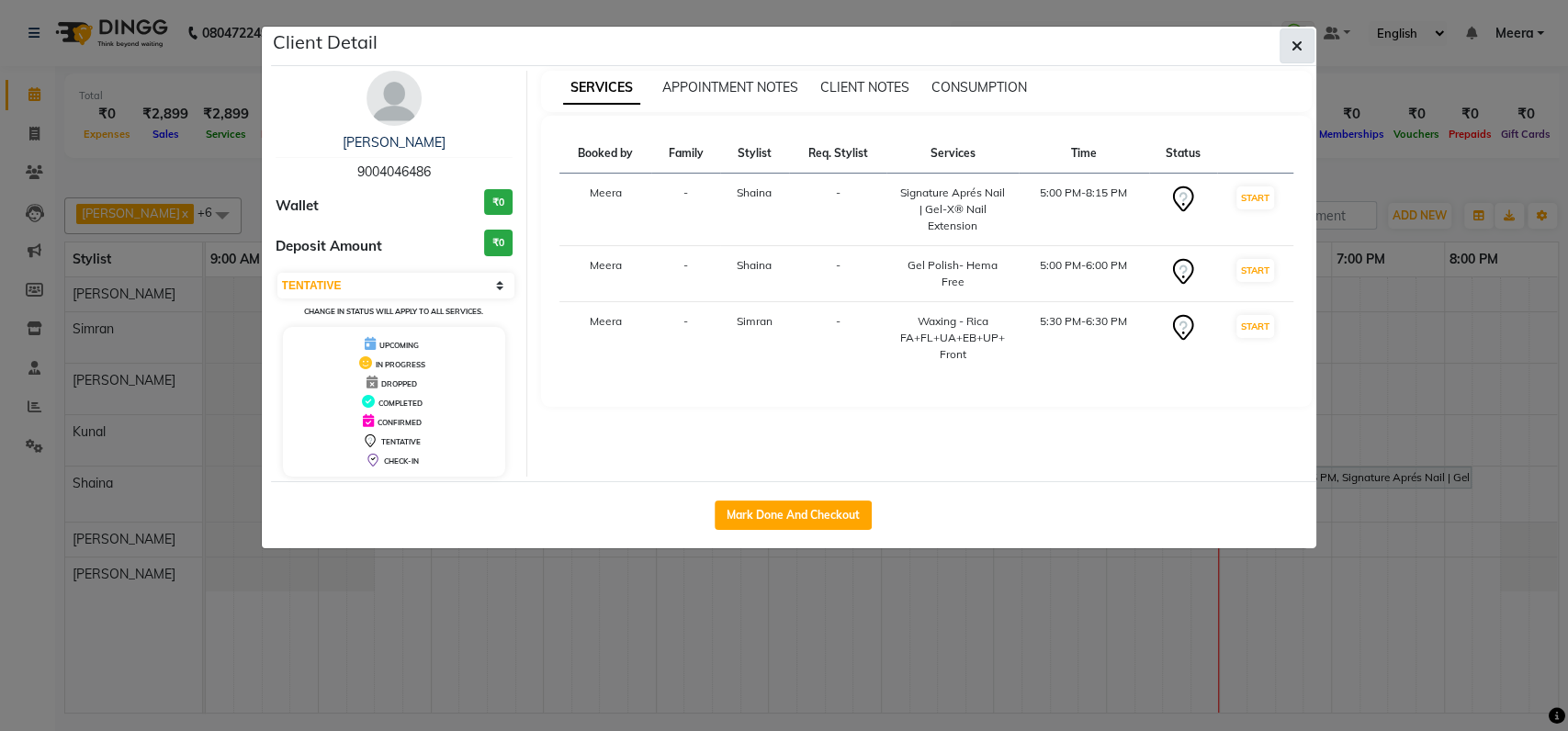
click at [1307, 38] on button "button" at bounding box center [1297, 46] width 35 height 35
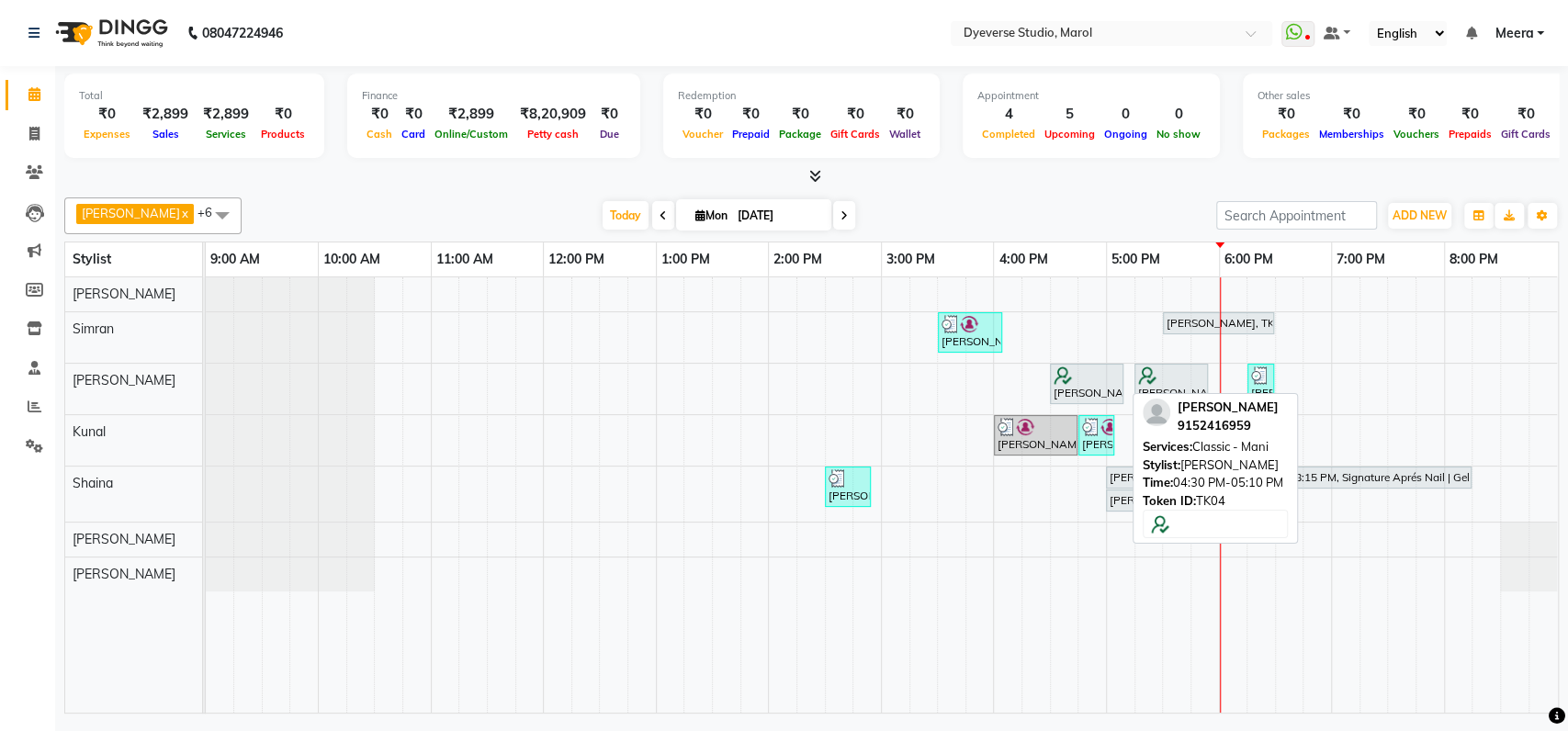
click at [1058, 378] on img at bounding box center [1062, 375] width 18 height 18
select select "7"
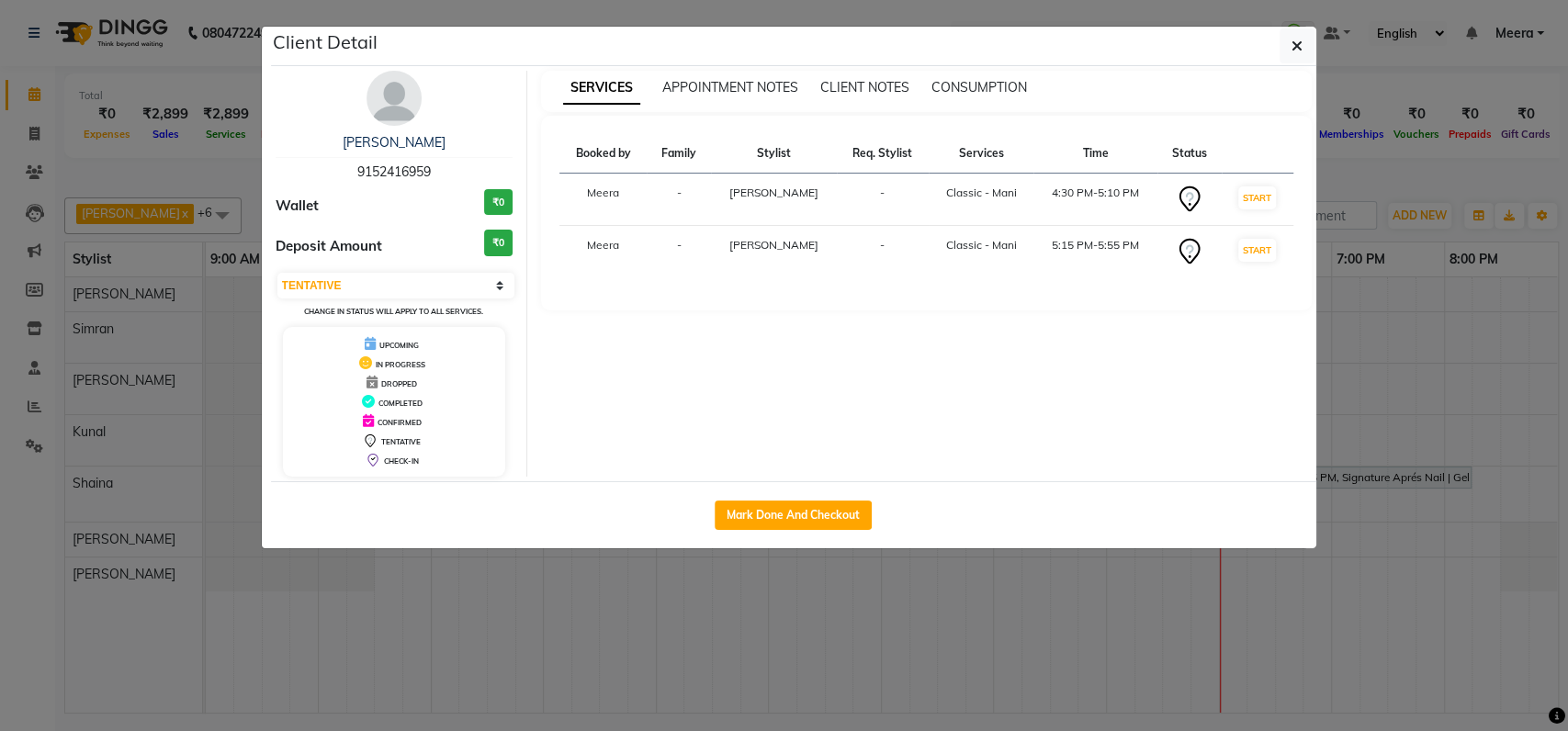
click at [1350, 318] on ngb-modal-window "Client Detail Nisha C 9152416959 Wallet ₹0 Deposit Amount ₹0 Select IN SERVICE …" at bounding box center [784, 366] width 1568 height 731
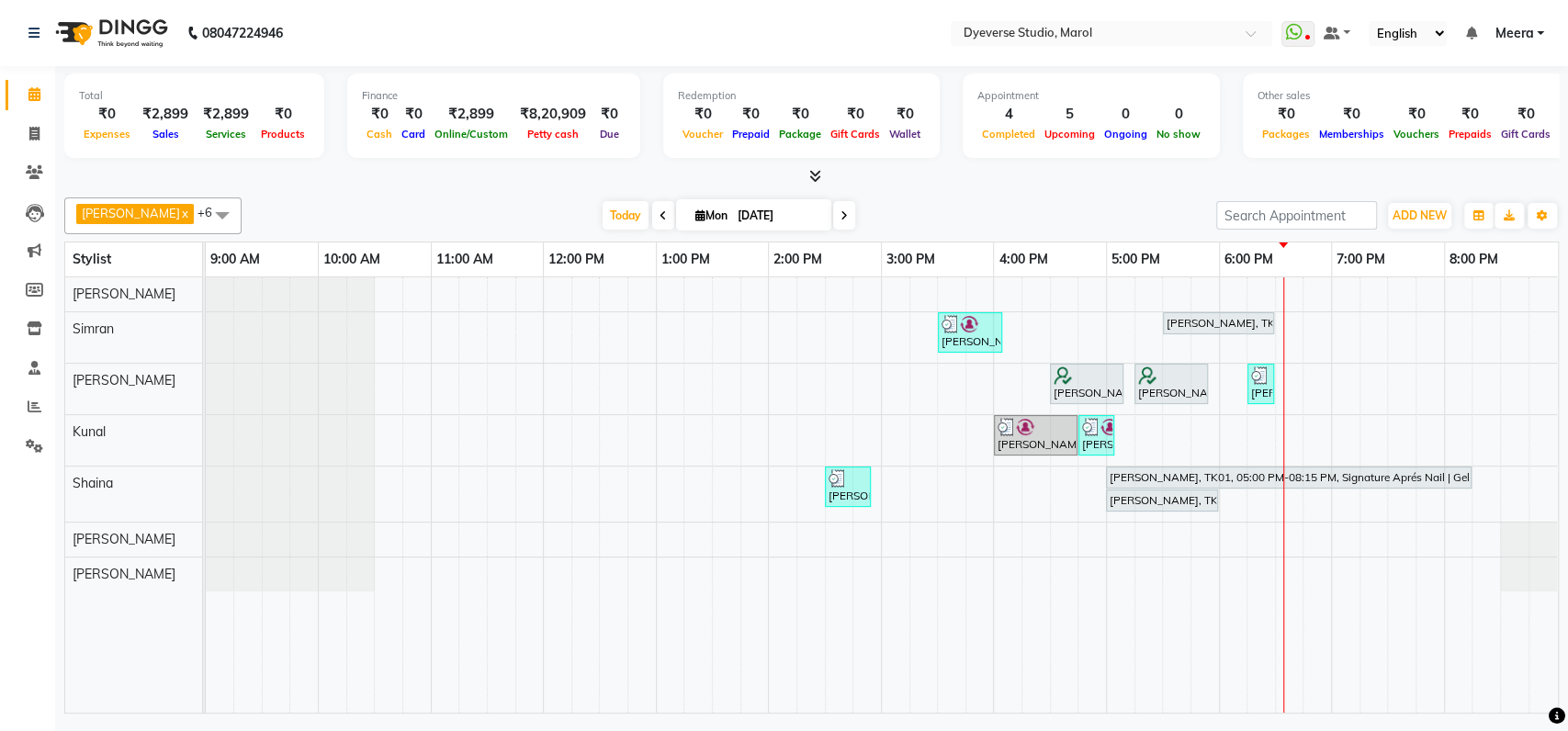
click at [1414, 172] on div at bounding box center [812, 177] width 1495 height 19
